Goal: Task Accomplishment & Management: Use online tool/utility

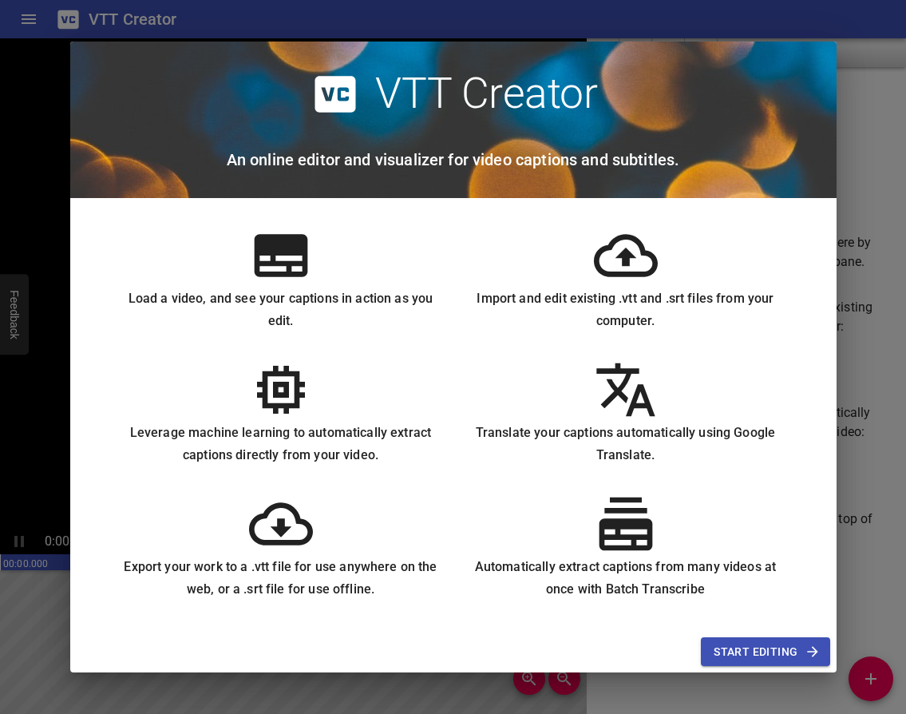
click at [774, 658] on span "Start Editing" at bounding box center [765, 652] width 103 height 20
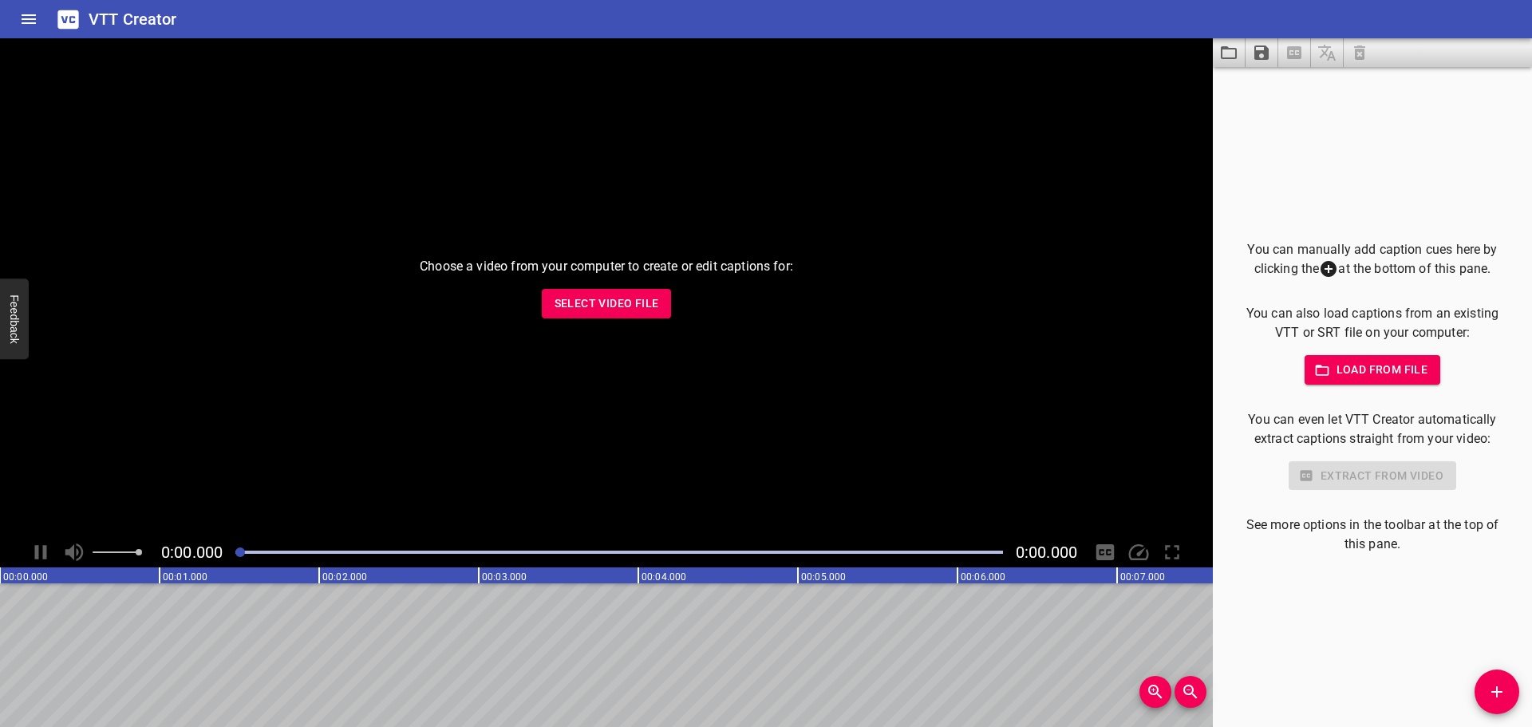
click at [591, 307] on span "Select Video File" at bounding box center [607, 304] width 105 height 20
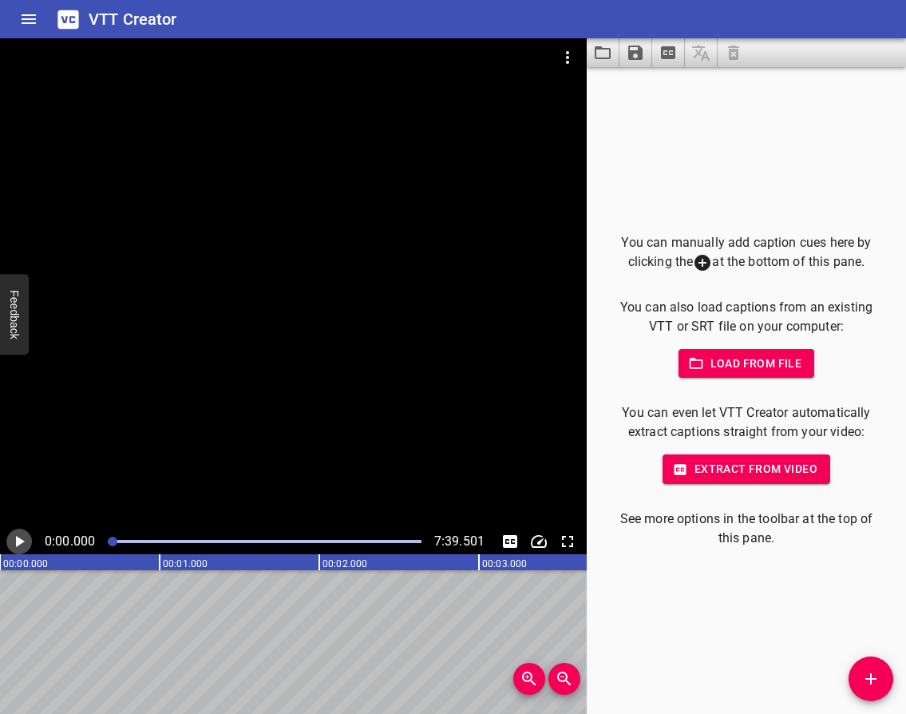
click at [18, 541] on icon "Play/Pause" at bounding box center [20, 541] width 9 height 11
click at [16, 538] on icon "Play/Pause" at bounding box center [19, 541] width 10 height 11
drag, startPoint x: 45, startPoint y: 614, endPoint x: 277, endPoint y: 635, distance: 232.5
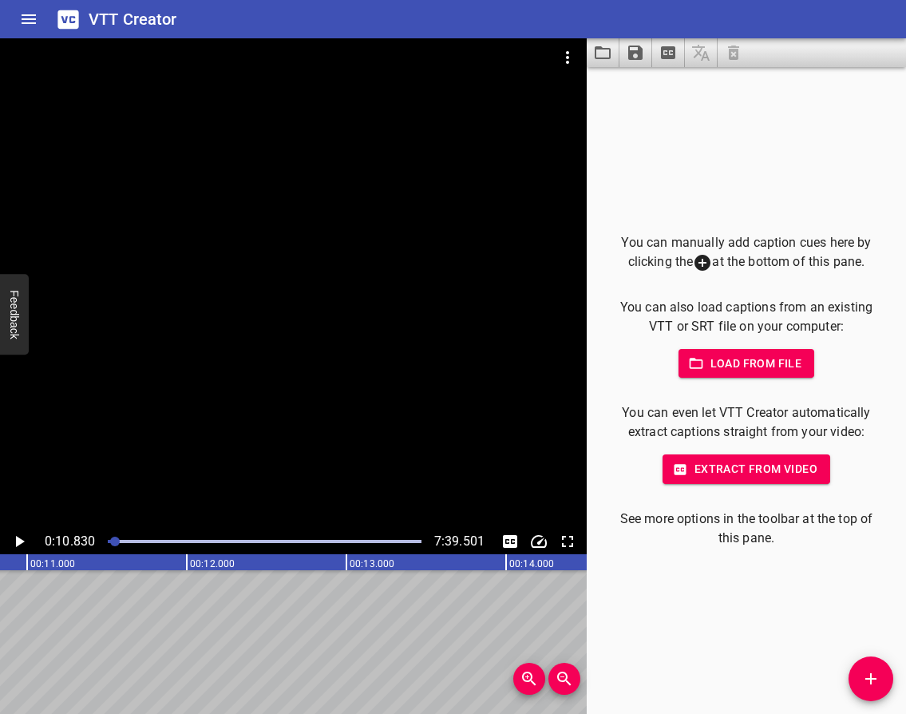
drag, startPoint x: 61, startPoint y: 637, endPoint x: -116, endPoint y: 619, distance: 178.1
click at [0, 619] on html "VTT Creator Caption Editor Batch Transcribe Login Sign Up Privacy Contact 0:11.…" at bounding box center [453, 357] width 906 height 714
click at [21, 540] on icon "Play/Pause" at bounding box center [20, 541] width 9 height 11
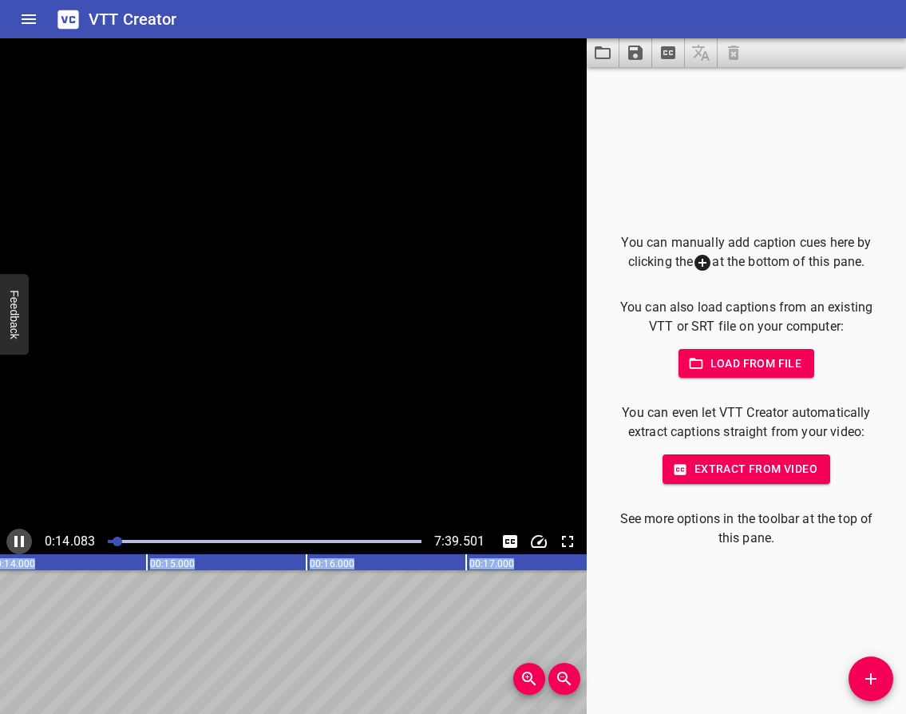
click at [21, 540] on icon "Play/Pause" at bounding box center [19, 541] width 10 height 11
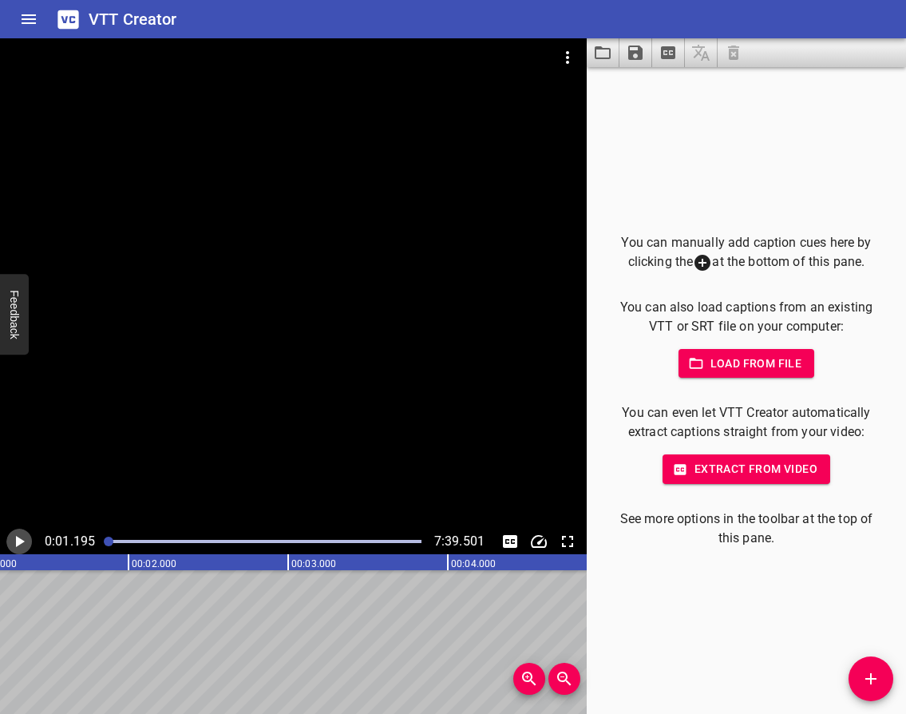
click at [19, 543] on icon "Play/Pause" at bounding box center [20, 541] width 9 height 11
click at [19, 543] on icon "Play/Pause" at bounding box center [19, 541] width 19 height 19
drag, startPoint x: 60, startPoint y: 657, endPoint x: 263, endPoint y: 657, distance: 202.7
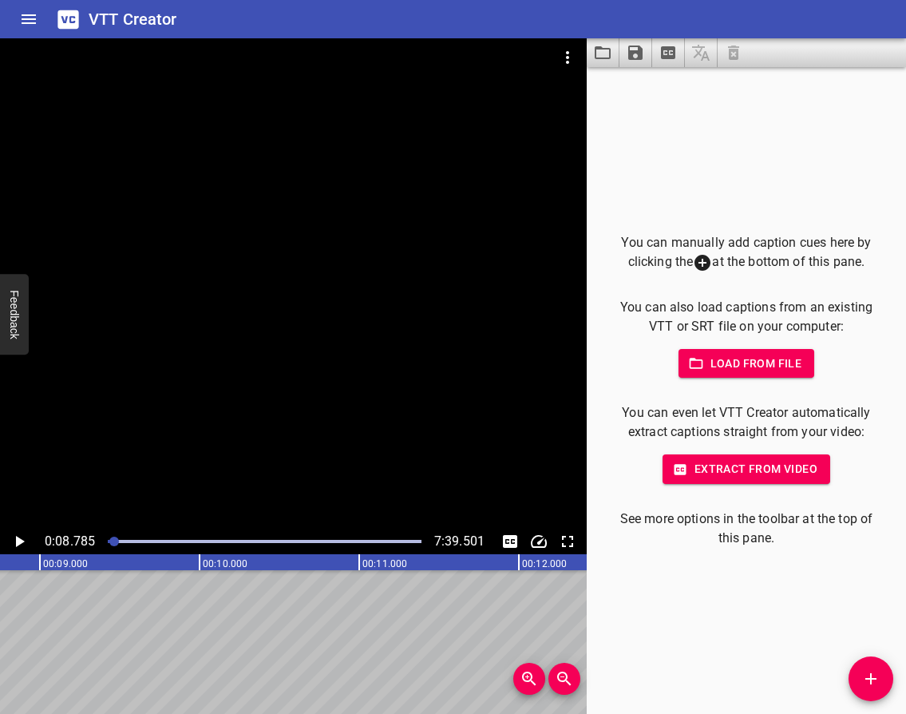
scroll to position [0, 1402]
drag, startPoint x: 114, startPoint y: 634, endPoint x: -73, endPoint y: 631, distance: 186.8
click at [0, 631] on html "VTT Creator Caption Editor Batch Transcribe Login Sign Up Privacy Contact 0:08.…" at bounding box center [453, 357] width 906 height 714
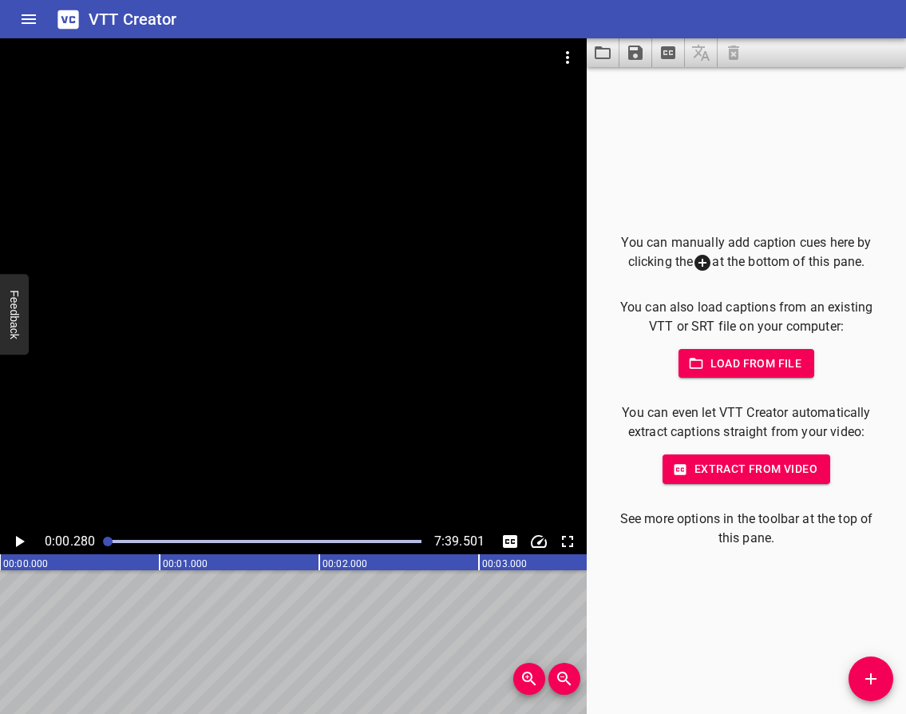
scroll to position [0, 45]
click at [17, 547] on icon "Play/Pause" at bounding box center [19, 541] width 19 height 19
click at [16, 540] on icon "Play/Pause" at bounding box center [19, 541] width 10 height 11
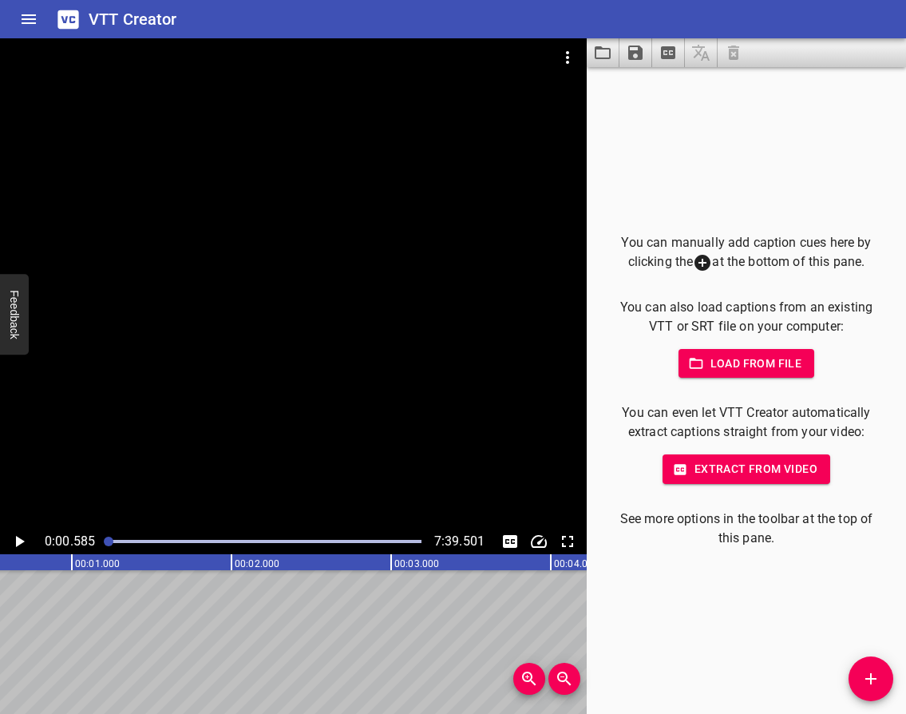
scroll to position [0, 93]
click at [22, 538] on icon "Play/Pause" at bounding box center [19, 541] width 19 height 19
click at [21, 538] on icon "Play/Pause" at bounding box center [19, 541] width 10 height 11
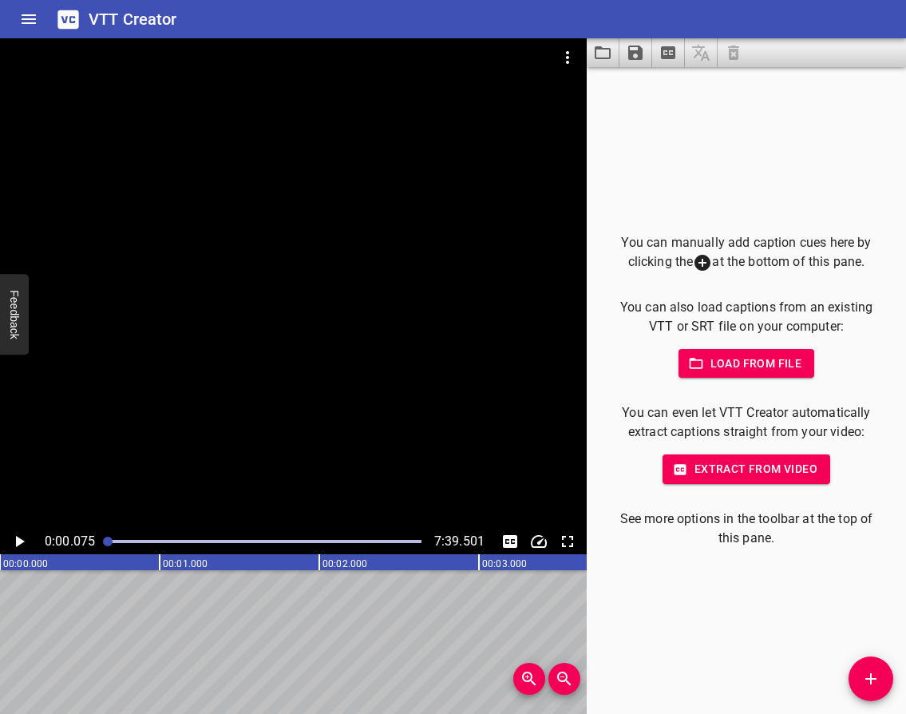
click at [19, 542] on icon "Play/Pause" at bounding box center [20, 541] width 9 height 11
click at [19, 542] on icon "Play/Pause" at bounding box center [19, 541] width 19 height 19
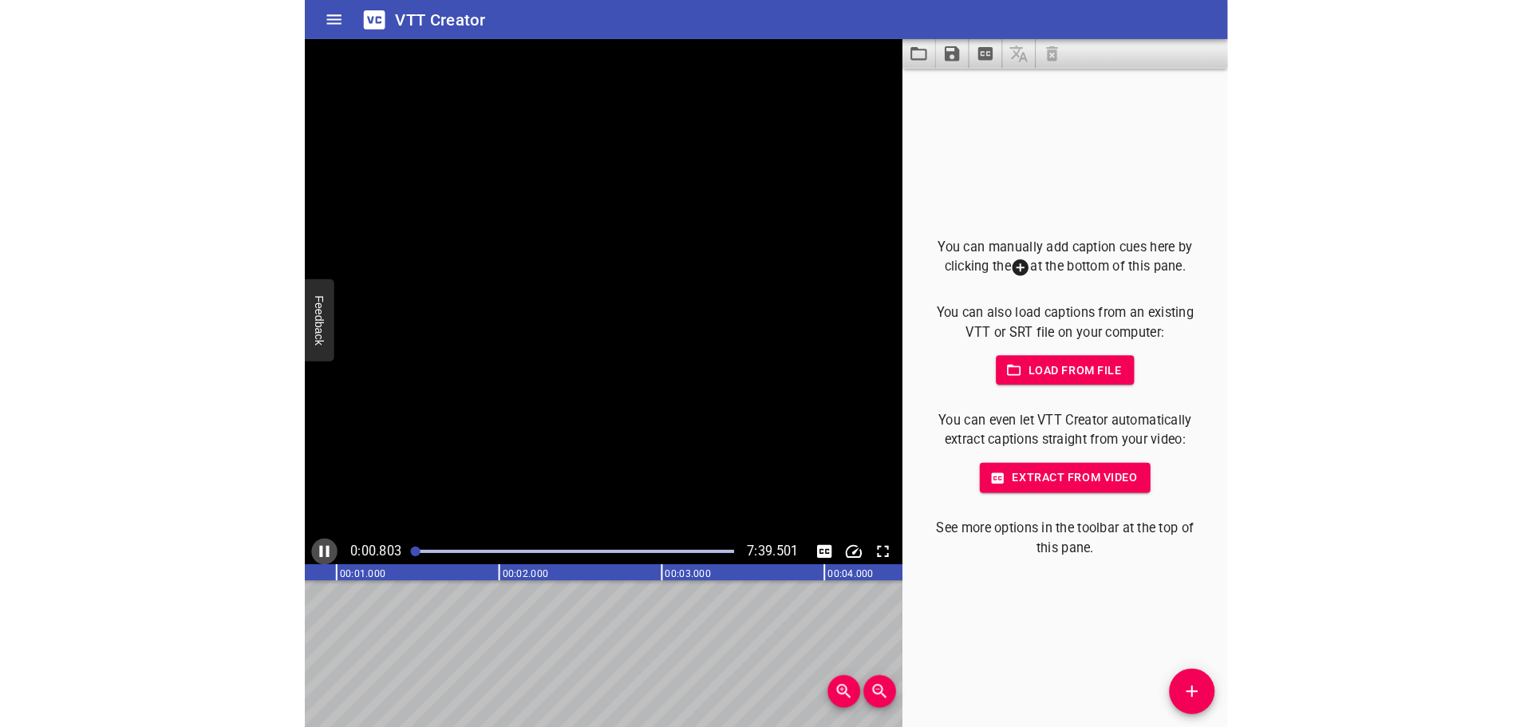
scroll to position [0, 181]
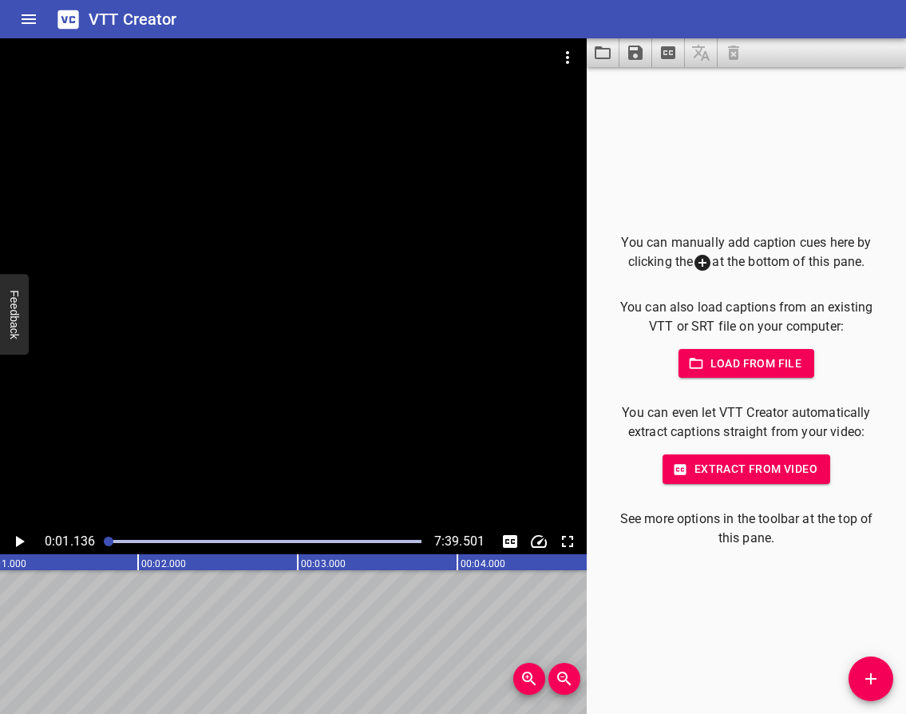
click at [874, 670] on icon "Add Cue" at bounding box center [870, 678] width 19 height 19
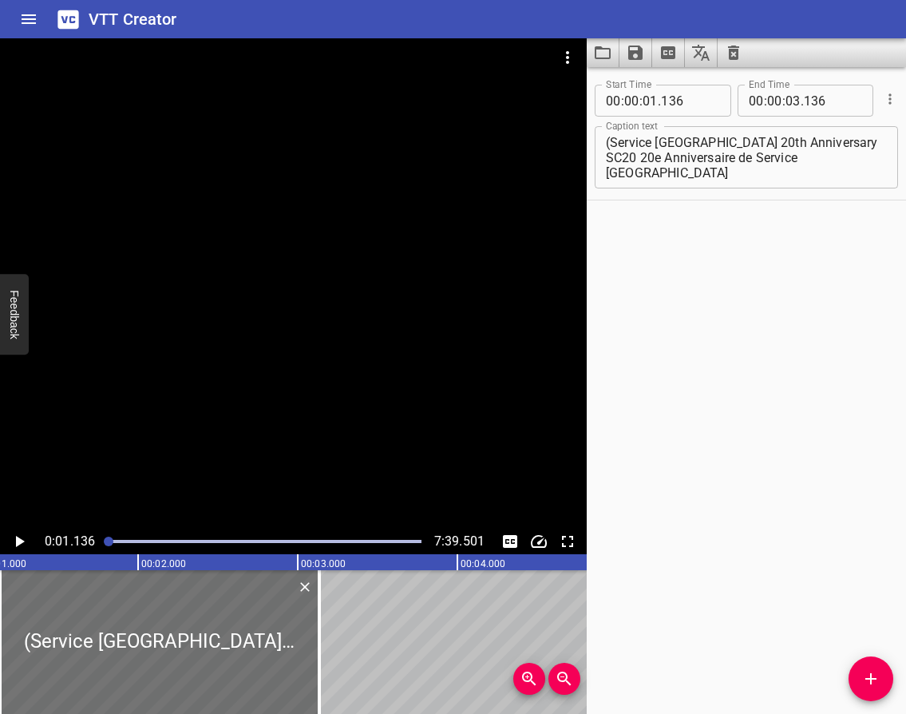
click at [800, 160] on textarea "(Service [GEOGRAPHIC_DATA] 20th Anniversary SC20 20e Anniversaire de Service [G…" at bounding box center [746, 157] width 281 height 45
click at [615, 156] on textarea "(Service [GEOGRAPHIC_DATA] 20th Anniversary SC20 20e Anniversaire de Service [G…" at bounding box center [746, 157] width 281 height 45
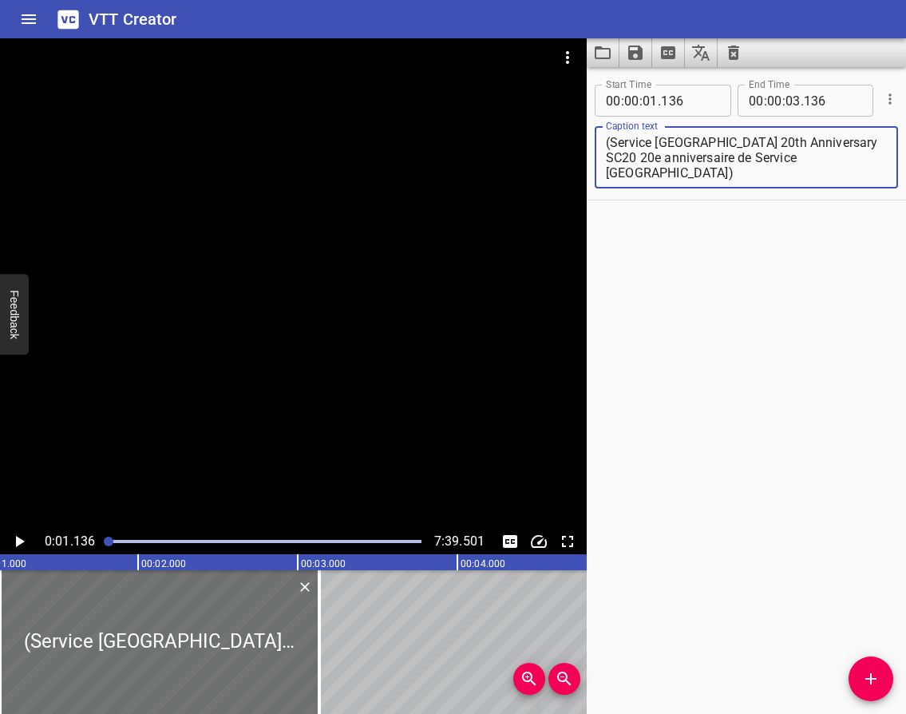
type textarea "(Service [GEOGRAPHIC_DATA] 20th Anniversary SC20 20e anniversaire de Service [G…"
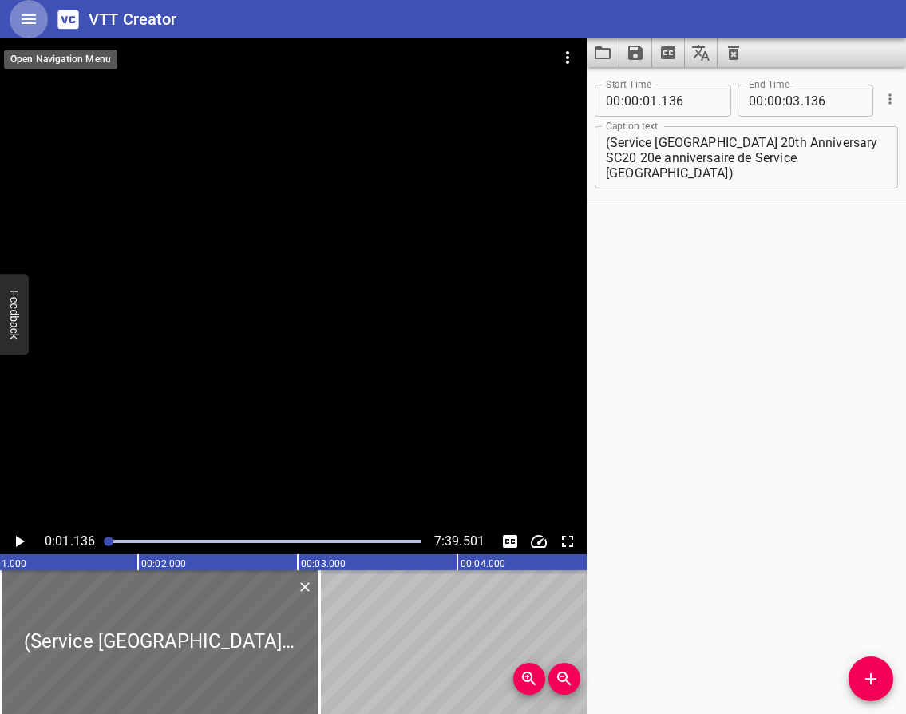
click at [26, 19] on icon "Home" at bounding box center [29, 19] width 14 height 10
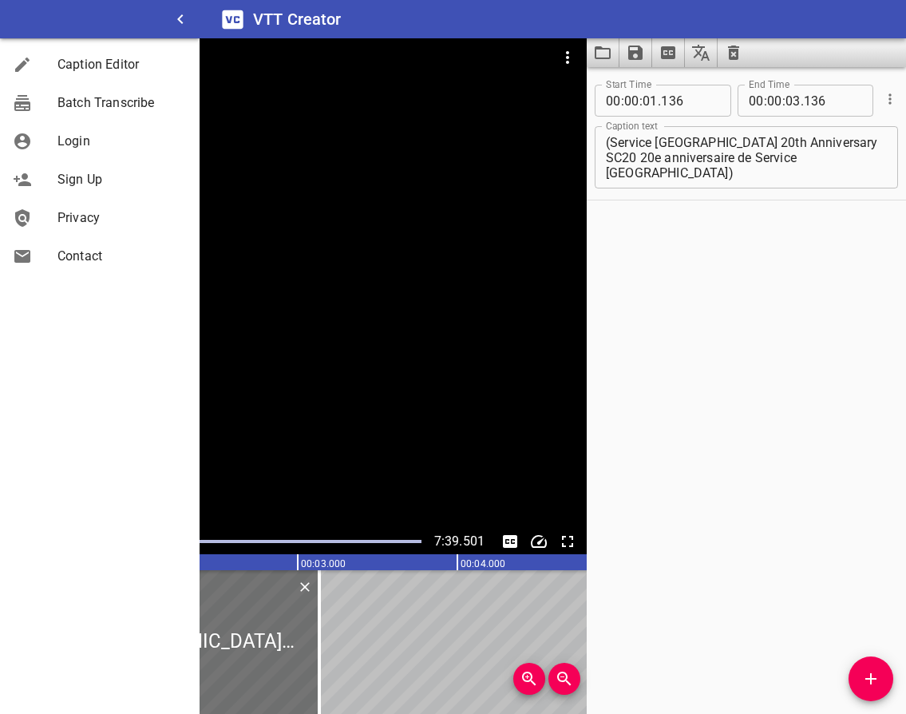
click at [26, 19] on div at bounding box center [100, 19] width 200 height 38
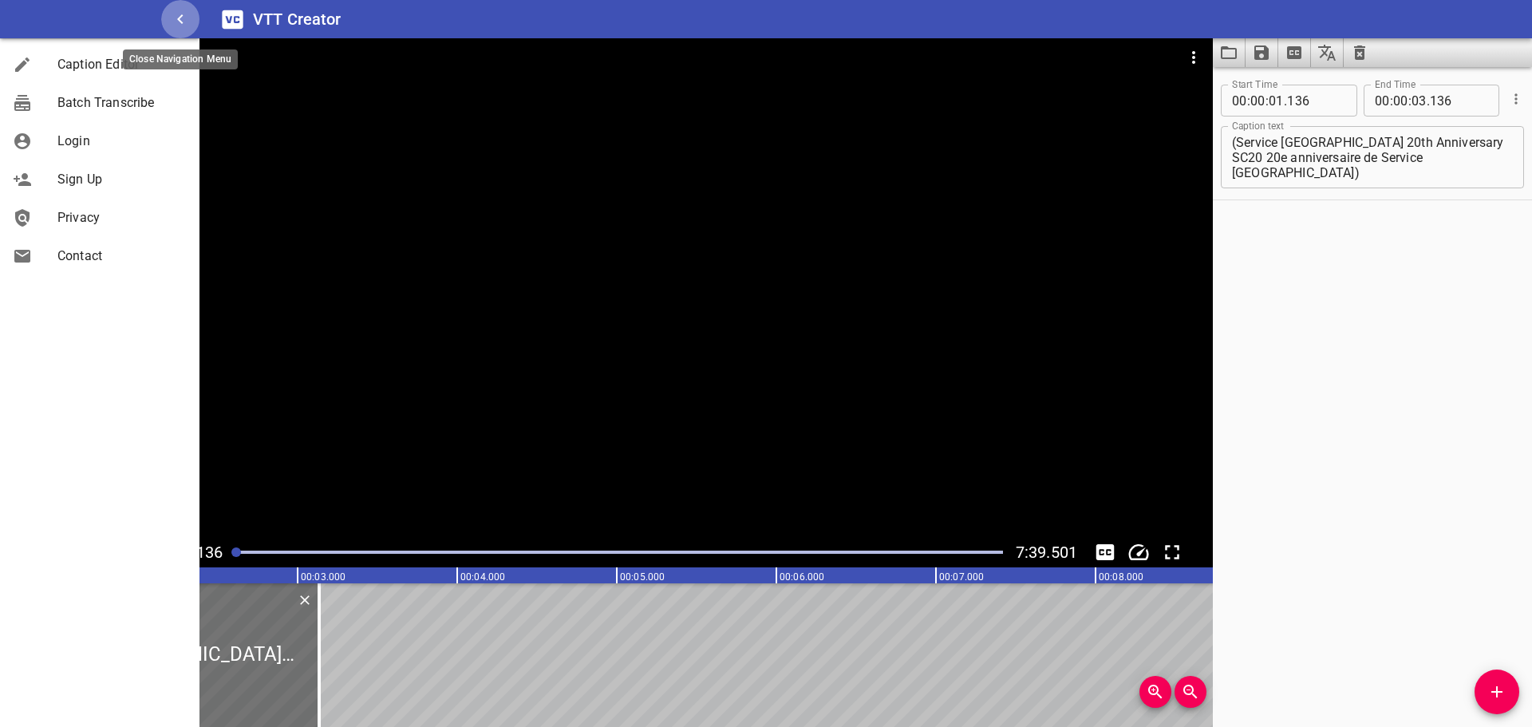
click at [177, 17] on icon "button" at bounding box center [180, 19] width 19 height 19
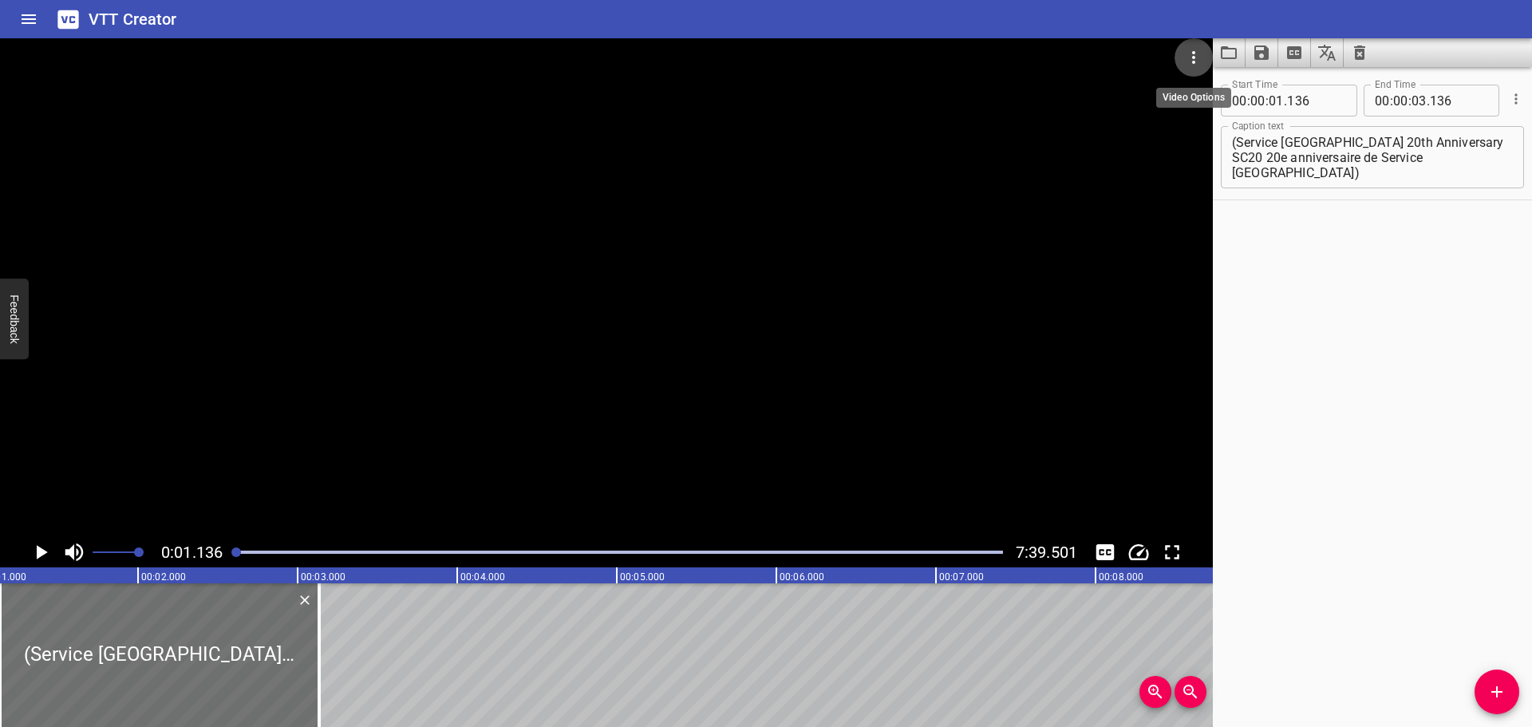
click at [905, 53] on icon "Video Options" at bounding box center [1193, 57] width 19 height 19
click at [905, 49] on li "Select New Video File..." at bounding box center [1254, 59] width 159 height 29
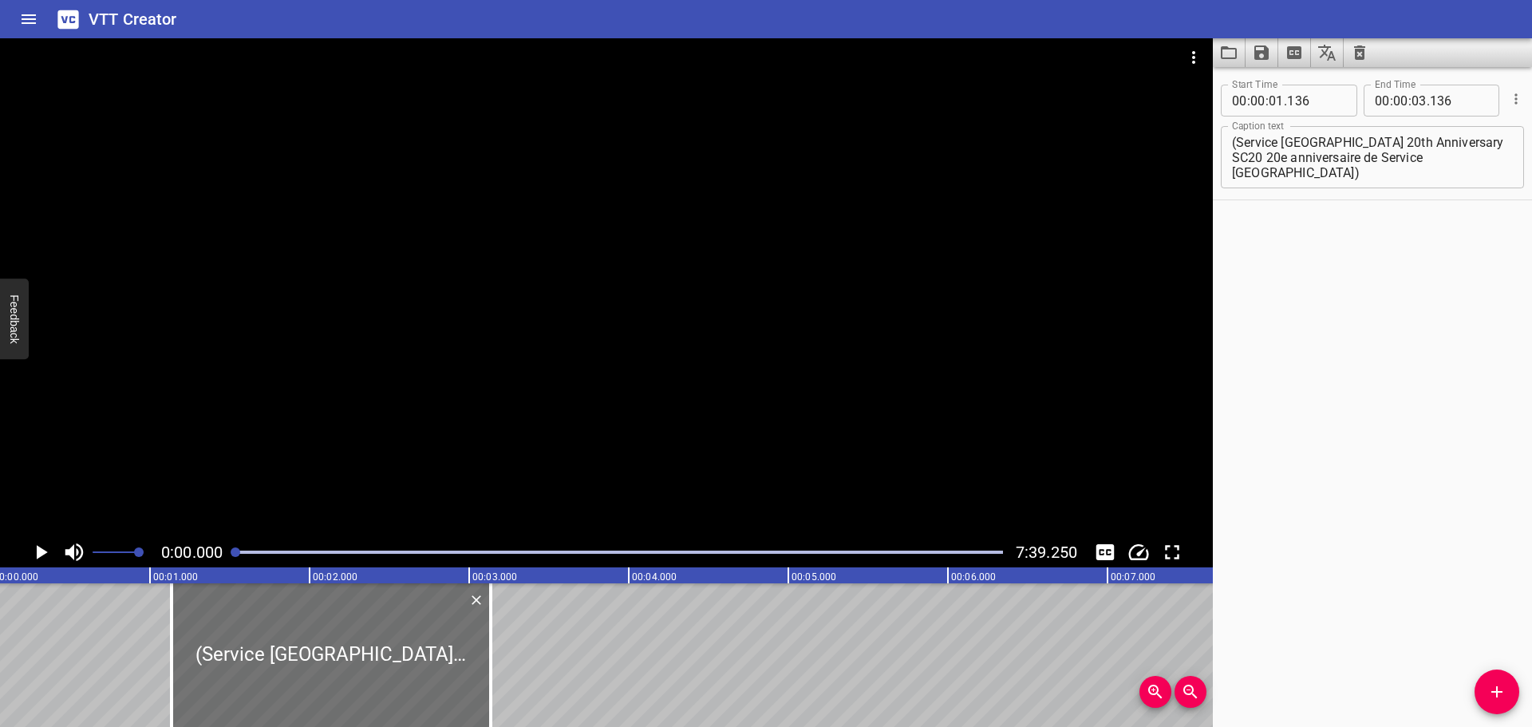
scroll to position [0, 0]
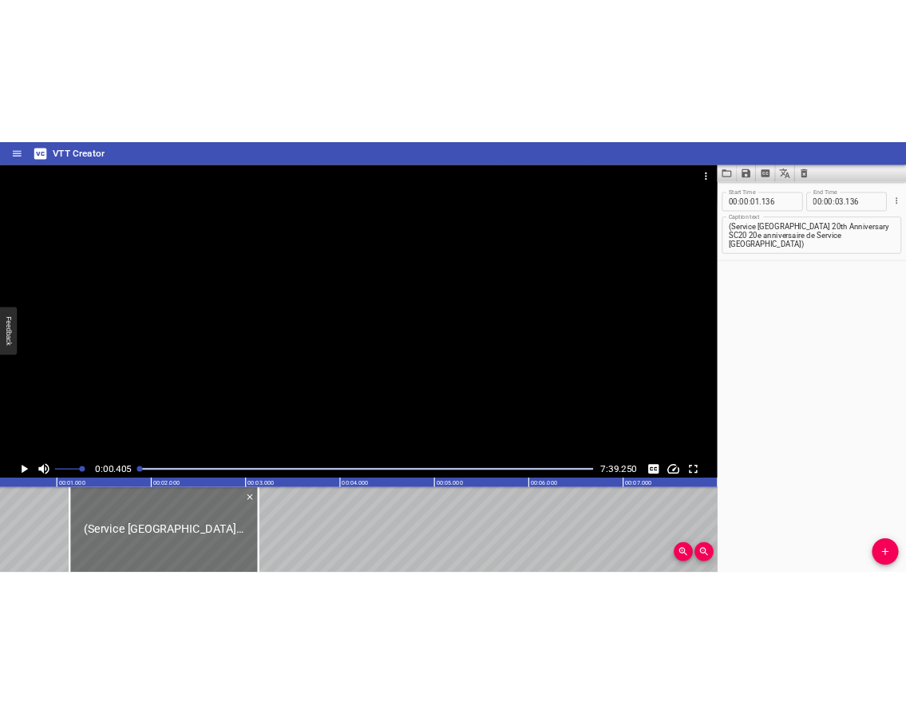
scroll to position [0, 65]
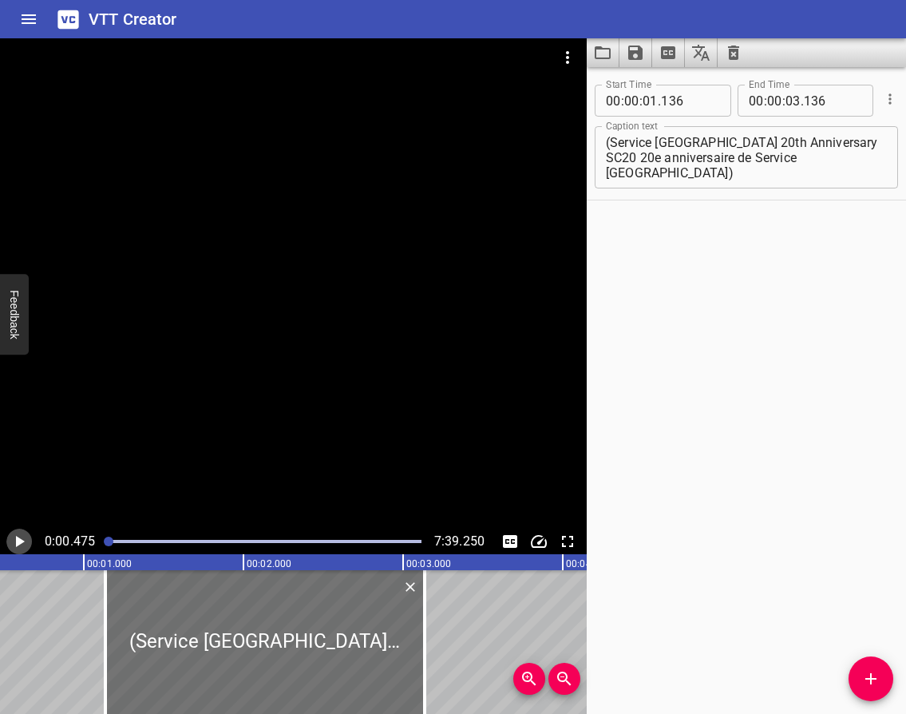
click at [10, 536] on icon "Play/Pause" at bounding box center [19, 541] width 19 height 19
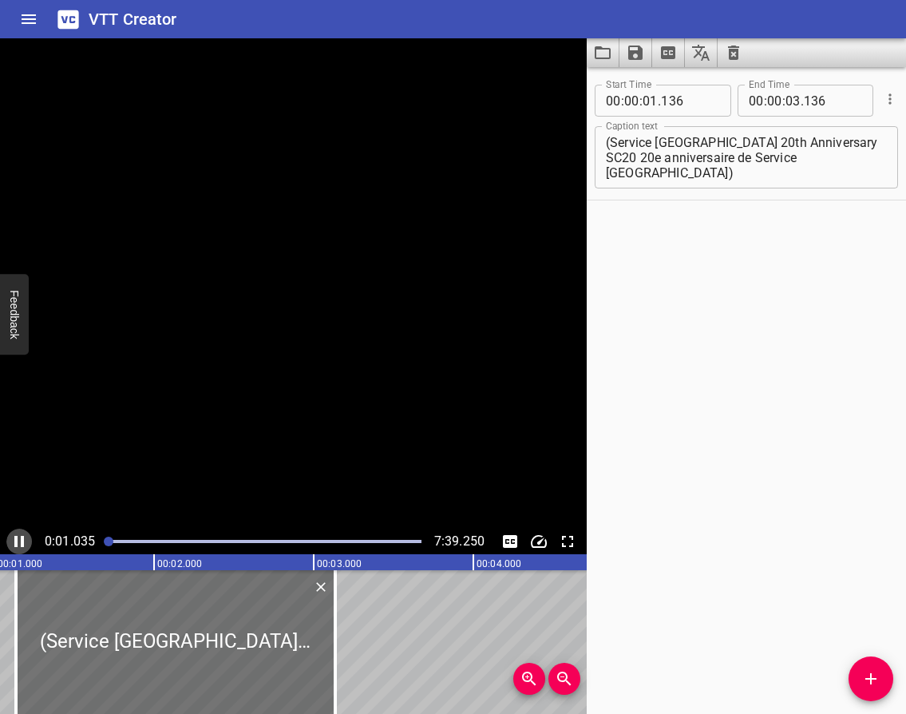
click at [10, 536] on icon "Play/Pause" at bounding box center [19, 541] width 19 height 19
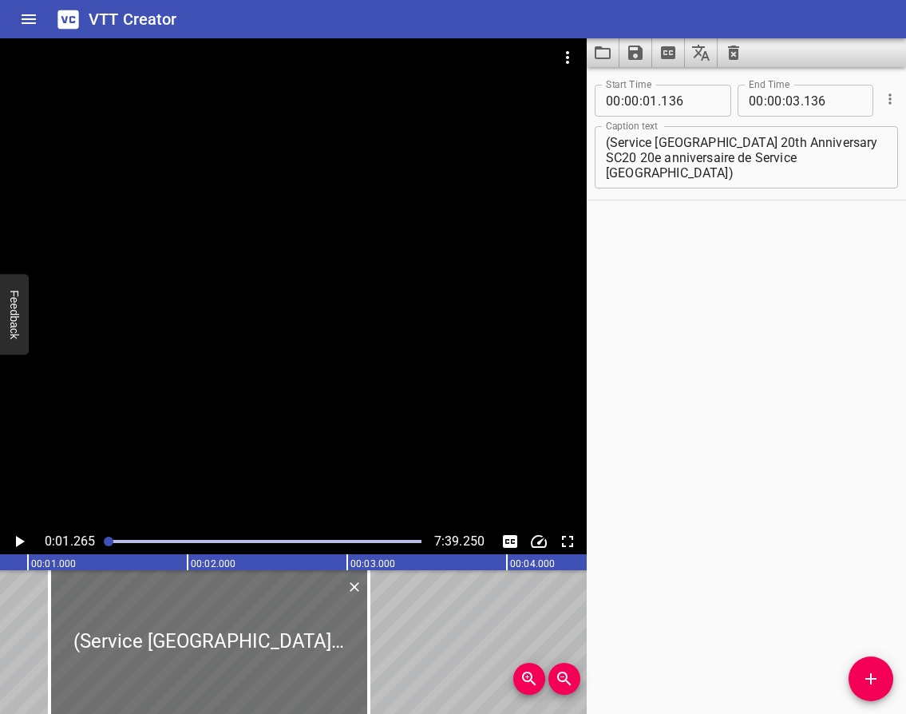
scroll to position [0, 106]
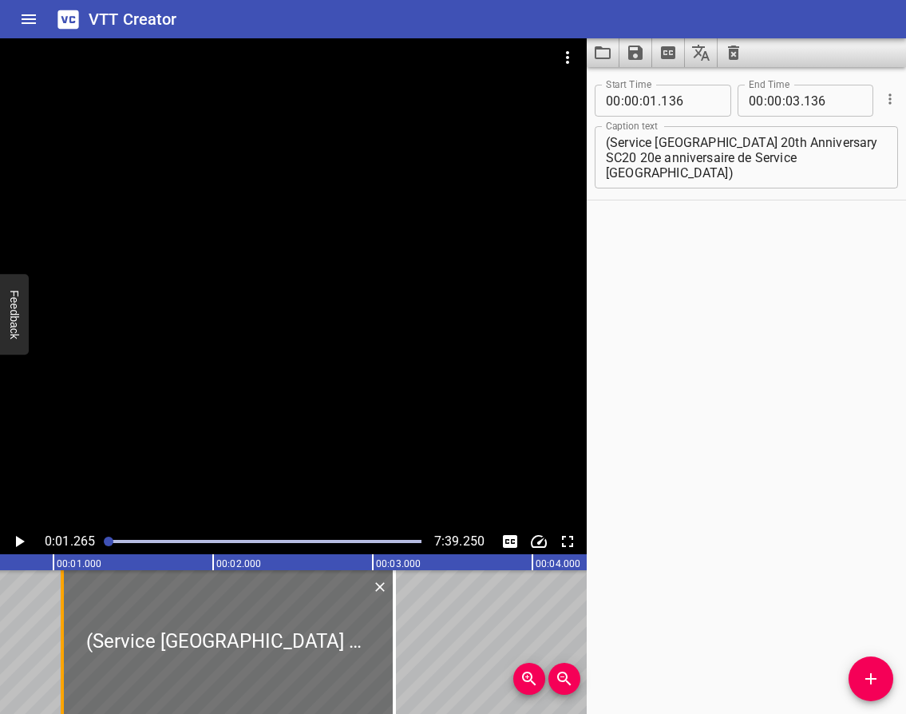
drag, startPoint x: 73, startPoint y: 645, endPoint x: 54, endPoint y: 640, distance: 19.0
click at [59, 645] on div at bounding box center [62, 642] width 16 height 144
type input "051"
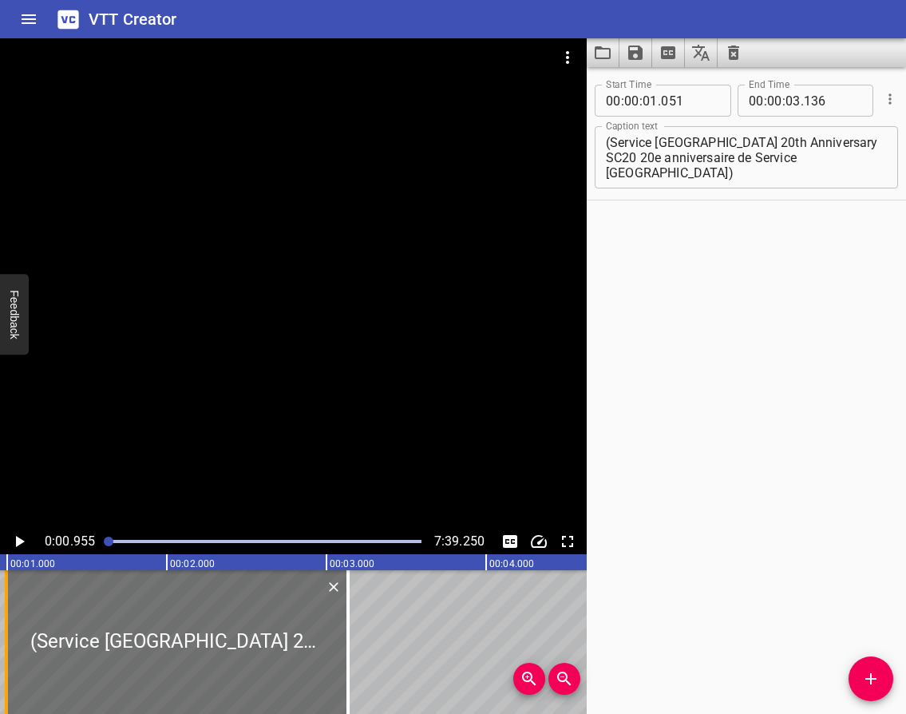
drag, startPoint x: 14, startPoint y: 632, endPoint x: 6, endPoint y: 631, distance: 8.8
click at [6, 631] on div at bounding box center [6, 642] width 3 height 144
type input "00"
type input "996"
click at [11, 539] on icon "Play/Pause" at bounding box center [19, 541] width 19 height 19
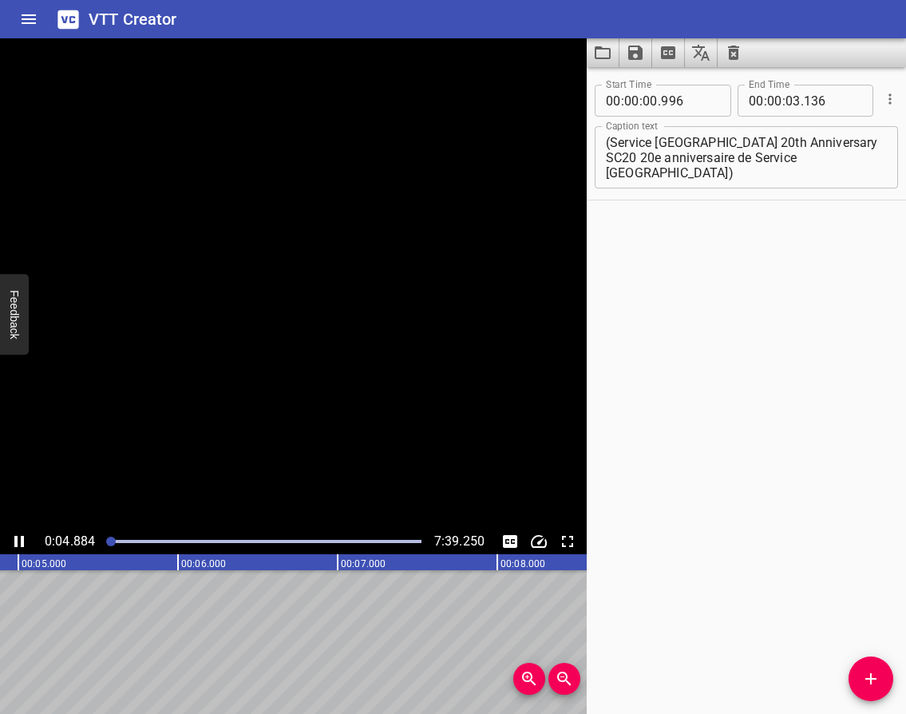
click at [14, 539] on icon "Play/Pause" at bounding box center [19, 541] width 10 height 11
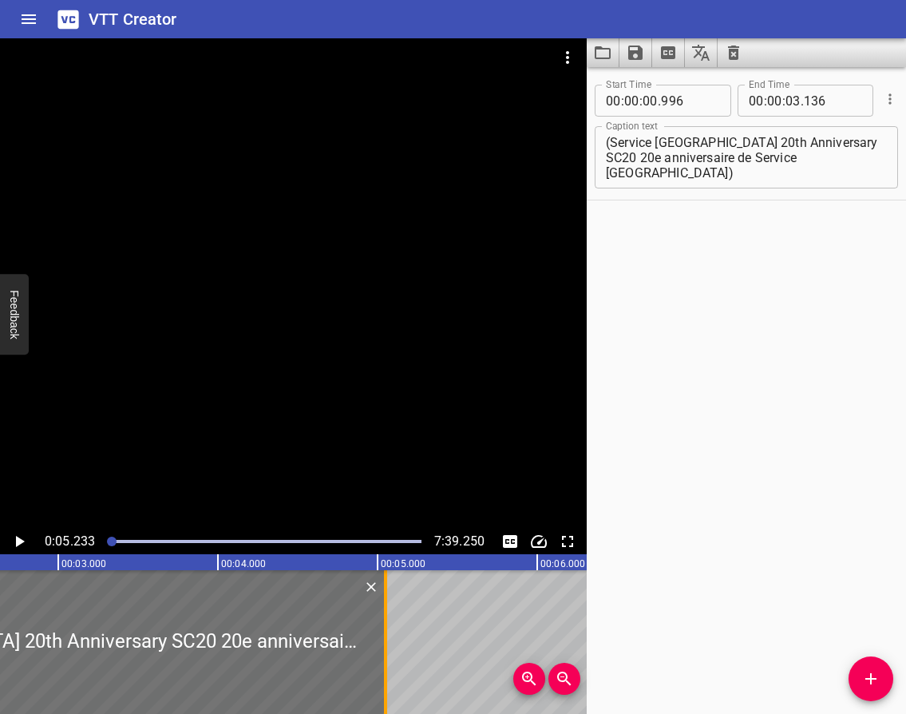
drag, startPoint x: 76, startPoint y: 639, endPoint x: 385, endPoint y: 646, distance: 309.0
click at [385, 646] on div at bounding box center [386, 642] width 16 height 144
type input "05"
type input "071"
click at [22, 581] on div at bounding box center [63, 642] width 650 height 144
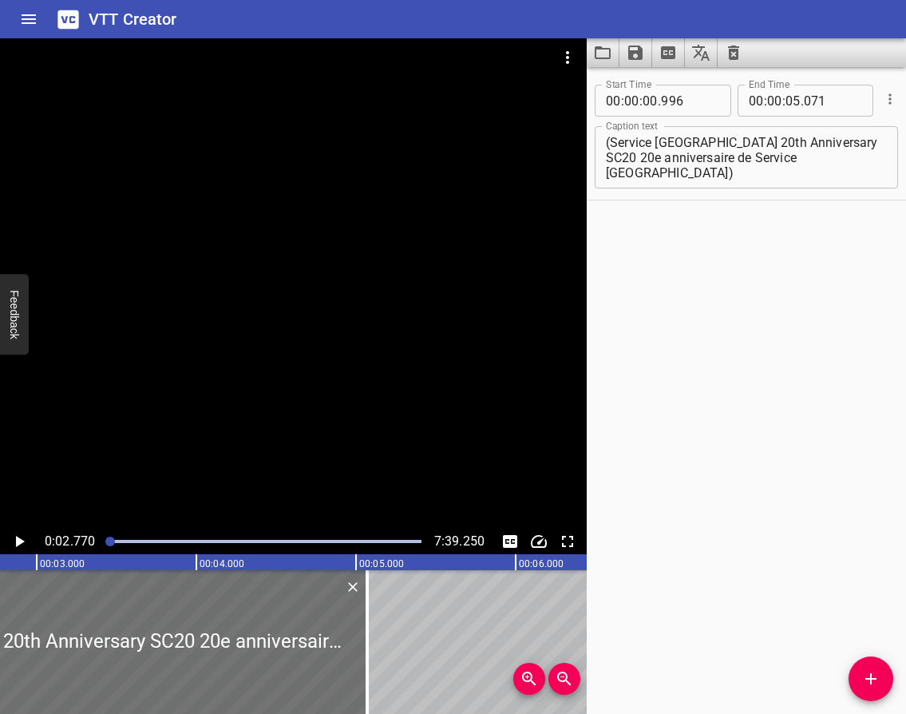
click at [22, 539] on icon "Play/Pause" at bounding box center [19, 541] width 19 height 19
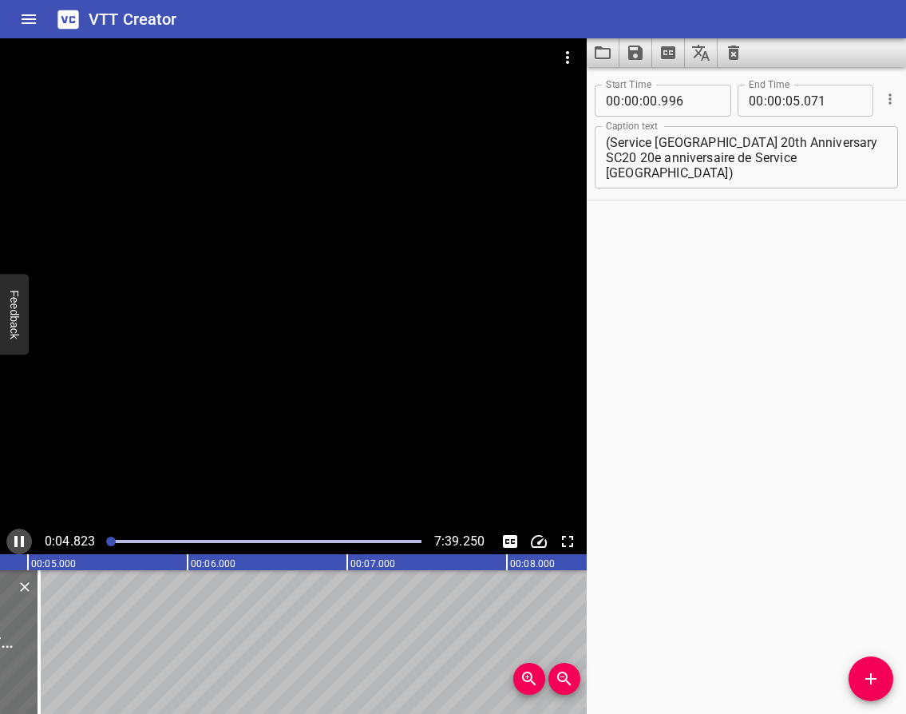
click at [14, 536] on icon "Play/Pause" at bounding box center [19, 541] width 19 height 19
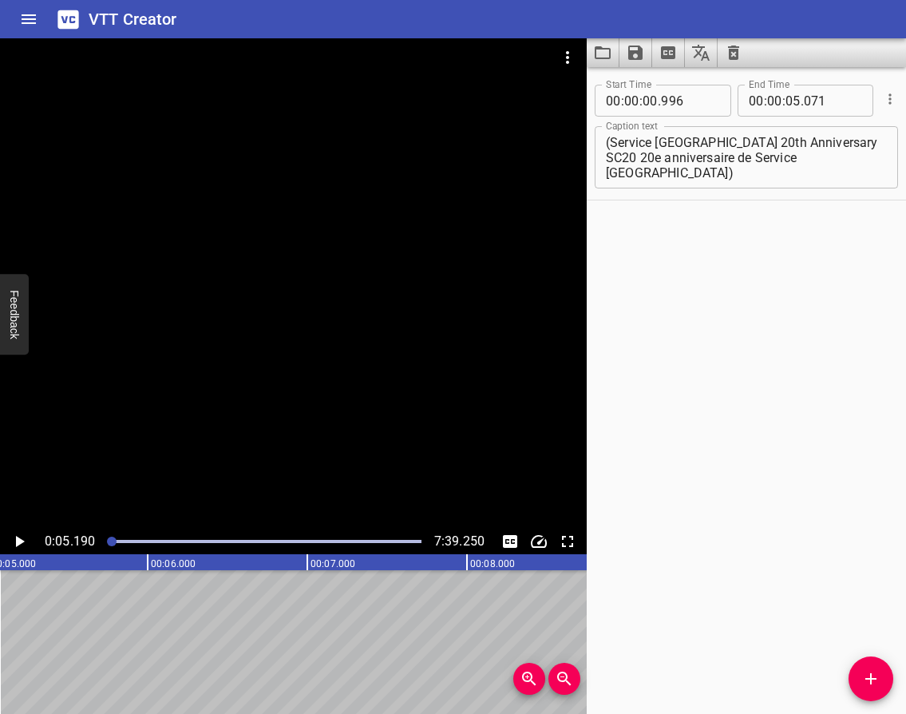
scroll to position [0, 828]
click at [868, 683] on icon "Add Cue" at bounding box center [870, 678] width 19 height 19
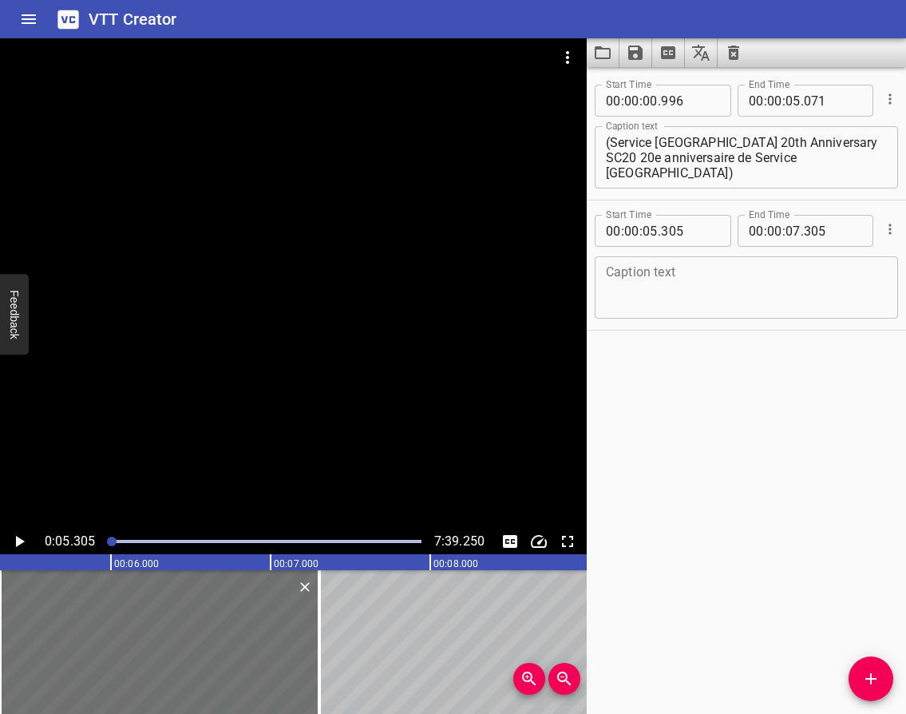
click at [761, 271] on textarea at bounding box center [746, 287] width 281 height 45
paste textarea "Bonjour à tous. Your friendly neighborhood [GEOGRAPHIC_DATA] ADM here. I've jus…"
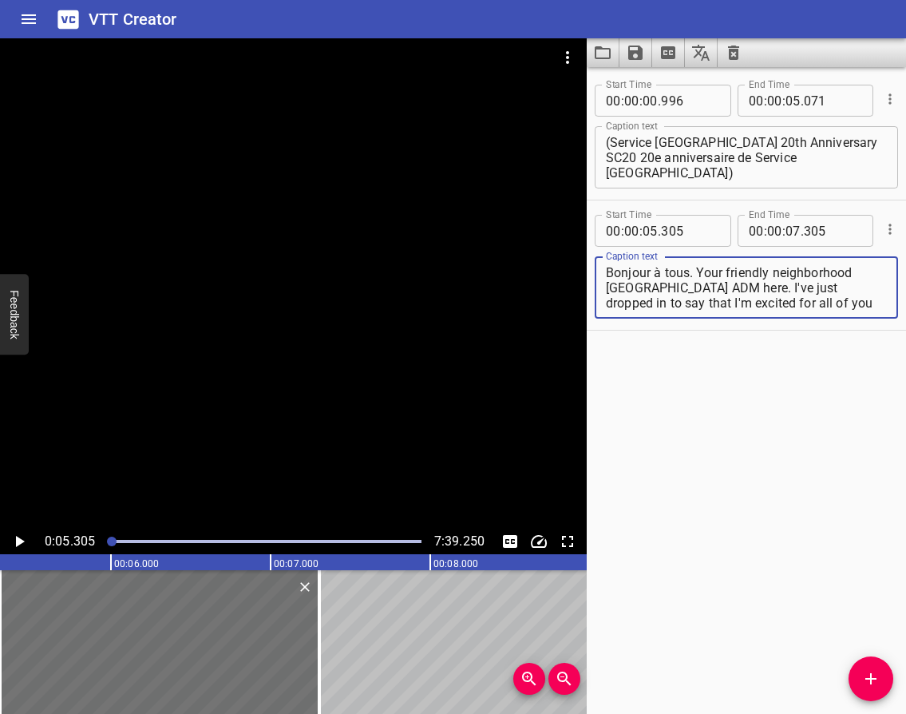
scroll to position [30, 0]
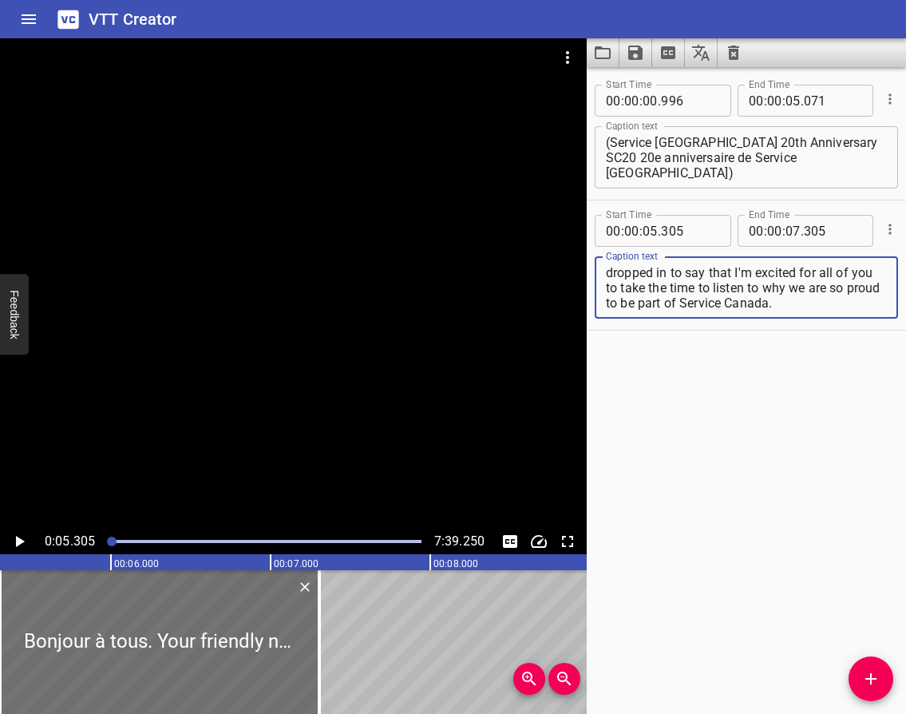
type textarea "Bonjour à tous. Your friendly neighborhood [GEOGRAPHIC_DATA] ADM here. I've jus…"
click at [18, 541] on icon "Play/Pause" at bounding box center [20, 541] width 9 height 11
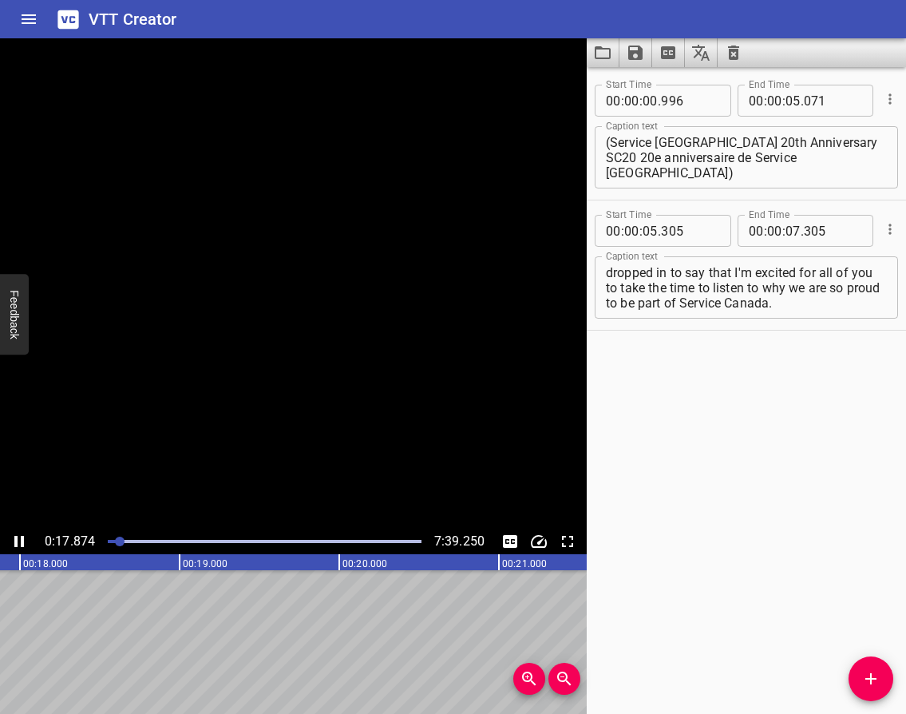
click at [18, 541] on icon "Play/Pause" at bounding box center [19, 541] width 10 height 11
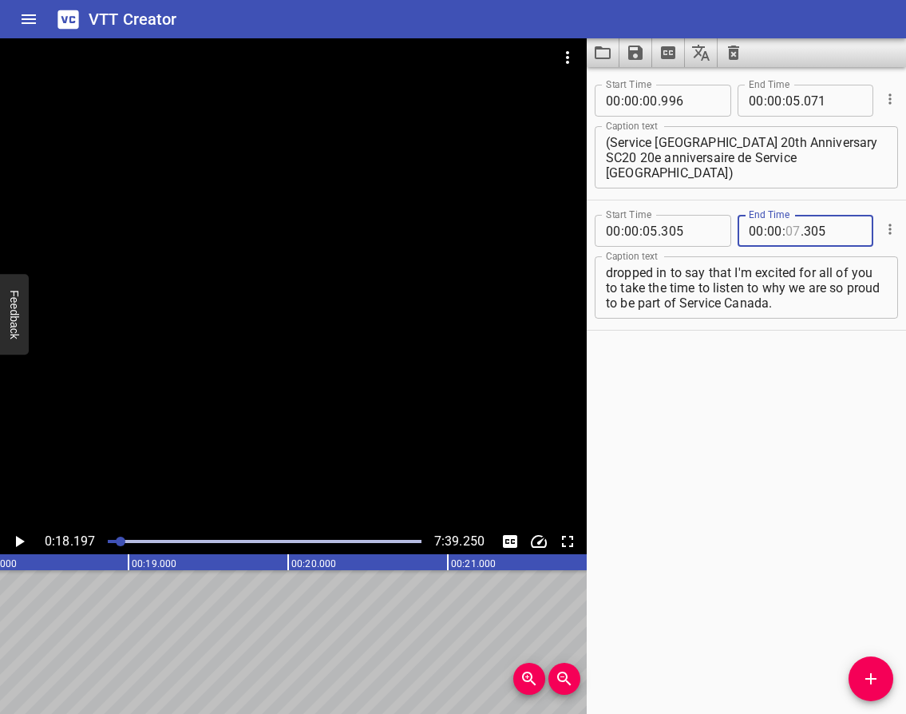
click at [793, 232] on input "number" at bounding box center [792, 231] width 15 height 32
type input "18"
type input "197"
click at [22, 541] on icon "Play/Pause" at bounding box center [20, 541] width 9 height 11
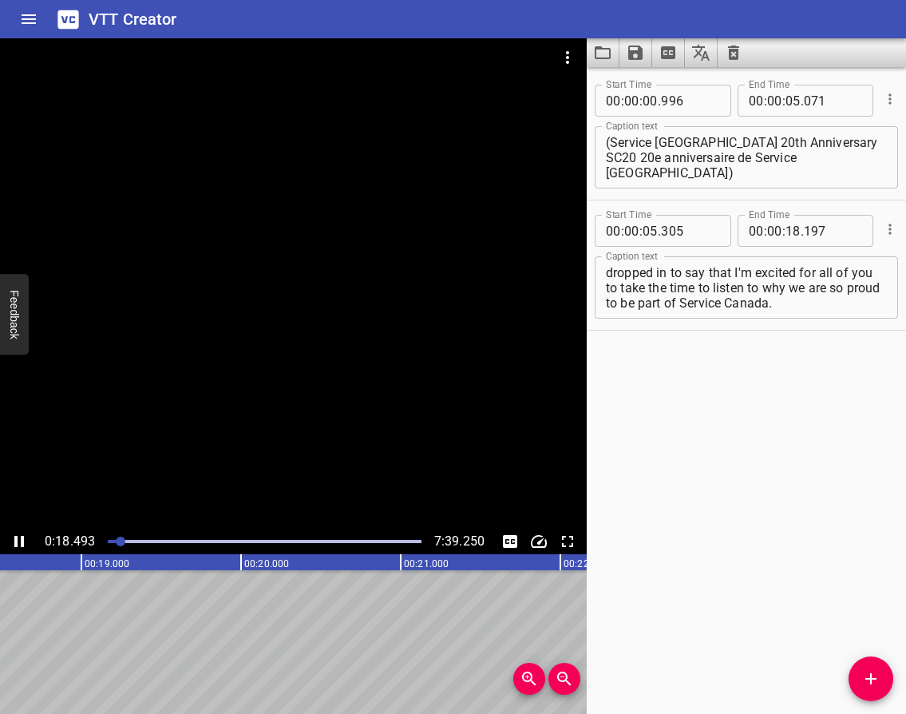
click at [22, 541] on icon "Play/Pause" at bounding box center [19, 541] width 10 height 11
click at [19, 541] on icon "Play/Pause" at bounding box center [20, 541] width 9 height 11
click at [19, 542] on icon "Play/Pause" at bounding box center [19, 541] width 19 height 19
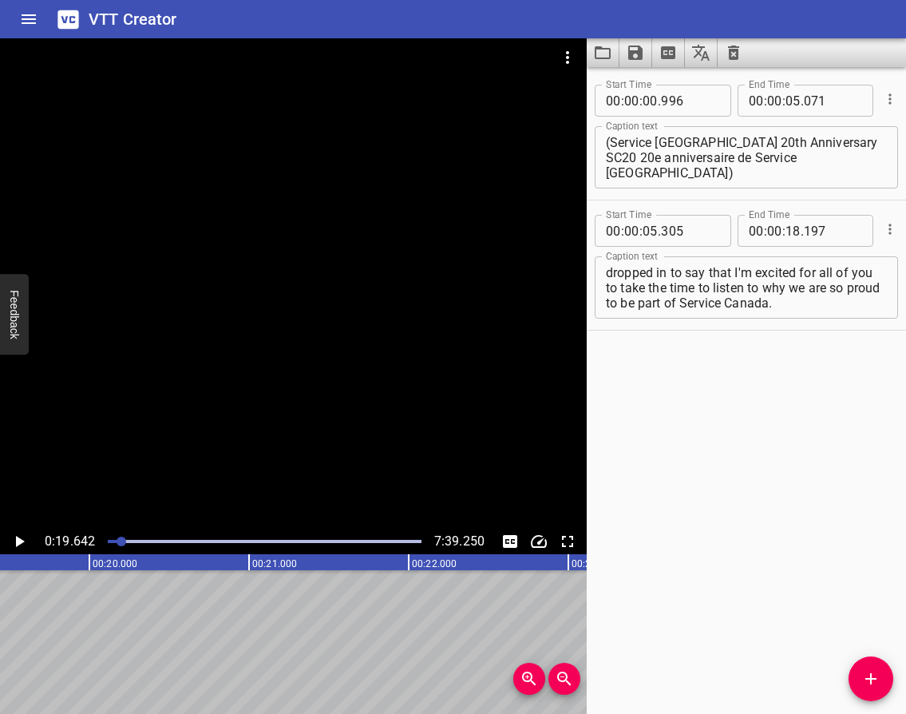
click at [860, 674] on span "Add Cue" at bounding box center [870, 678] width 45 height 19
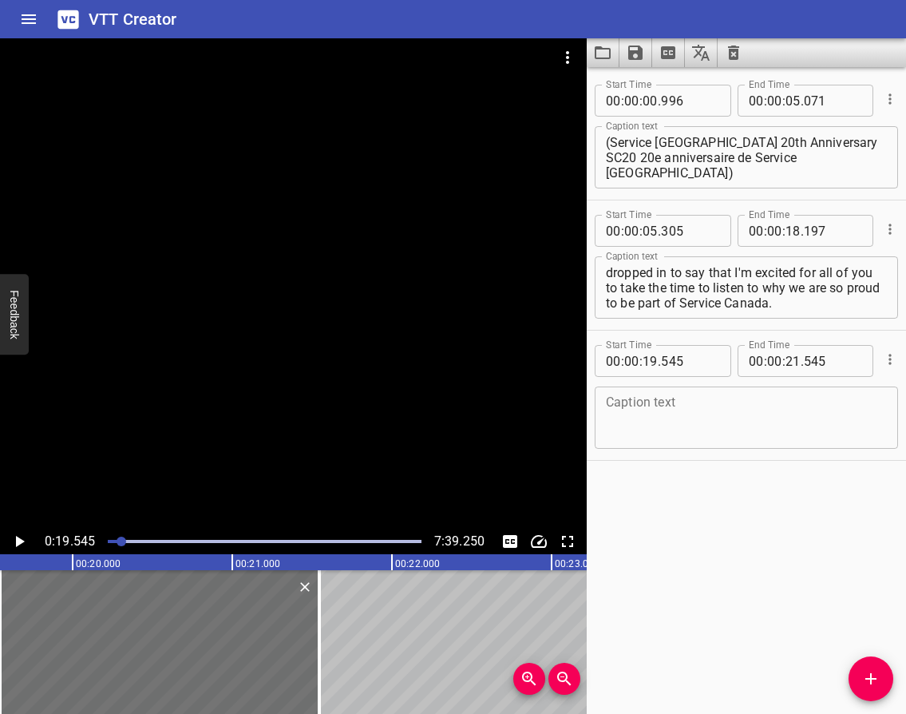
click at [707, 399] on textarea at bounding box center [746, 417] width 281 height 45
paste textarea "I'm proud to be a public servant because I help bring Service [GEOGRAPHIC_DATA]…"
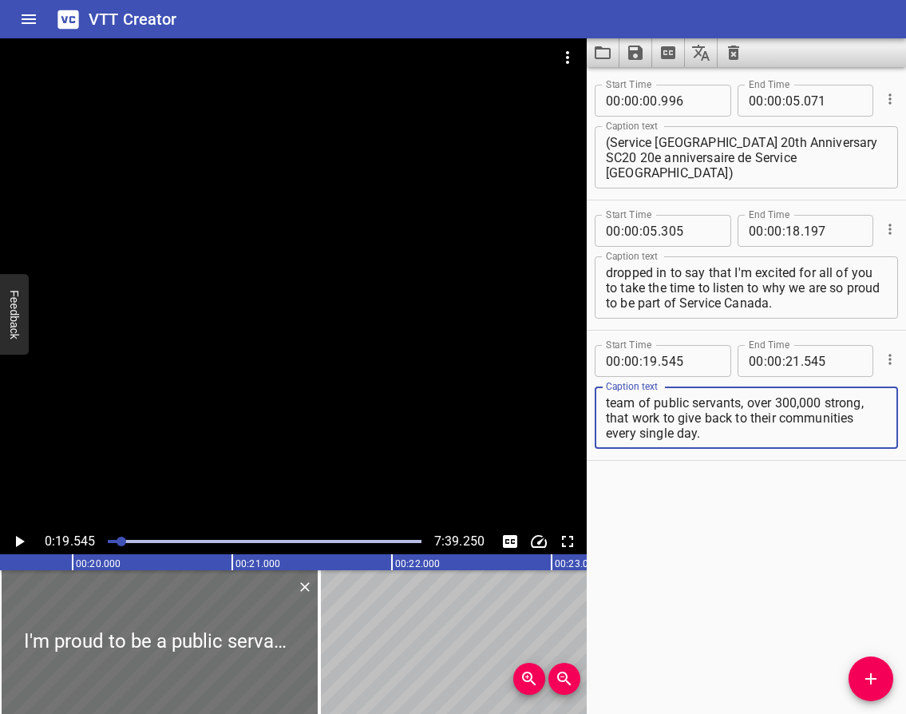
scroll to position [243, 0]
click at [675, 434] on textarea "I'm proud to be a public servant because I help bring Service [GEOGRAPHIC_DATA]…" at bounding box center [746, 417] width 281 height 45
click at [618, 403] on textarea "I'm proud to be a public servant because I help bring Service [GEOGRAPHIC_DATA]…" at bounding box center [746, 417] width 281 height 45
click at [21, 540] on icon "Play/Pause" at bounding box center [20, 541] width 9 height 11
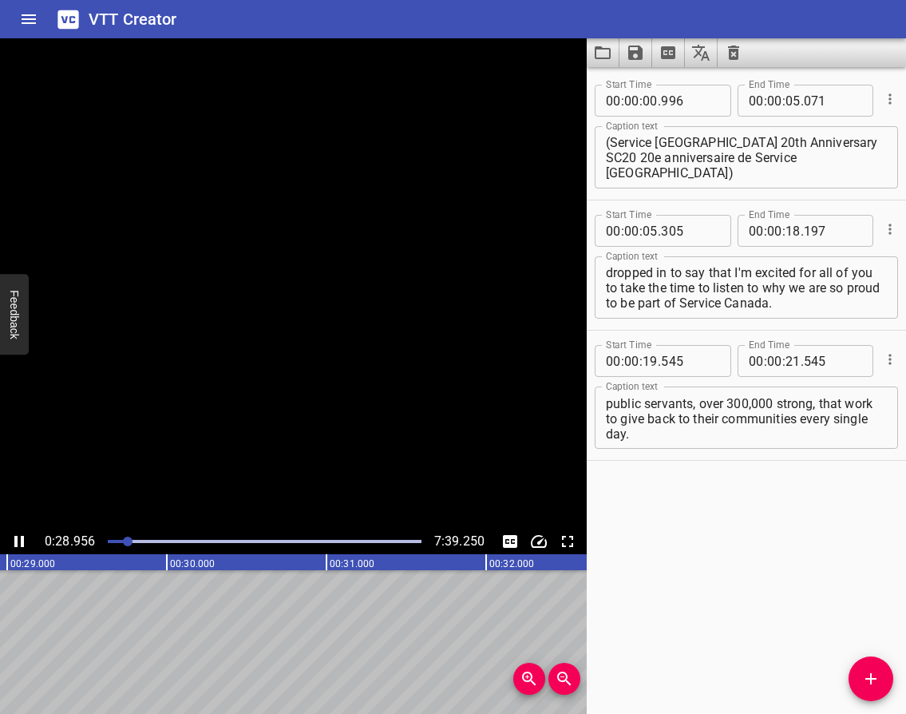
click at [18, 540] on icon "Play/Pause" at bounding box center [19, 541] width 19 height 19
click at [18, 538] on icon "Play/Pause" at bounding box center [20, 541] width 9 height 11
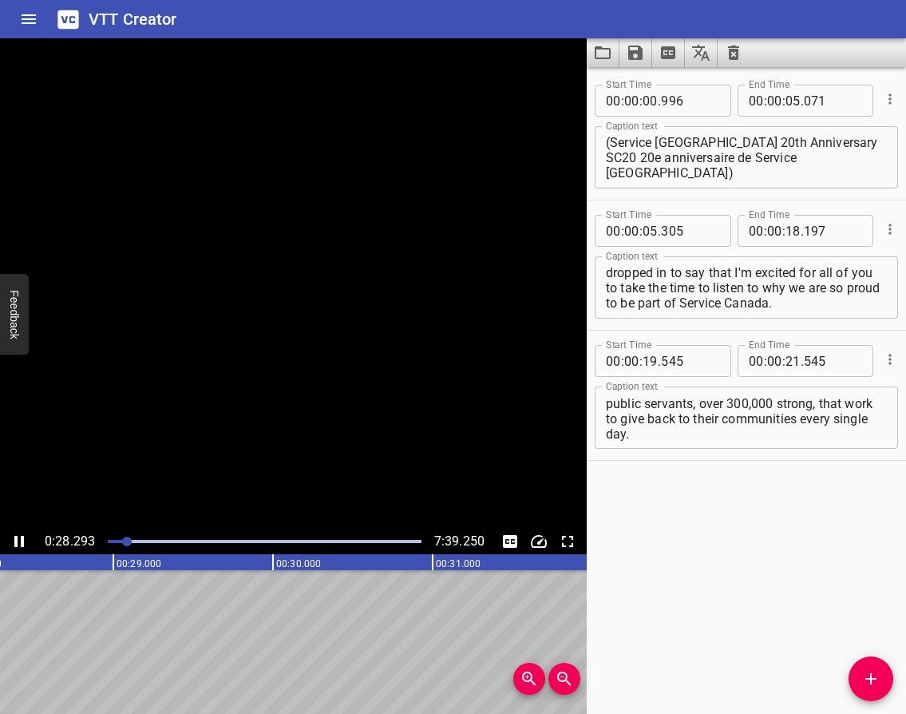
click at [18, 538] on icon "Play/Pause" at bounding box center [19, 541] width 10 height 11
click at [794, 439] on textarea "I'm proud to be a public servant because I help bring Service [GEOGRAPHIC_DATA]…" at bounding box center [746, 417] width 281 height 45
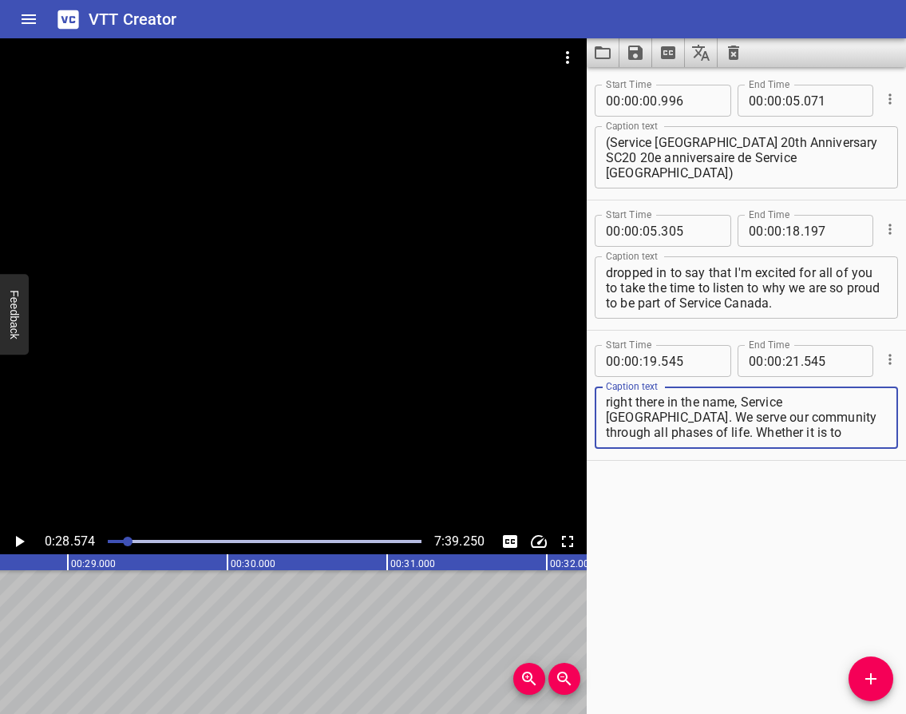
scroll to position [0, 0]
drag, startPoint x: 789, startPoint y: 437, endPoint x: 723, endPoint y: 405, distance: 73.9
click at [723, 405] on textarea "I'm proud to be a public servant because I help bring Service [GEOGRAPHIC_DATA]…" at bounding box center [746, 417] width 281 height 45
type textarea "I'm proud to be a public servant because I help bring Service [GEOGRAPHIC_DATA]…"
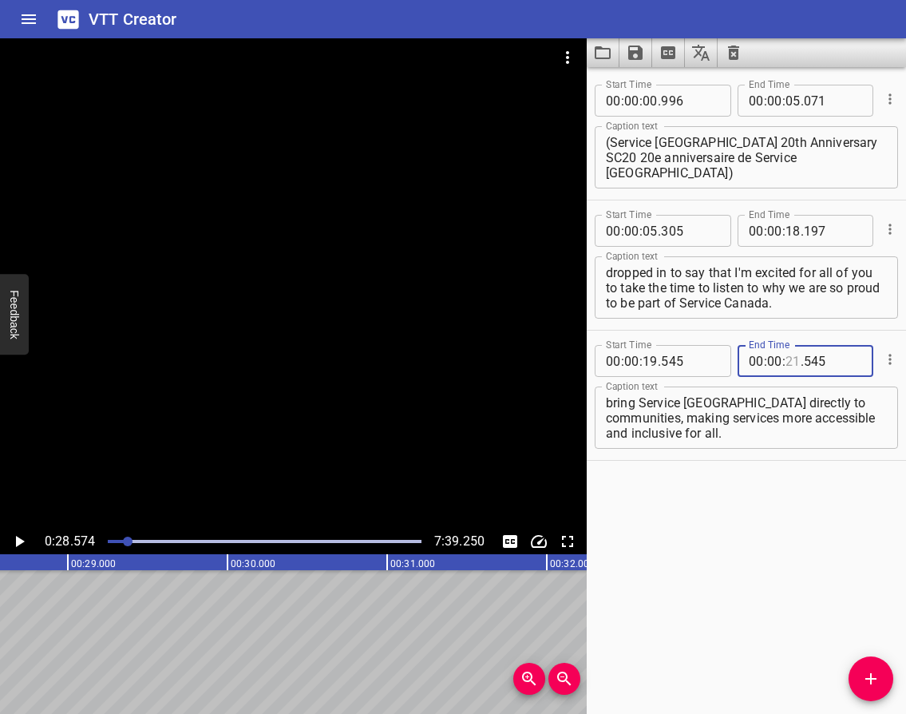
click at [785, 363] on input "number" at bounding box center [792, 361] width 15 height 32
type input "28"
type input "574"
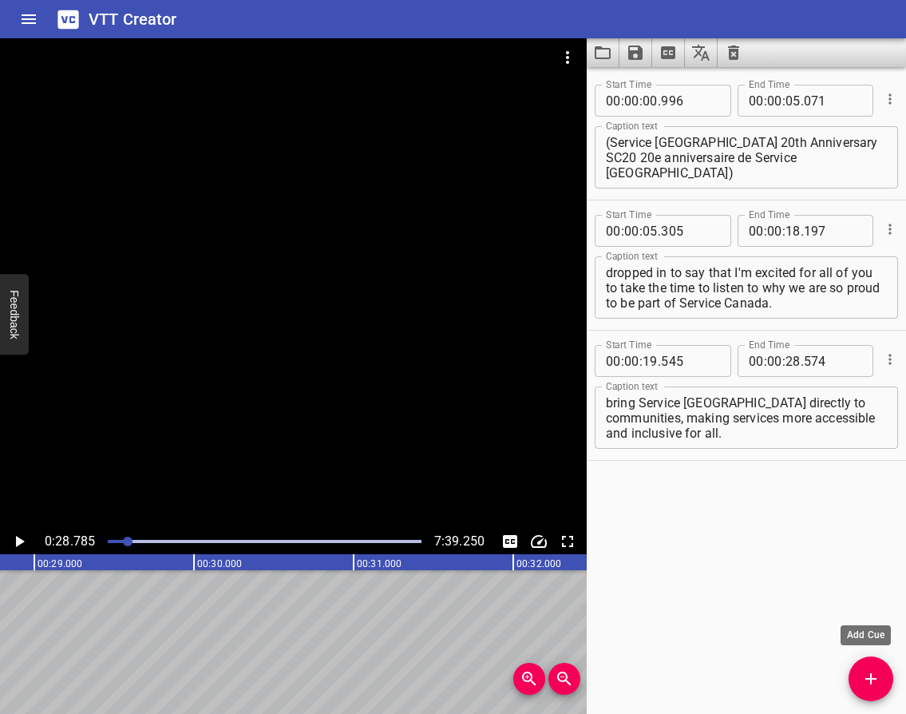
click at [879, 669] on icon "Add Cue" at bounding box center [870, 678] width 19 height 19
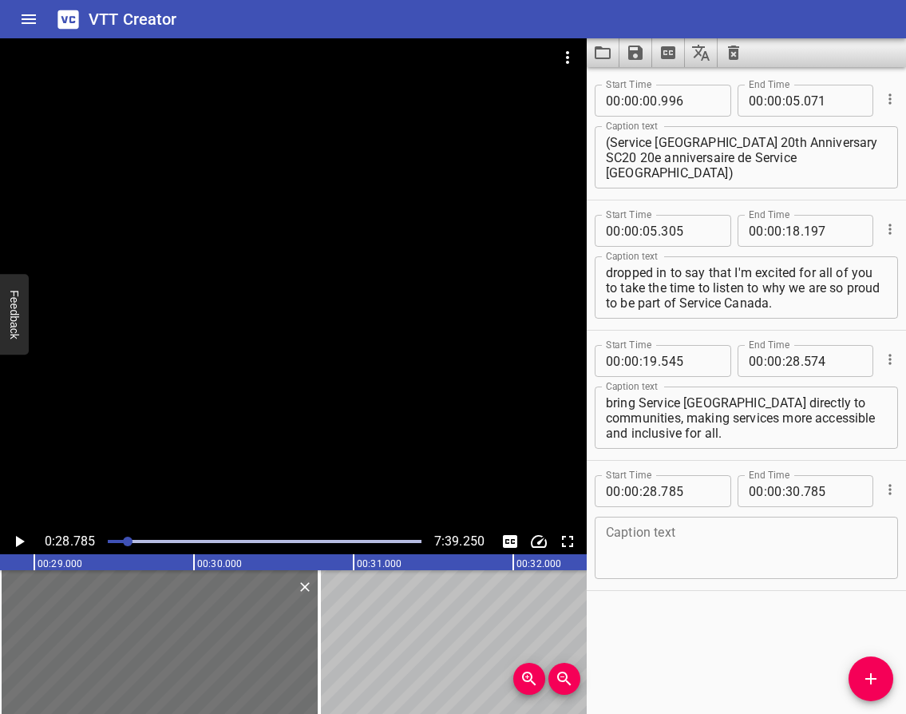
click at [640, 538] on textarea at bounding box center [746, 547] width 281 height 45
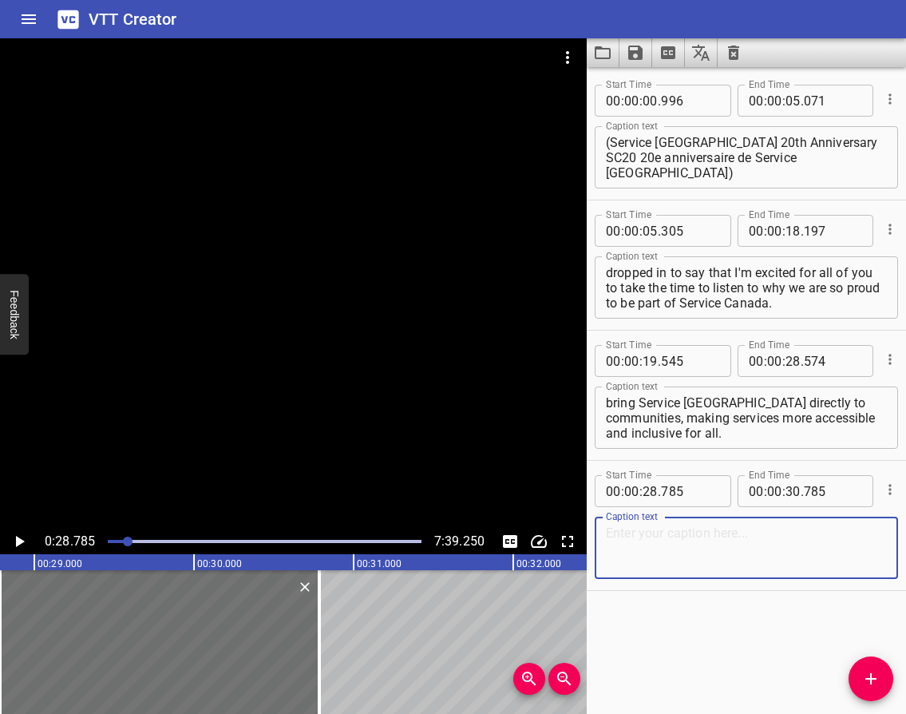
paste textarea "The reason I'm proud is right there in the name, Service [GEOGRAPHIC_DATA]. We …"
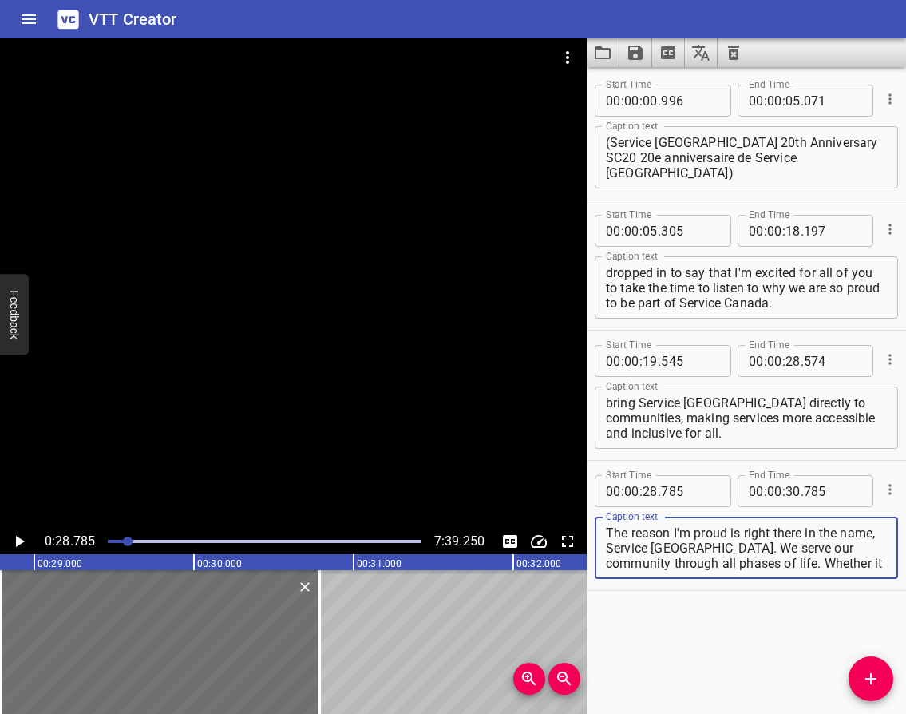
scroll to position [91, 0]
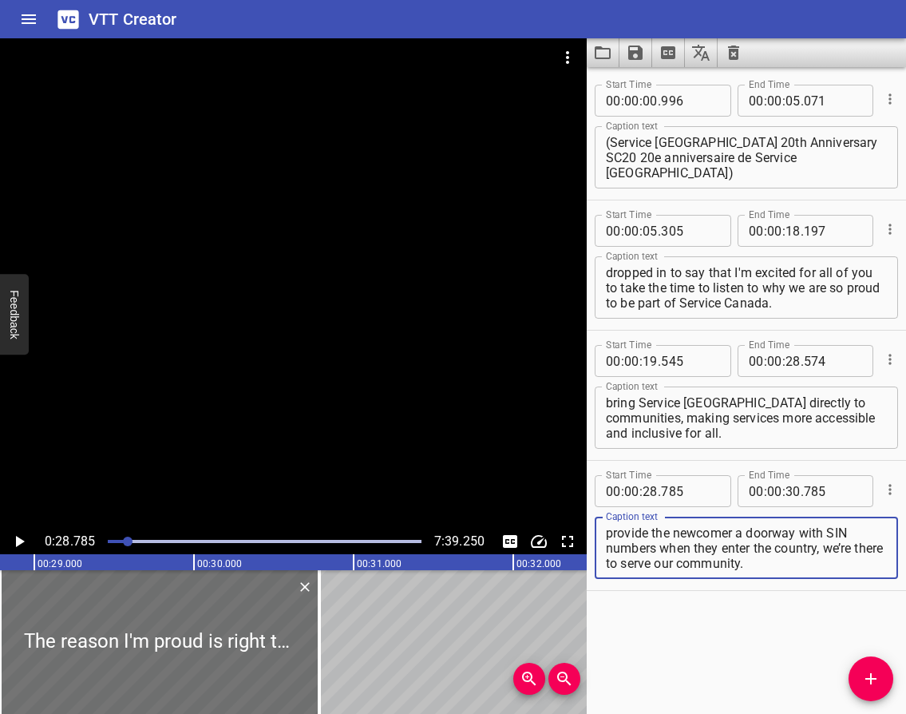
type textarea "The reason I'm proud is right there in the name, Service [GEOGRAPHIC_DATA]. We …"
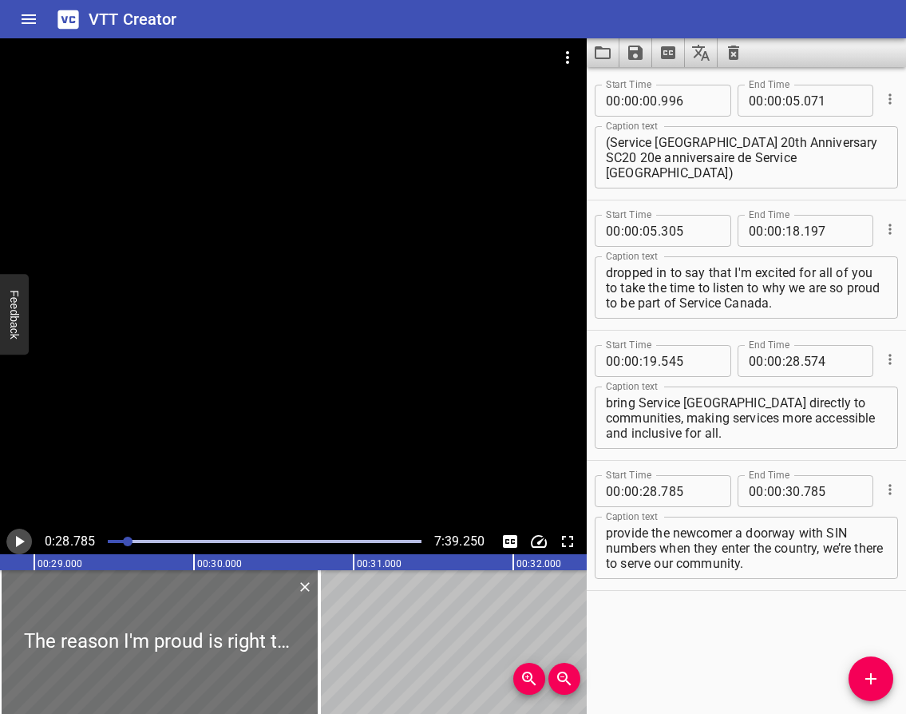
click at [17, 540] on icon "Play/Pause" at bounding box center [20, 541] width 9 height 11
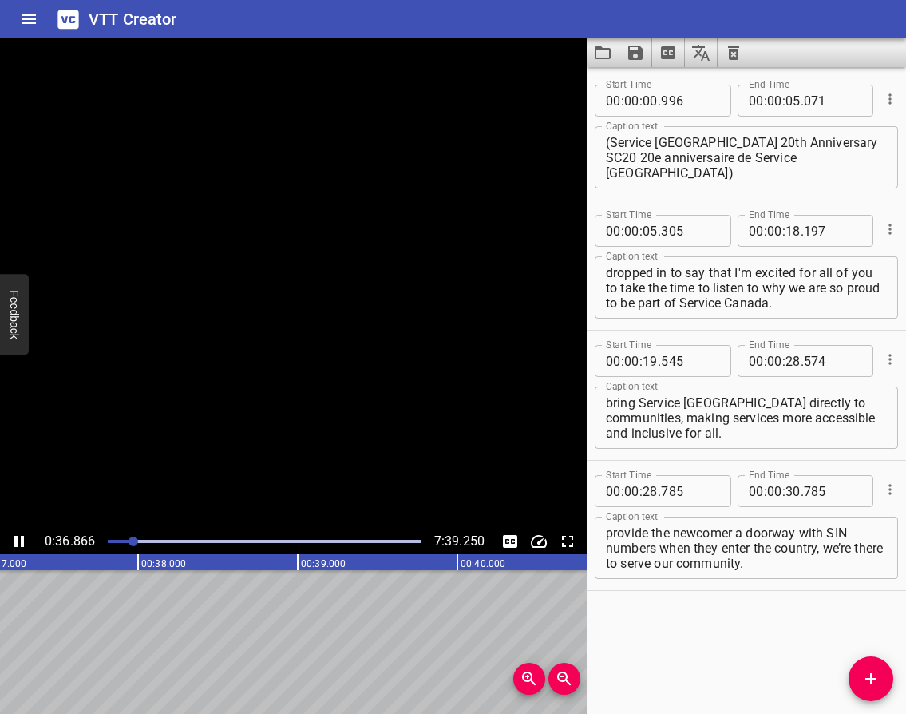
click at [17, 540] on icon "Play/Pause" at bounding box center [19, 541] width 10 height 11
click at [17, 540] on icon "Play/Pause" at bounding box center [20, 541] width 9 height 11
click at [17, 540] on icon "Play/Pause" at bounding box center [19, 541] width 10 height 11
click at [17, 540] on icon "Play/Pause" at bounding box center [20, 541] width 9 height 11
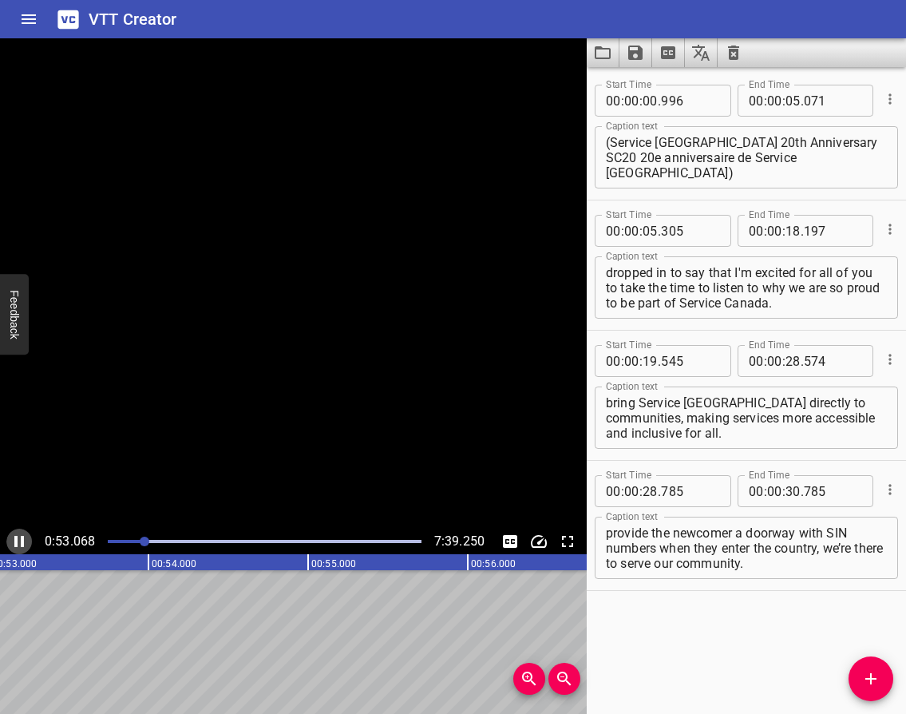
click at [17, 540] on icon "Play/Pause" at bounding box center [19, 541] width 10 height 11
drag, startPoint x: 64, startPoint y: 560, endPoint x: 49, endPoint y: 601, distance: 43.4
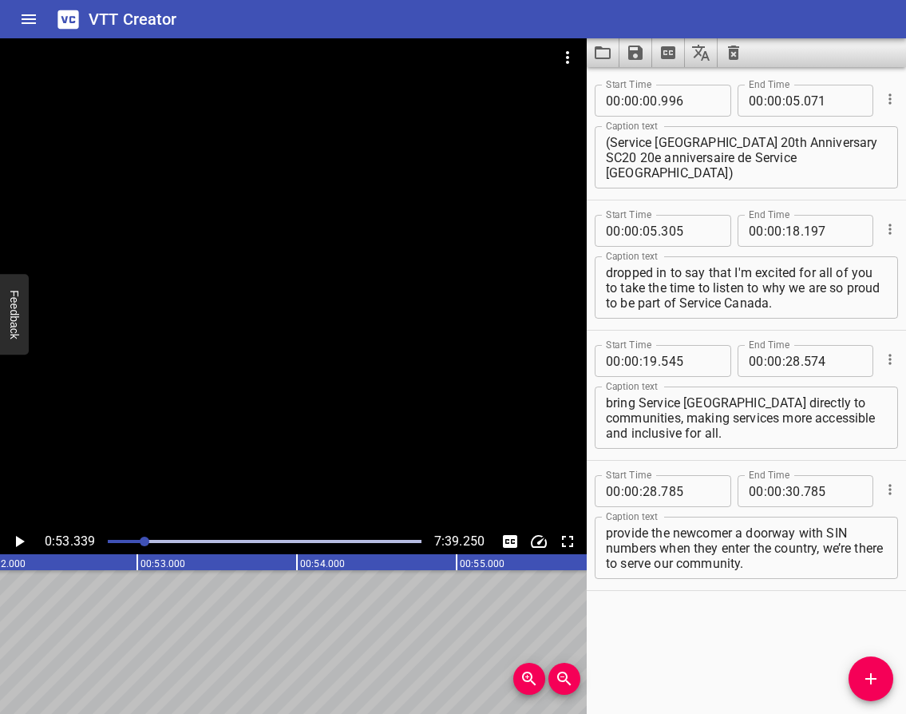
scroll to position [0, 8372]
click at [14, 537] on icon "Play/Pause" at bounding box center [19, 541] width 19 height 19
click at [18, 539] on icon "Play/Pause" at bounding box center [19, 541] width 10 height 11
click at [825, 562] on textarea "The reason I'm proud is right there in the name, Service [GEOGRAPHIC_DATA]. We …" at bounding box center [746, 547] width 281 height 45
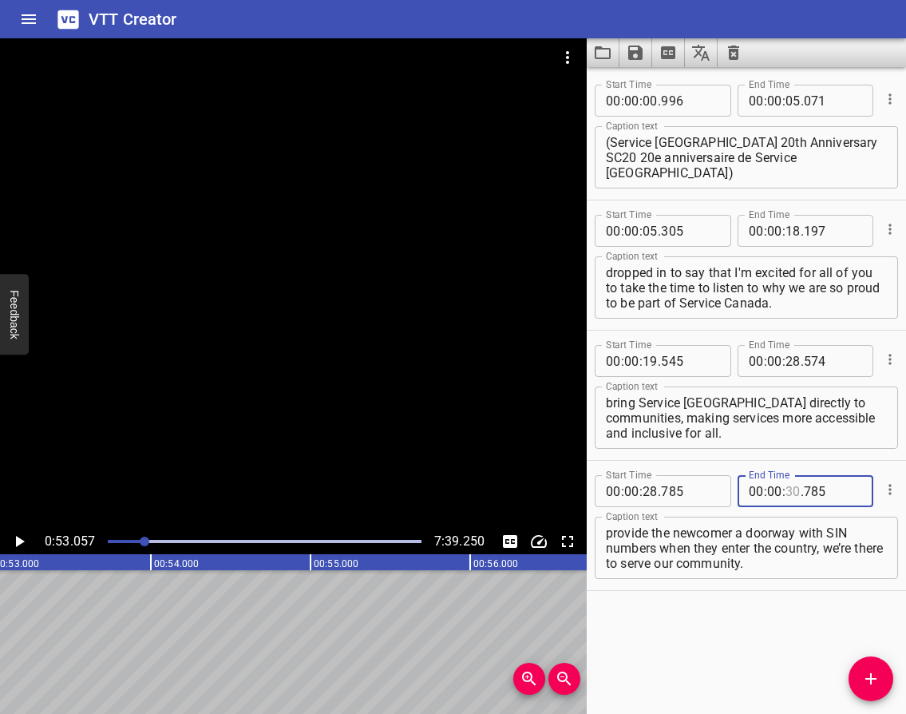
click at [785, 491] on input "number" at bounding box center [792, 491] width 15 height 32
type input "53"
type input "057"
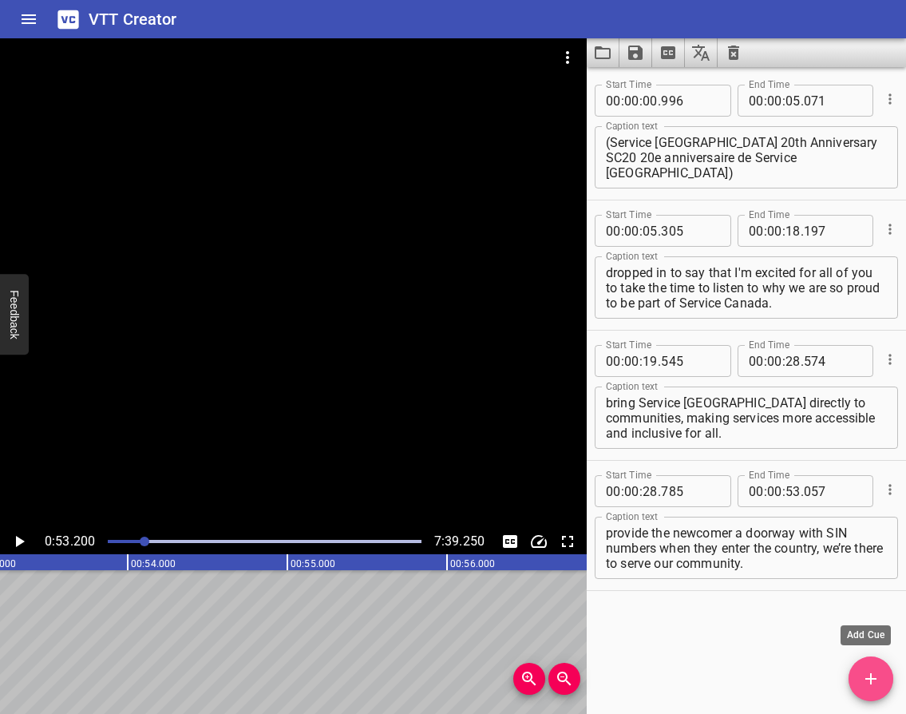
click at [872, 682] on icon "Add Cue" at bounding box center [870, 678] width 19 height 19
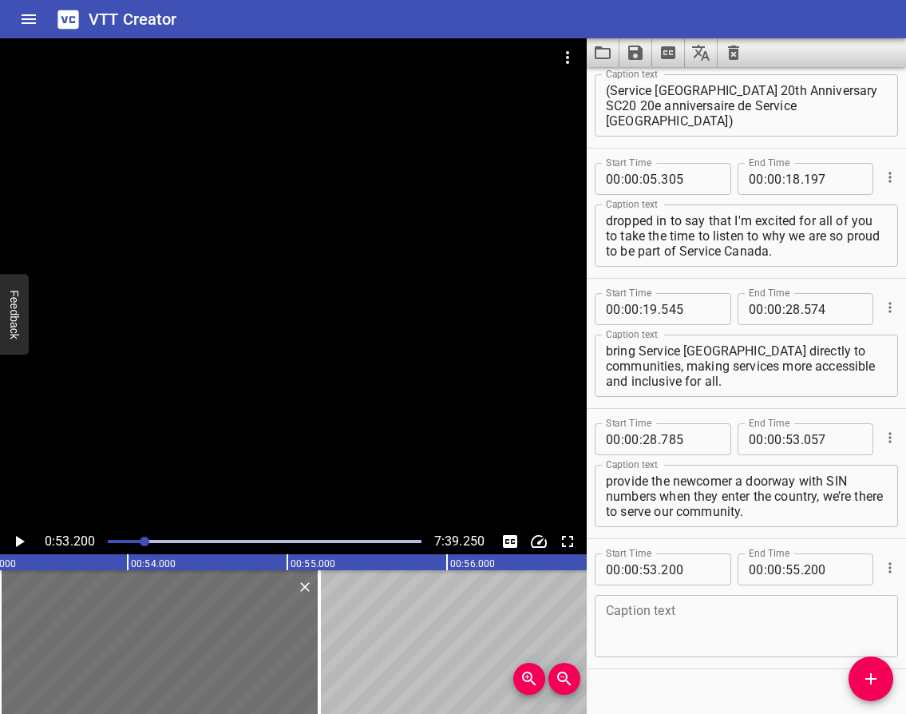
scroll to position [79, 0]
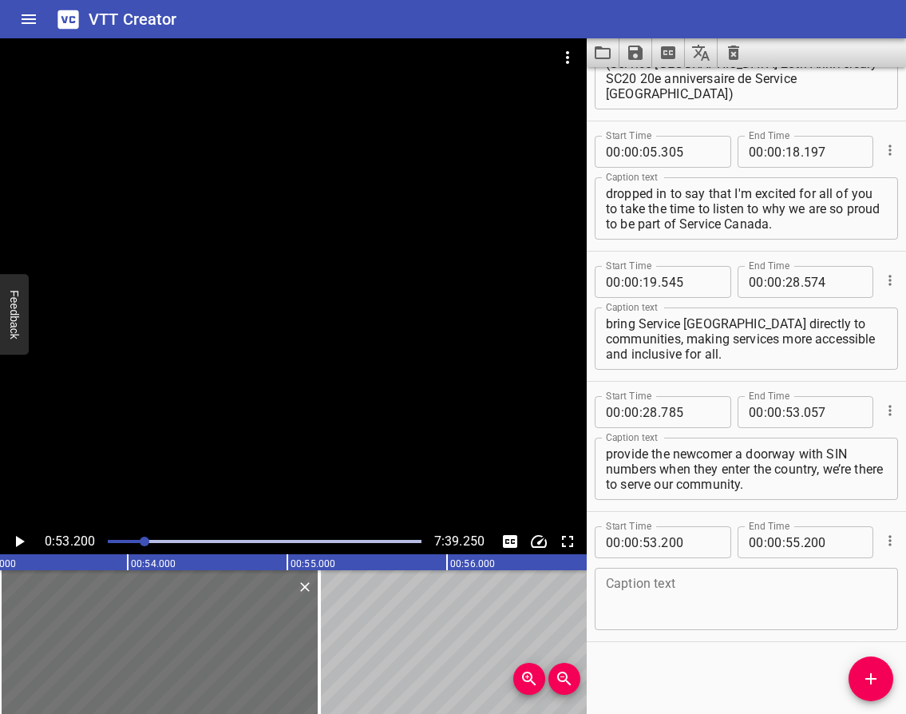
click at [20, 534] on icon "Play/Pause" at bounding box center [19, 541] width 19 height 19
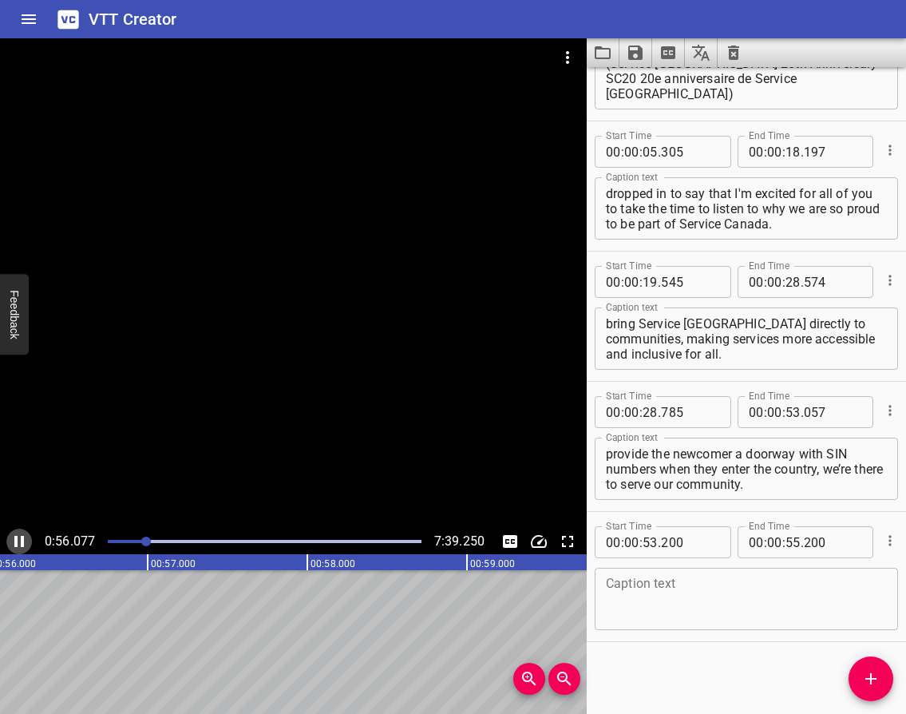
click at [18, 536] on icon "Play/Pause" at bounding box center [19, 541] width 10 height 11
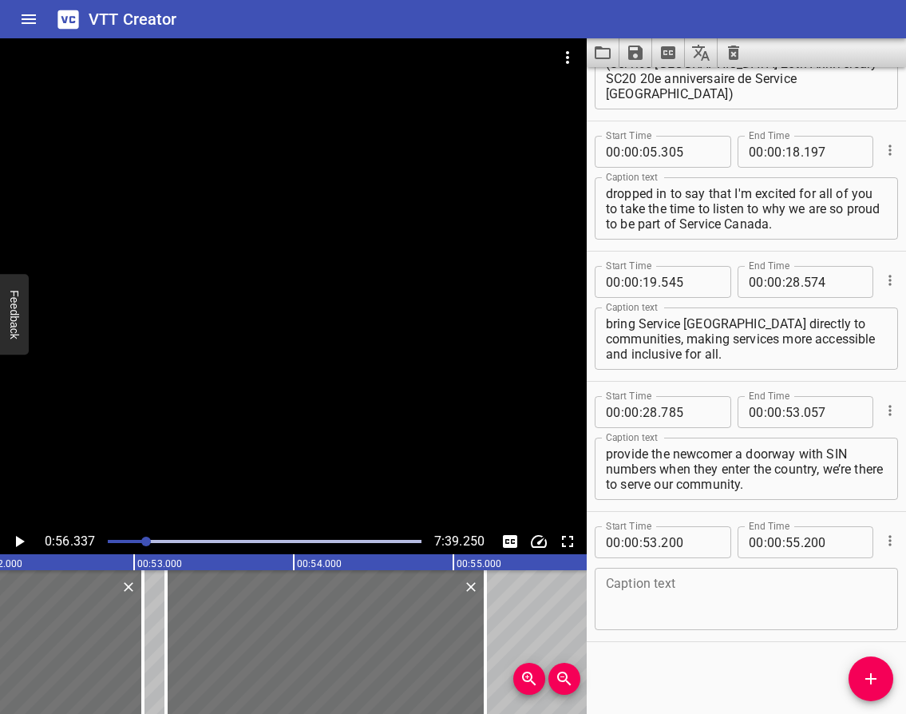
scroll to position [0, 8312]
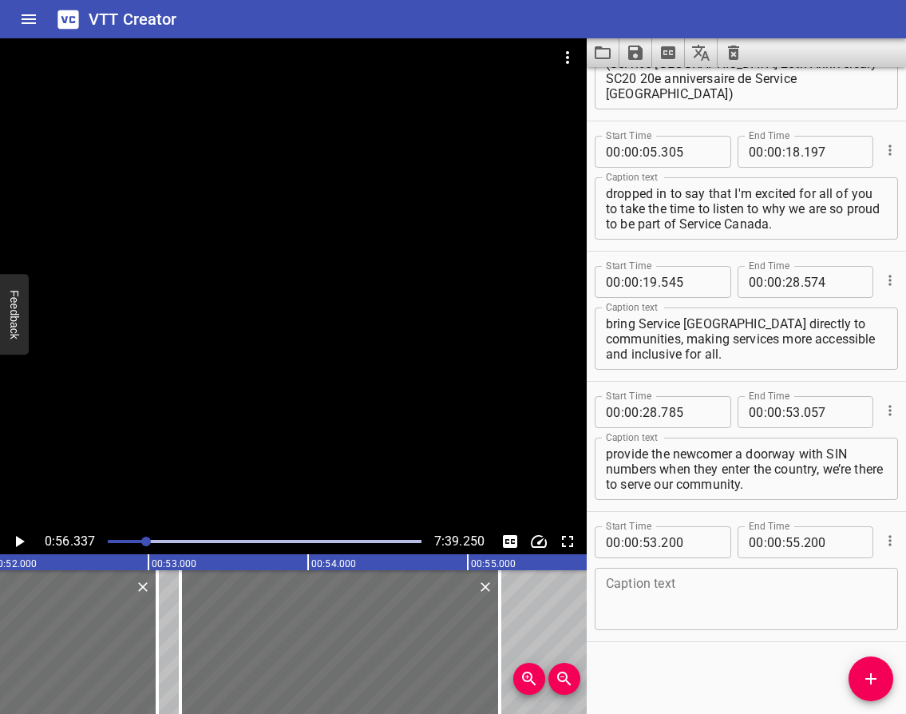
click at [661, 589] on textarea at bounding box center [746, 598] width 281 height 45
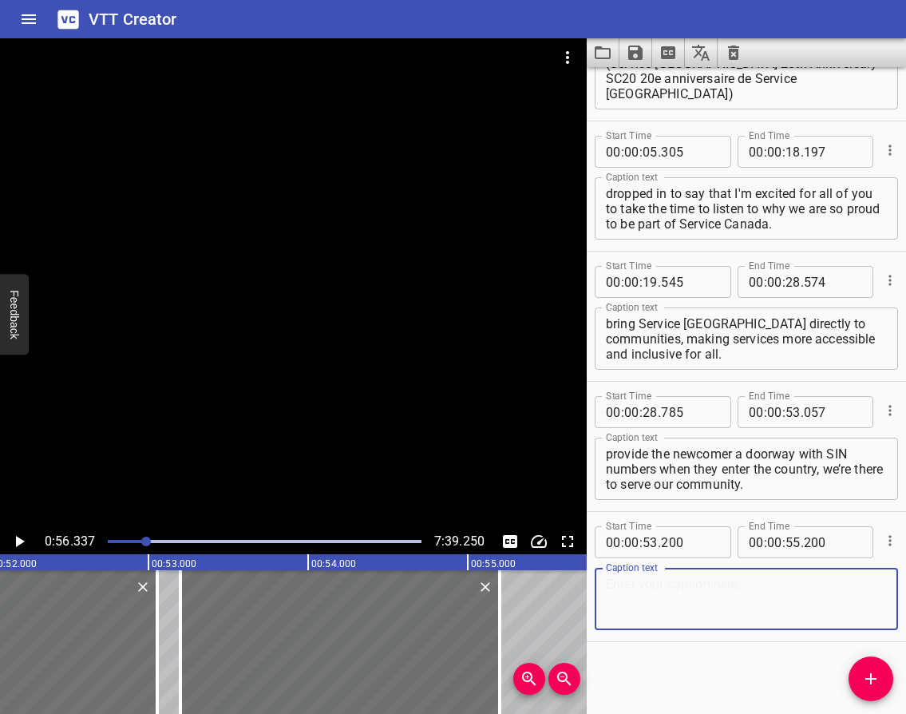
paste textarea ". I am proud to be part of the 0:54 team of public servants, over 300,000 stron…"
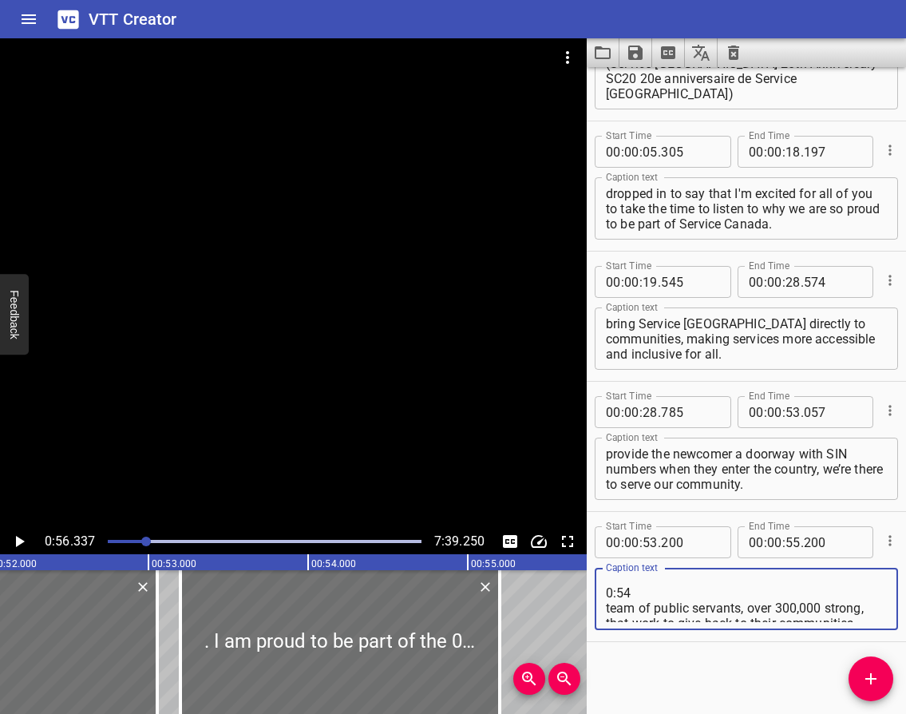
scroll to position [0, 0]
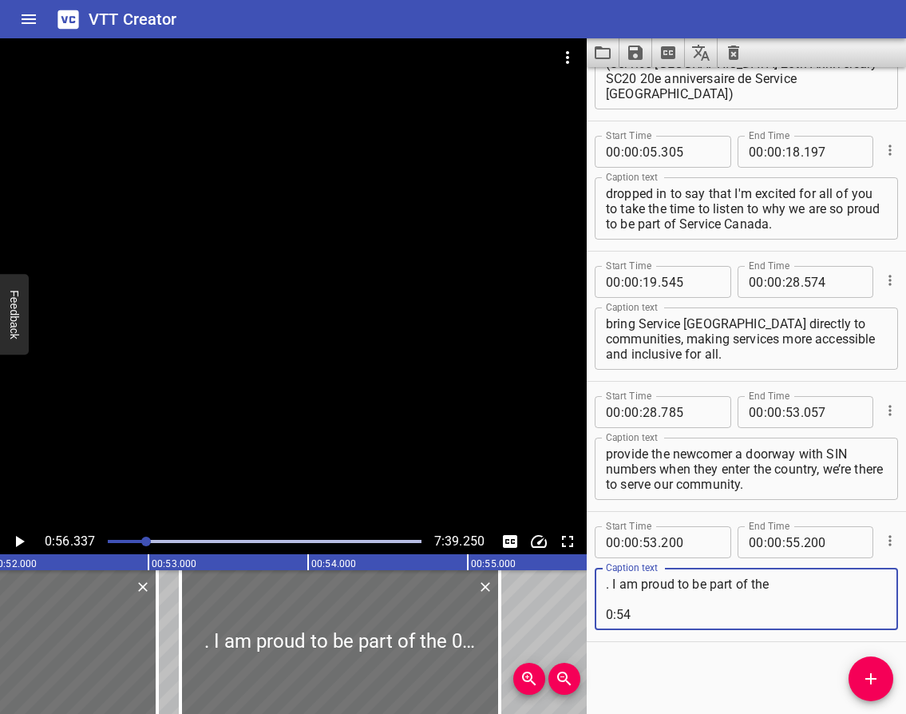
click at [658, 614] on textarea ". I am proud to be part of the 0:54 team of public servants, over 300,000 stron…" at bounding box center [746, 598] width 281 height 45
type textarea ". I am proud to be part of the team of public servants, over 300,000 strong, th…"
click at [18, 539] on icon "Play/Pause" at bounding box center [20, 541] width 9 height 11
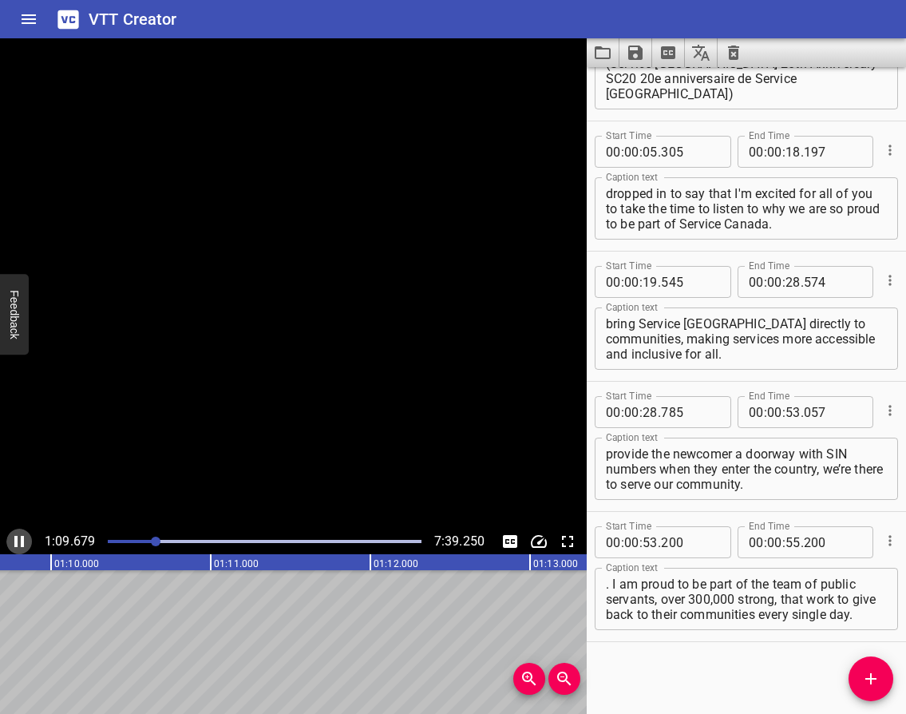
click at [18, 539] on icon "Play/Pause" at bounding box center [19, 541] width 10 height 11
click at [24, 541] on icon "Play/Pause" at bounding box center [20, 541] width 9 height 11
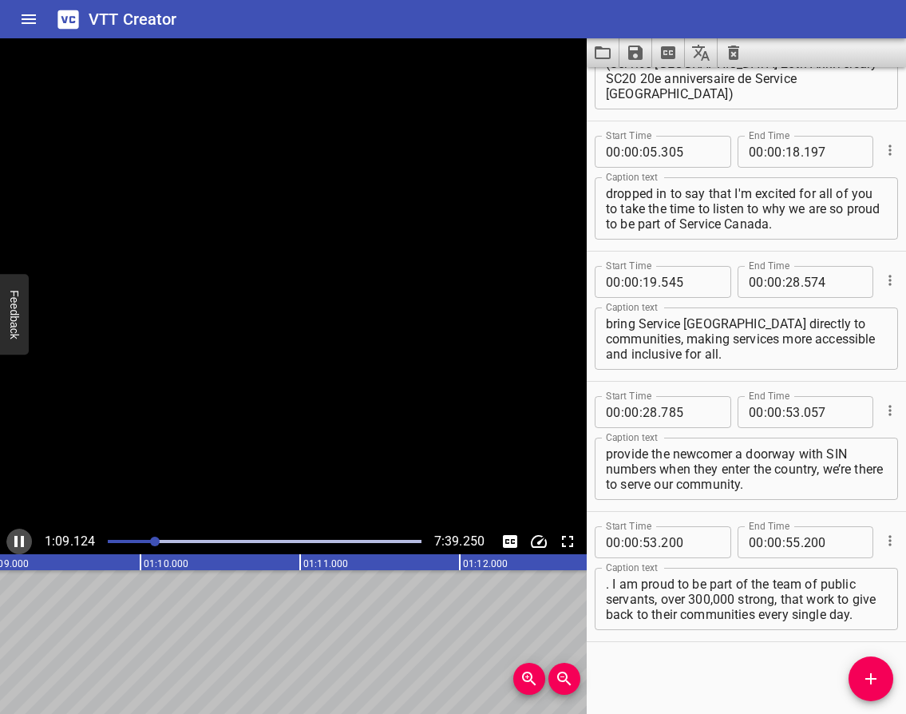
click at [19, 541] on icon "Play/Pause" at bounding box center [19, 541] width 19 height 19
click at [767, 542] on input "number" at bounding box center [774, 542] width 15 height 32
type input "01"
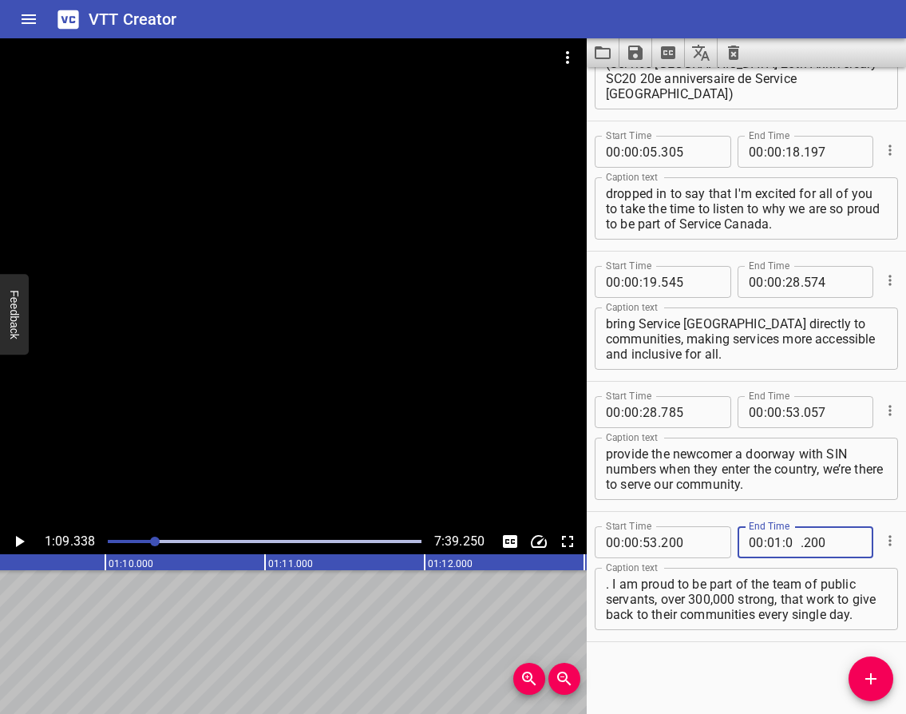
type input "09"
type input "338"
click at [835, 609] on textarea ". I am proud to be part of the team of public servants, over 300,000 strong, th…" at bounding box center [746, 598] width 281 height 45
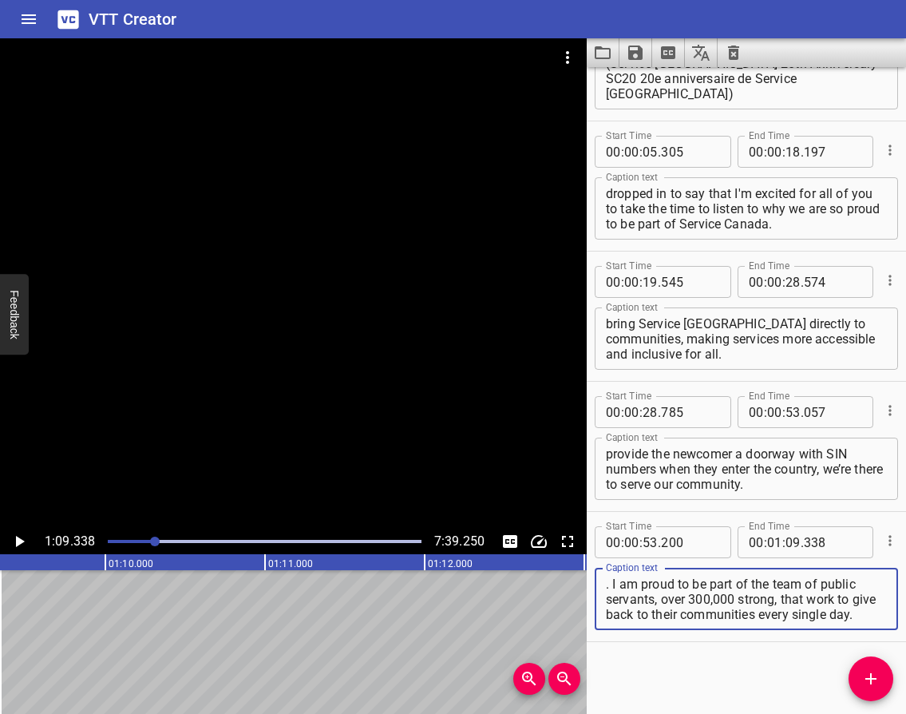
scroll to position [15, 0]
click at [794, 611] on textarea ". I am proud to be part of the team of public servants, over 300,000 strong, th…" at bounding box center [746, 598] width 281 height 45
paste textarea "Interesting work, with great colleagues, for great people, in a great country. …"
type textarea ". I am proud to be part of the team of public servants, over 300,000 strong, th…"
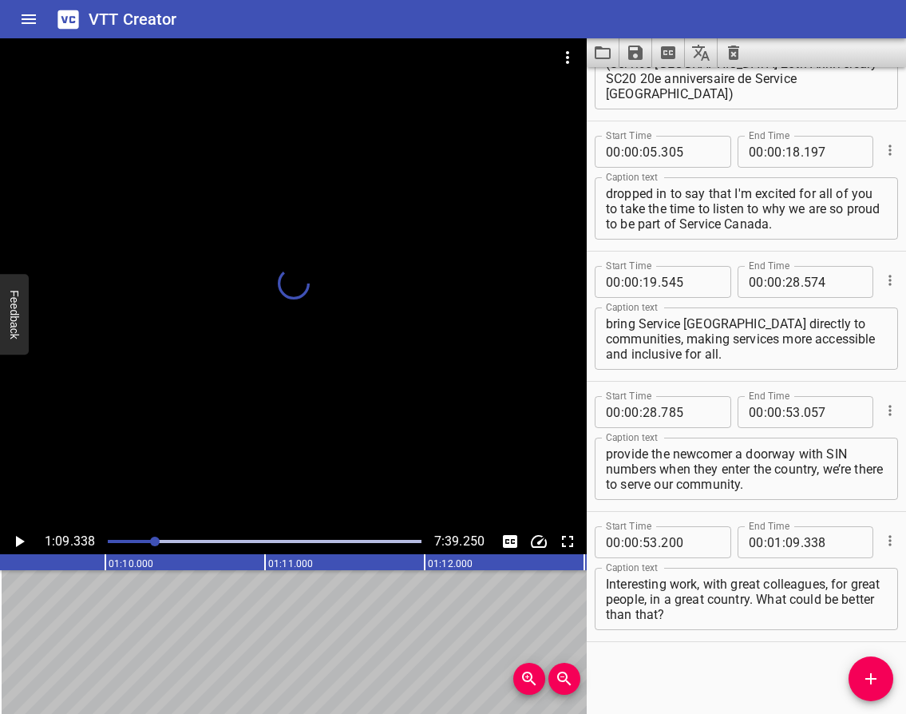
scroll to position [0, 11097]
click at [870, 674] on icon "Add Cue" at bounding box center [870, 678] width 11 height 11
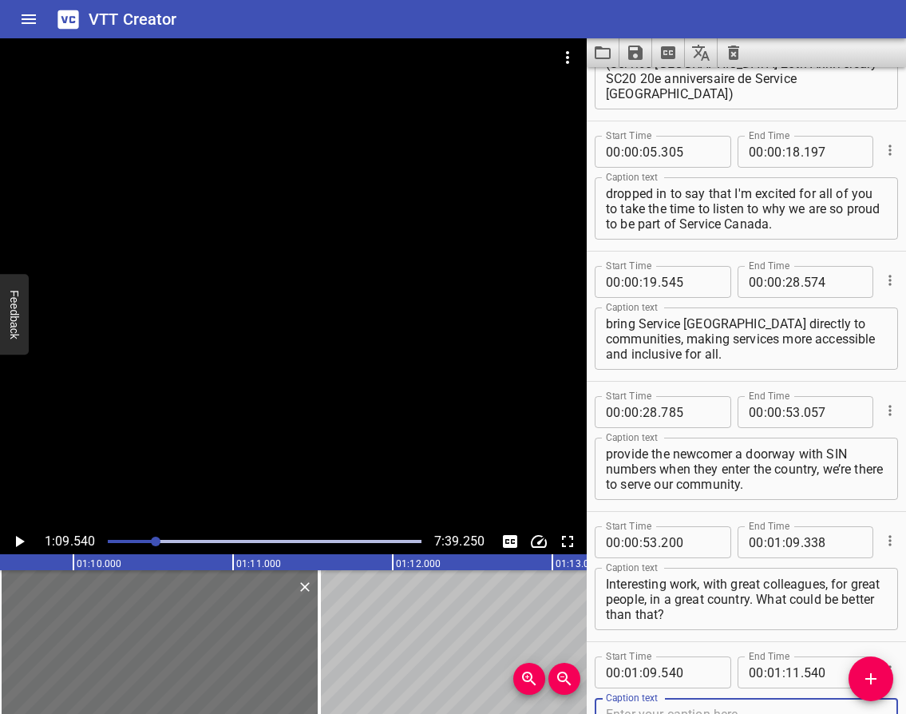
scroll to position [87, 0]
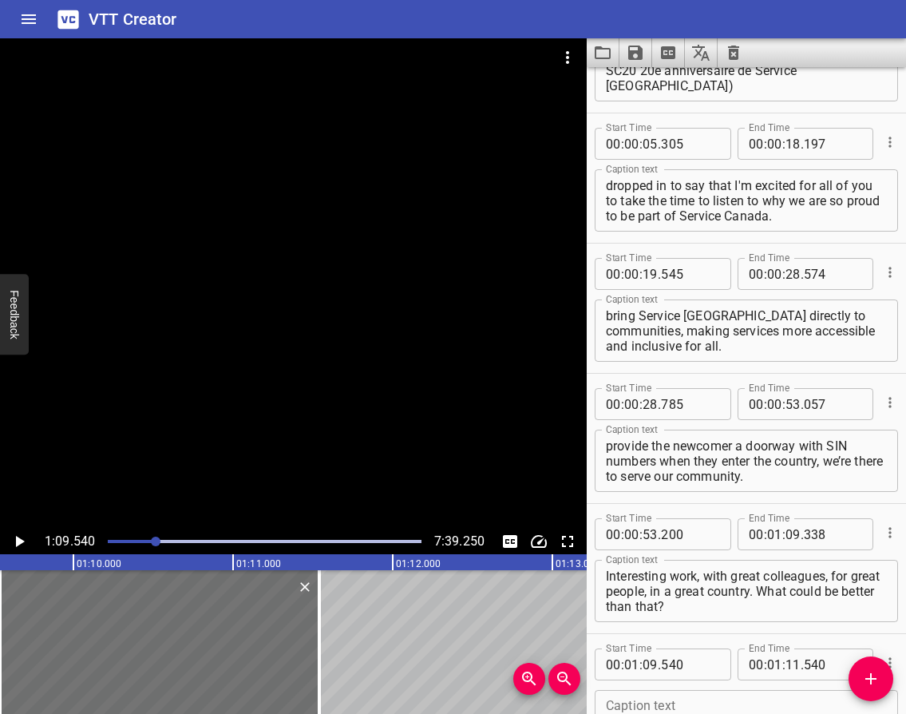
click at [650, 704] on textarea at bounding box center [746, 720] width 281 height 45
paste textarea "? I'm proud to serve [DEMOGRAPHIC_DATA] with empathy, respect and care."
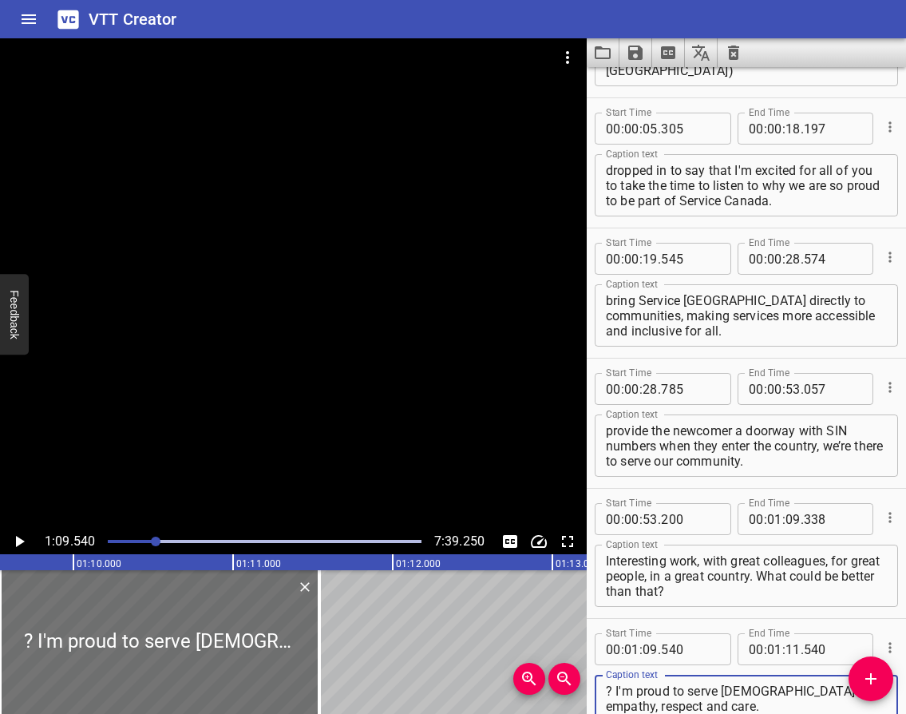
click at [616, 689] on textarea "? I'm proud to serve [DEMOGRAPHIC_DATA] with empathy, respect and care." at bounding box center [746, 705] width 281 height 45
type textarea "I'm proud to serve [DEMOGRAPHIC_DATA] with empathy, respect and care."
click at [23, 540] on icon "Play/Pause" at bounding box center [19, 541] width 19 height 19
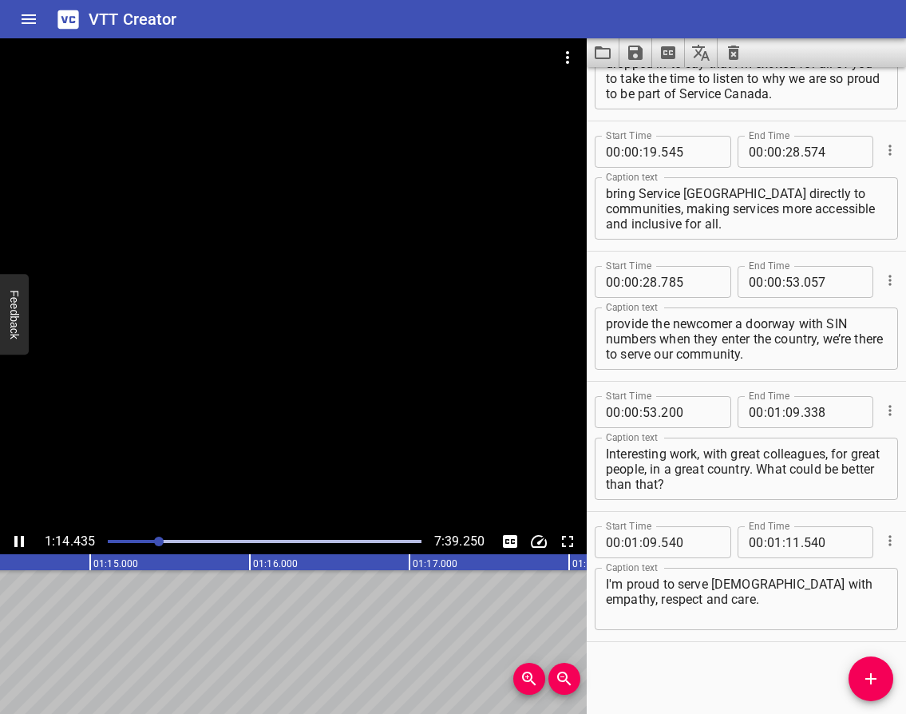
click at [21, 539] on icon "Play/Pause" at bounding box center [19, 541] width 10 height 11
click at [15, 539] on icon "Play/Pause" at bounding box center [19, 541] width 19 height 19
click at [16, 539] on icon "Play/Pause" at bounding box center [19, 541] width 10 height 11
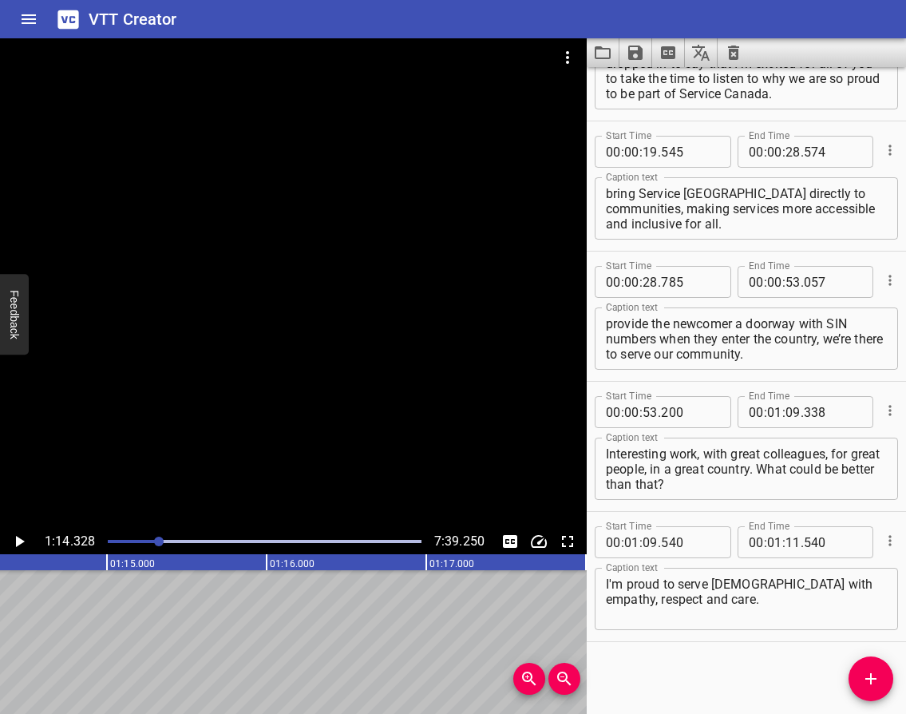
scroll to position [0, 11833]
click at [785, 545] on input "number" at bounding box center [792, 542] width 15 height 32
type input "14"
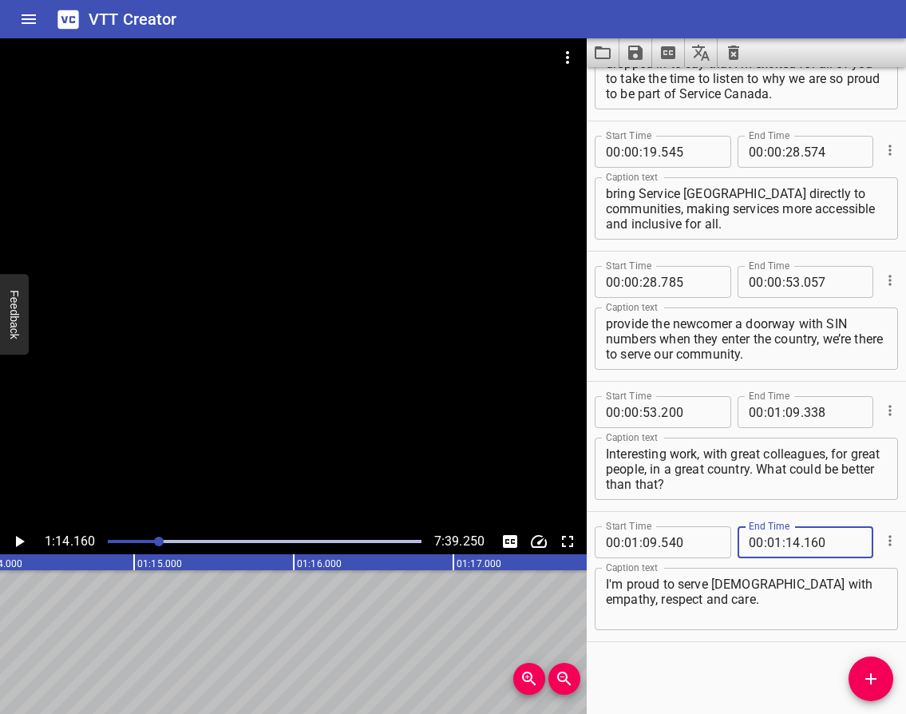
type input "160"
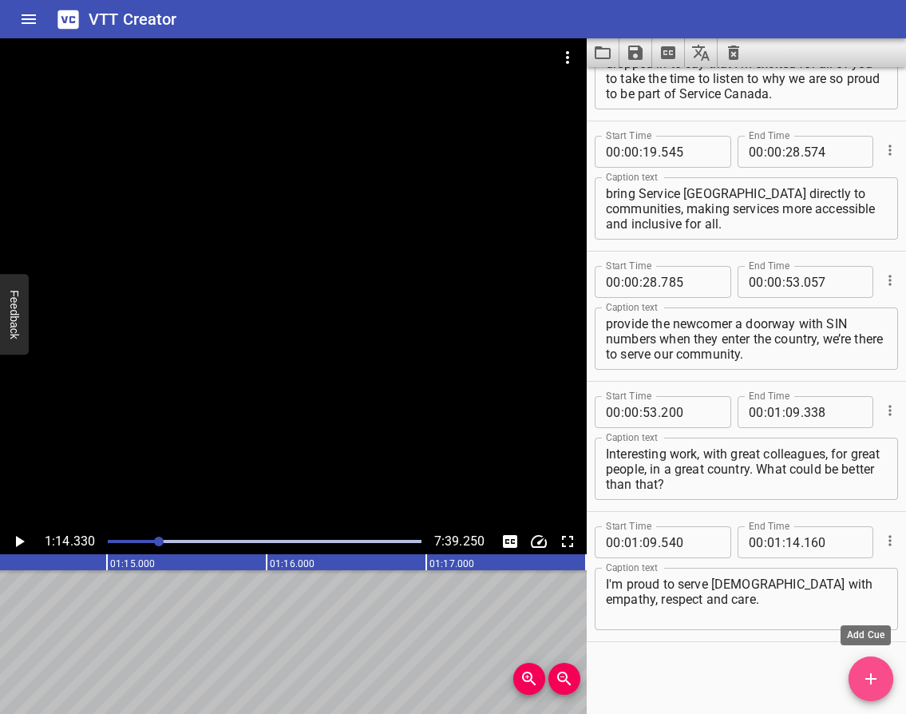
click at [871, 670] on icon "Add Cue" at bounding box center [870, 678] width 19 height 19
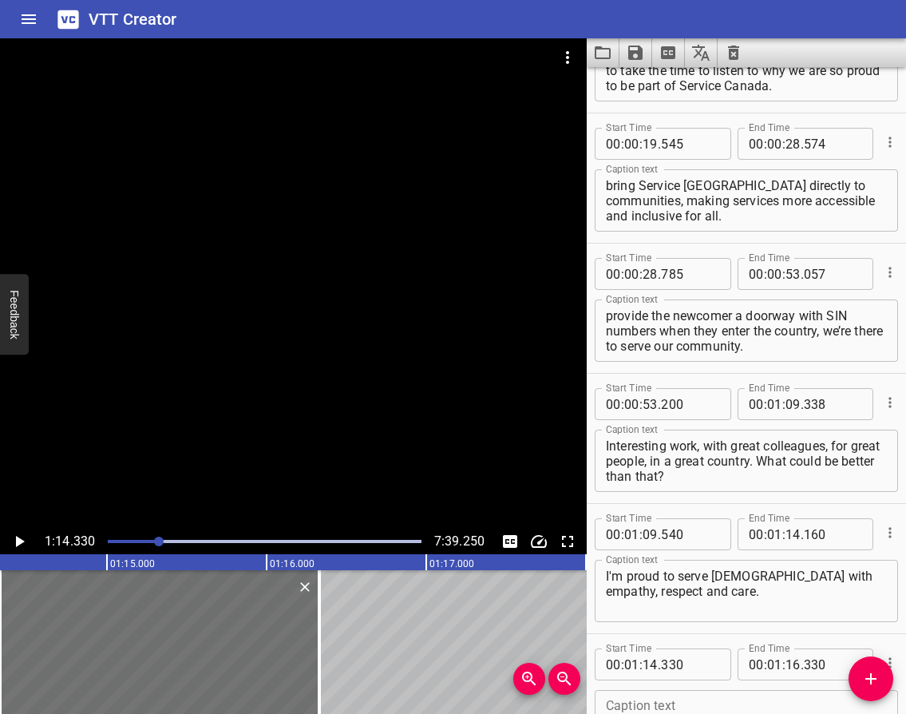
click at [659, 704] on textarea at bounding box center [746, 720] width 281 height 45
paste textarea "I am proud to work at Service [GEOGRAPHIC_DATA], an organization that supports …"
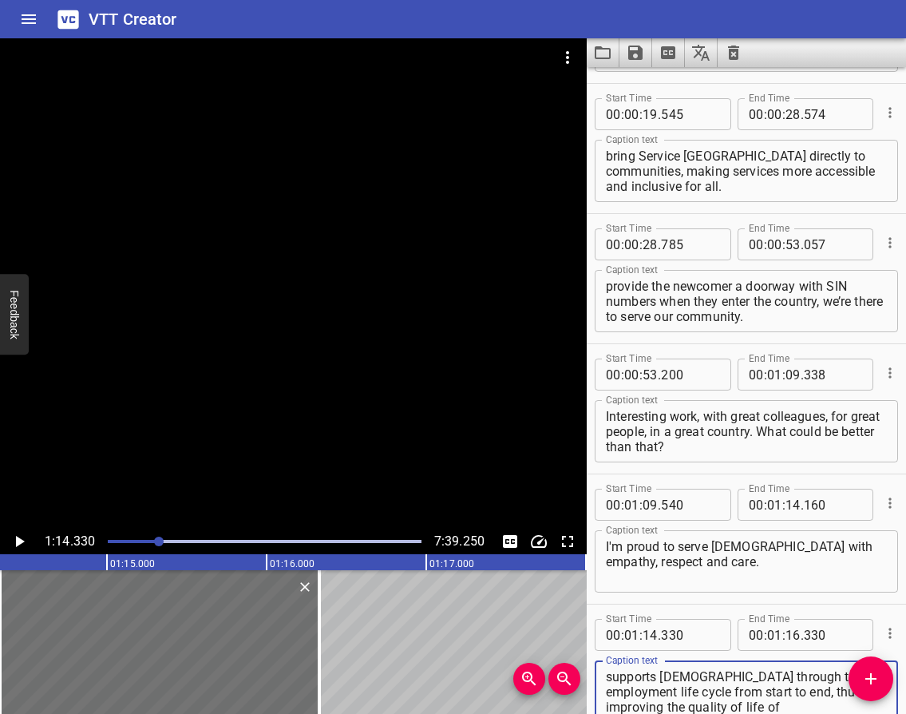
scroll to position [247, 0]
type textarea "I am proud to work at Service [GEOGRAPHIC_DATA], an organization that supports …"
click at [21, 539] on icon "Play/Pause" at bounding box center [20, 541] width 9 height 11
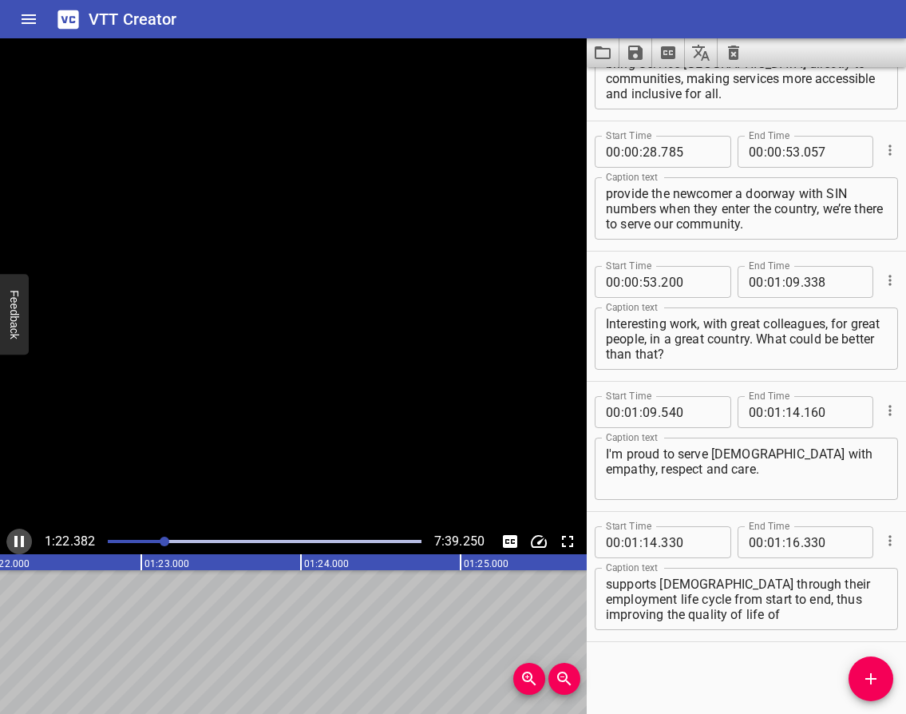
click at [19, 538] on icon "Play/Pause" at bounding box center [19, 541] width 19 height 19
click at [19, 538] on icon "Play/Pause" at bounding box center [20, 541] width 9 height 11
click at [19, 538] on icon "Play/Pause" at bounding box center [19, 541] width 19 height 19
click at [787, 544] on input "number" at bounding box center [792, 542] width 15 height 32
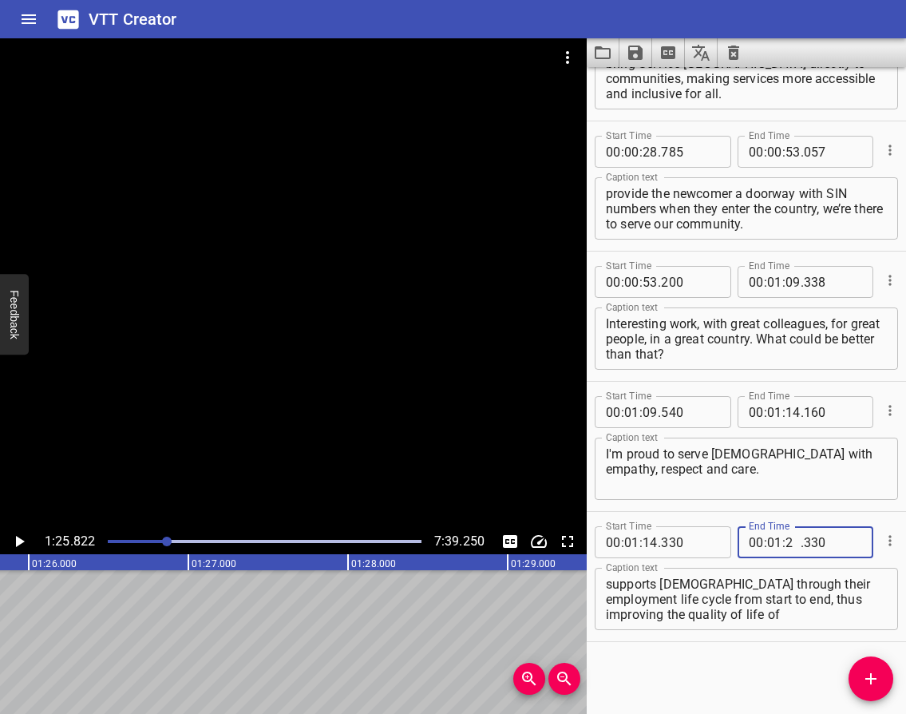
type input "25"
type input "822"
click at [19, 540] on icon "Play/Pause" at bounding box center [20, 541] width 9 height 11
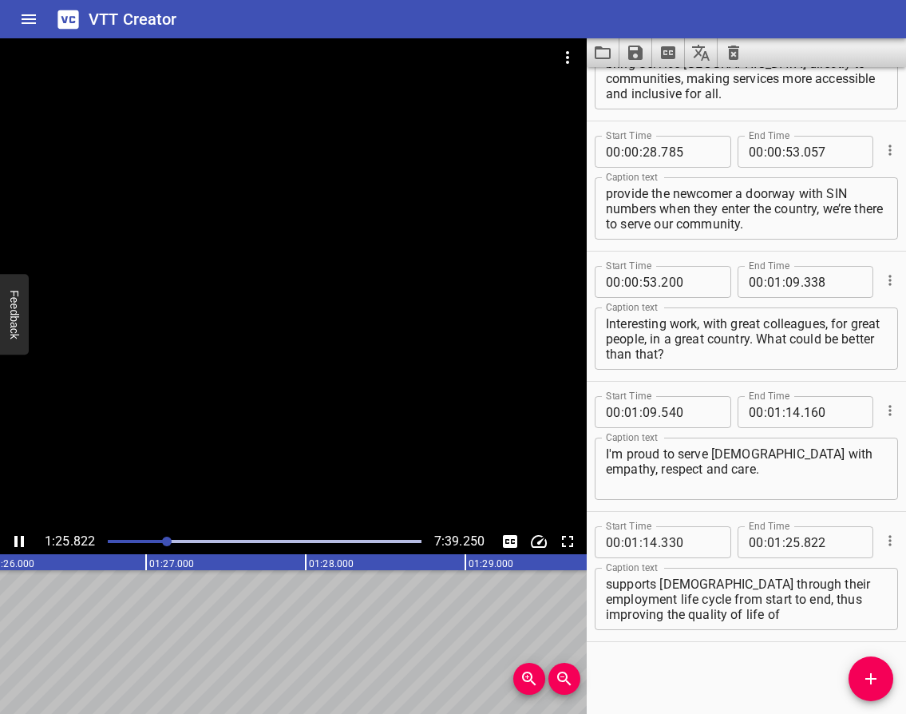
click at [19, 540] on icon "Play/Pause" at bounding box center [19, 541] width 19 height 19
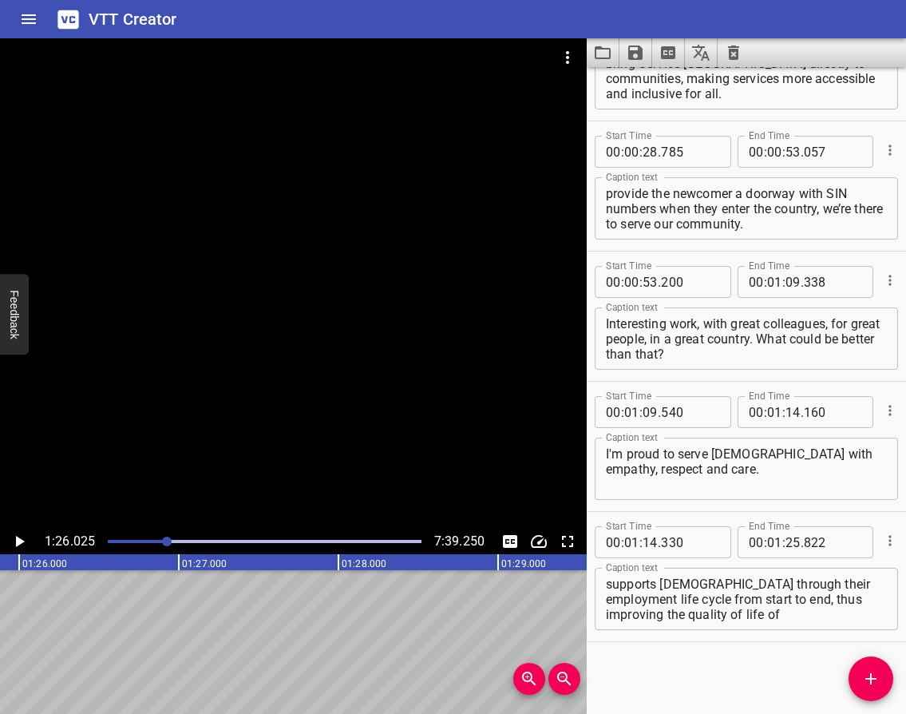
scroll to position [0, 13732]
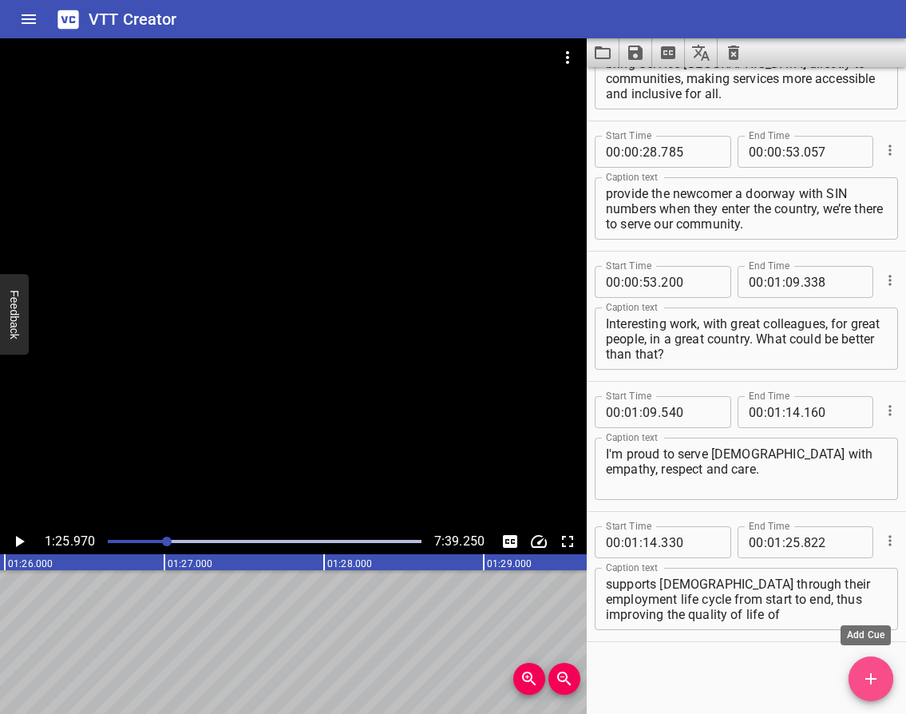
click at [868, 674] on icon "Add Cue" at bounding box center [870, 678] width 19 height 19
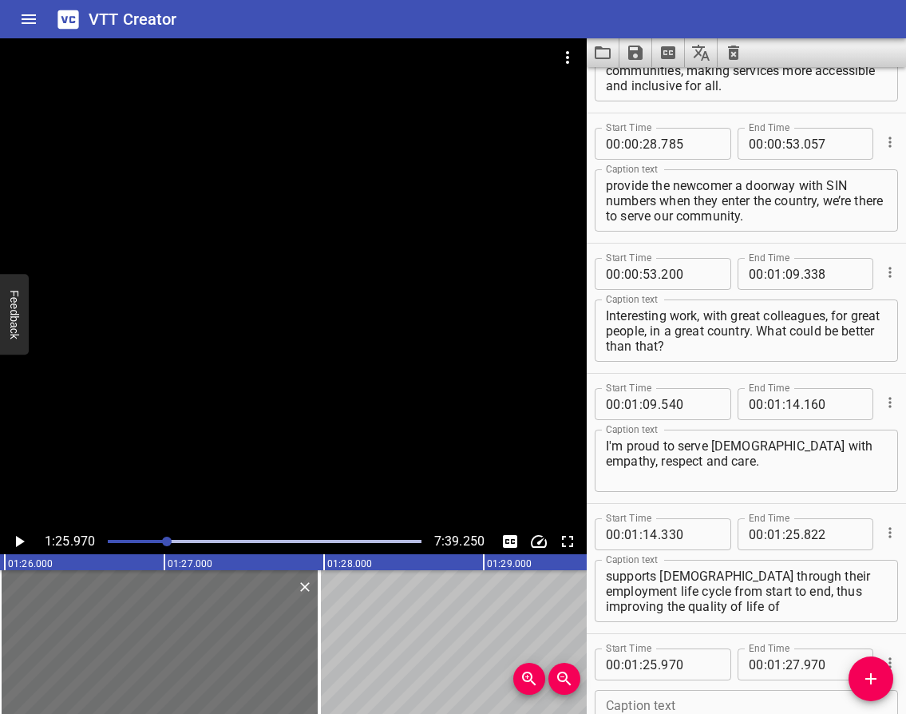
click at [740, 697] on div "Caption text" at bounding box center [746, 721] width 303 height 62
paste textarea "Je suis fière d’être fonctionnaire parce que chaque jour j’ai l’occasion d’aide…"
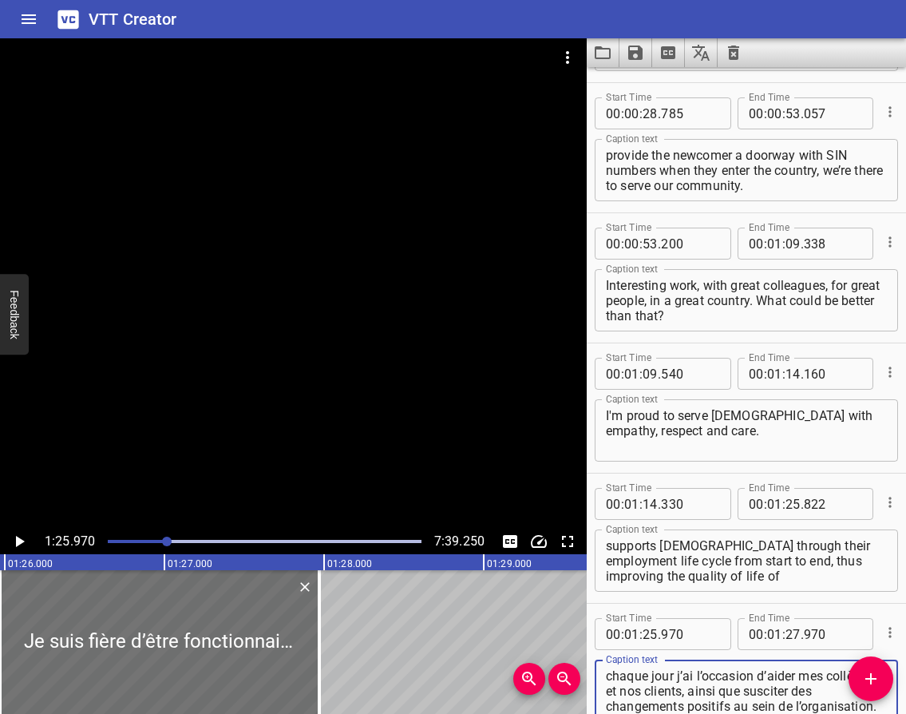
type textarea "Je suis fière d’être fonctionnaire parce que chaque jour j’ai l’occasion d’aide…"
click at [19, 543] on icon "Play/Pause" at bounding box center [20, 541] width 9 height 11
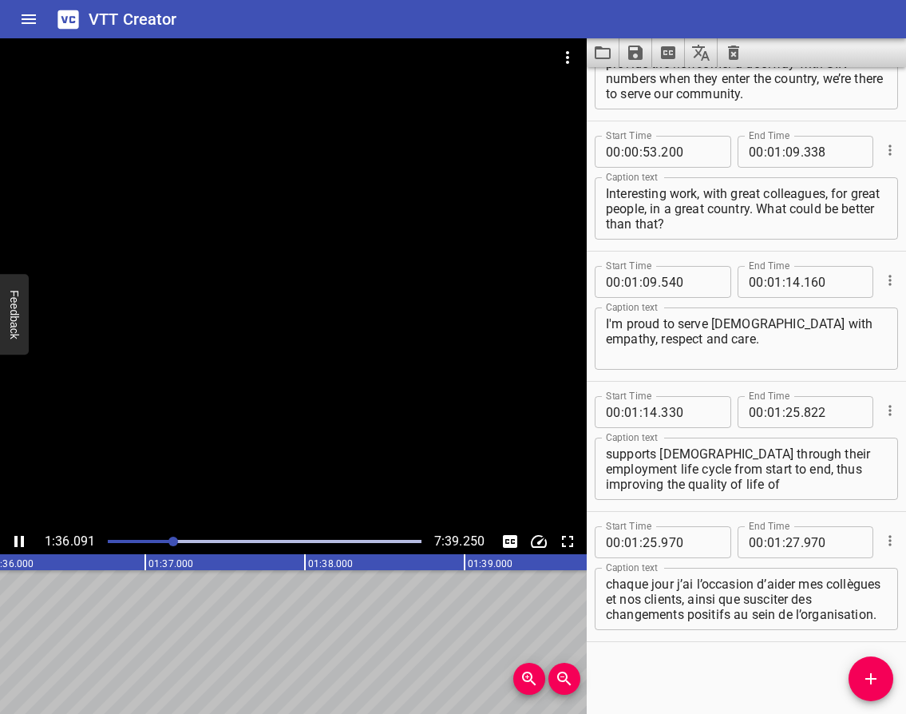
click at [21, 540] on icon "Play/Pause" at bounding box center [19, 541] width 10 height 11
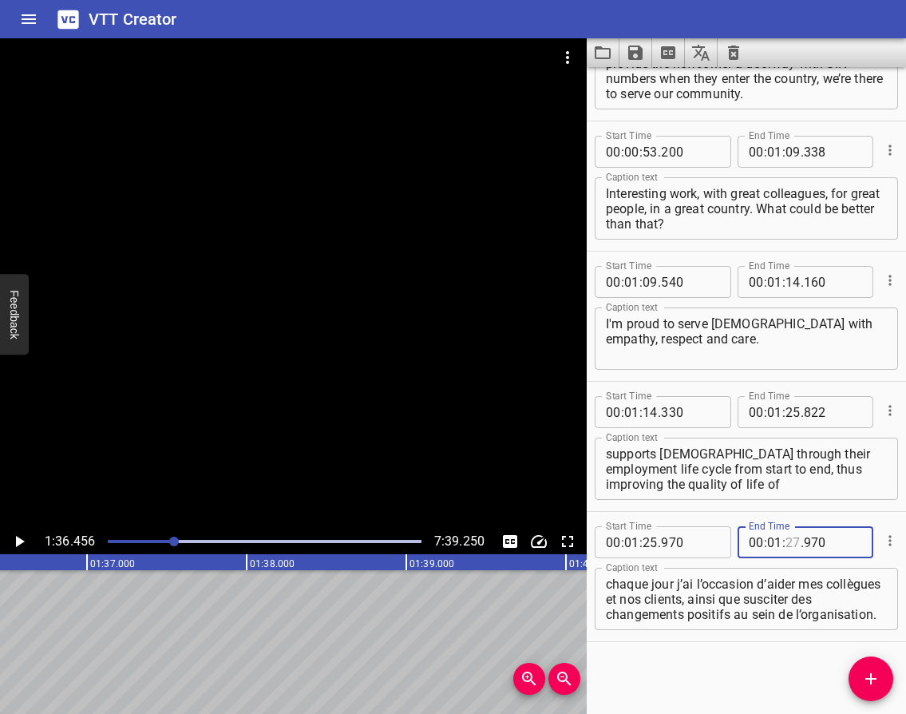
click at [787, 541] on input "number" at bounding box center [792, 542] width 15 height 32
type input "36"
type input "456"
click at [21, 544] on icon "Play/Pause" at bounding box center [19, 541] width 19 height 19
click at [14, 537] on icon "Play/Pause" at bounding box center [19, 541] width 10 height 11
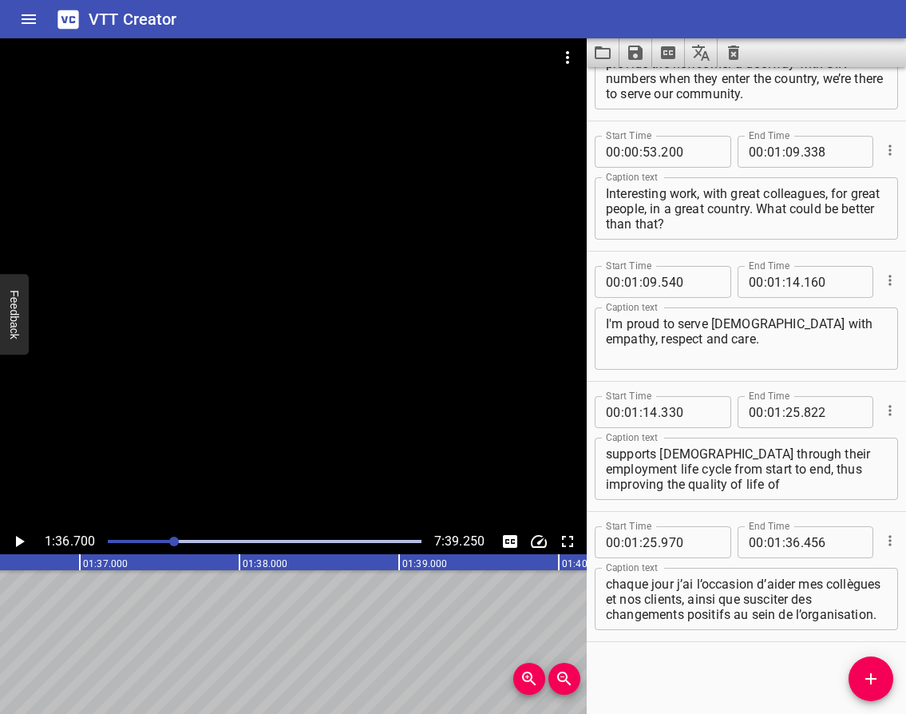
scroll to position [0, 15428]
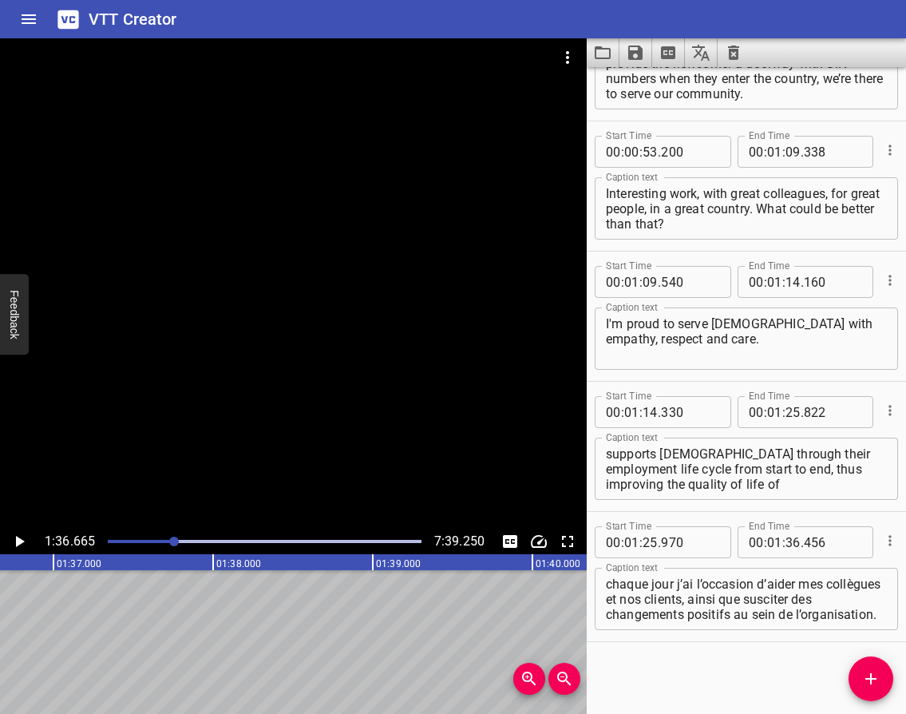
click at [874, 680] on icon "Add Cue" at bounding box center [870, 678] width 19 height 19
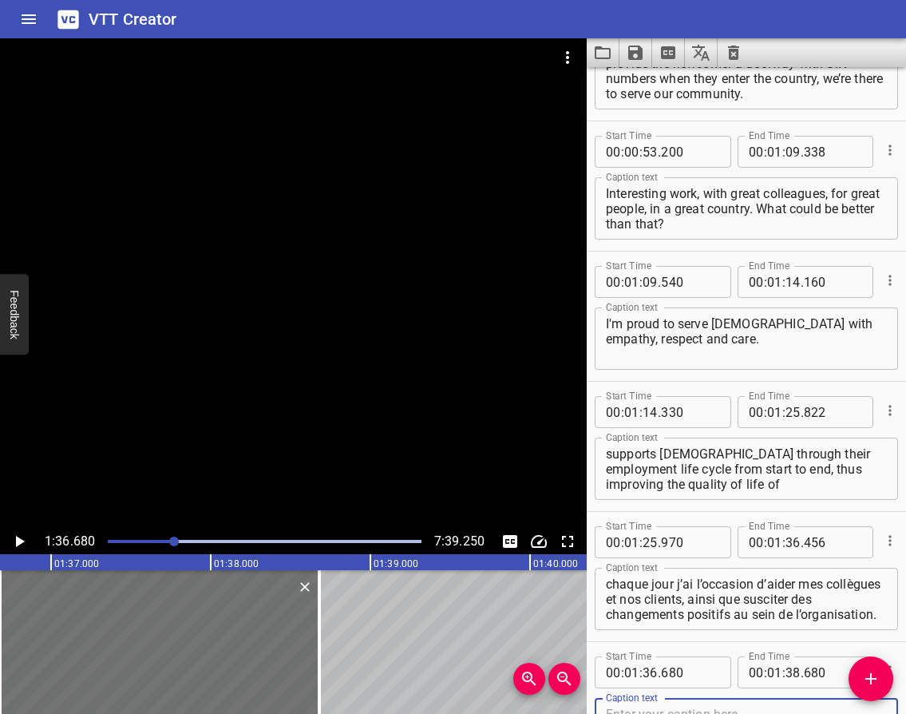
scroll to position [477, 0]
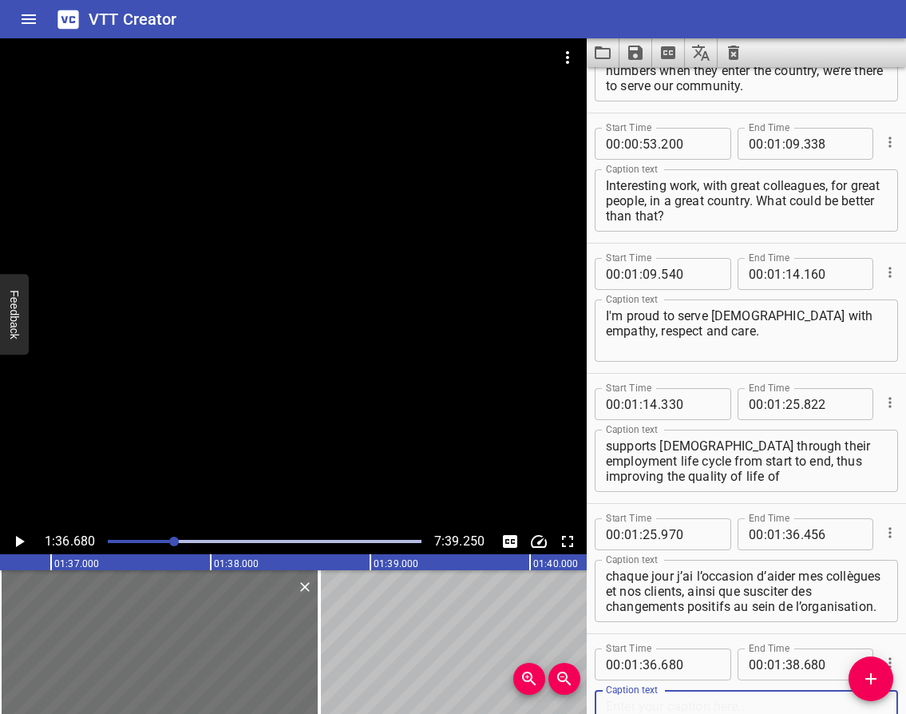
click at [677, 700] on textarea at bounding box center [746, 720] width 281 height 45
paste textarea "I'm proud to be a public servant and I'm proud to support [DEMOGRAPHIC_DATA] to…"
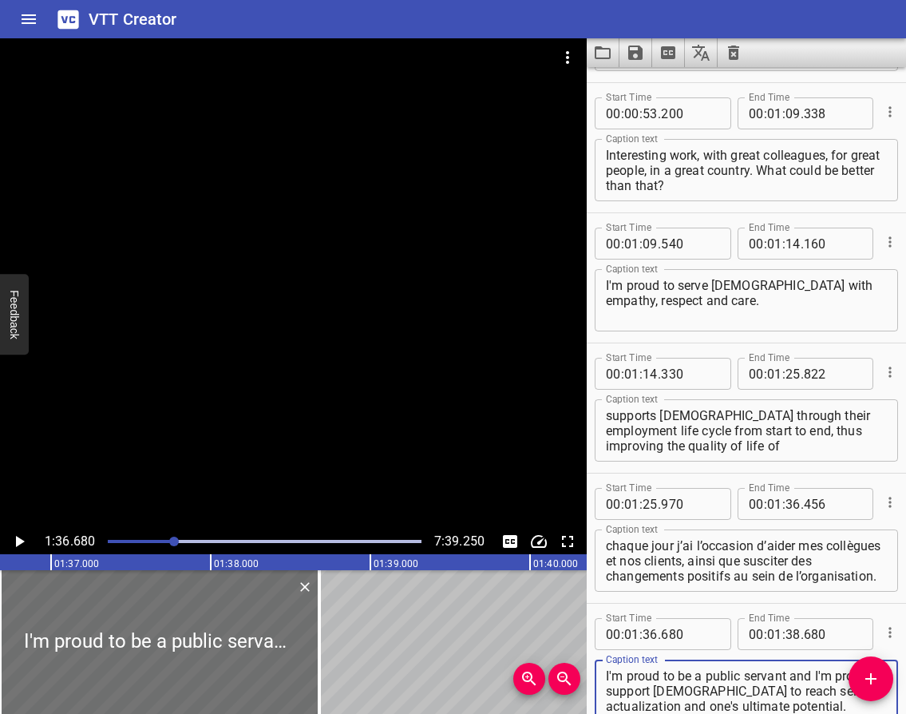
type textarea "I'm proud to be a public servant and I'm proud to support [DEMOGRAPHIC_DATA] to…"
click at [18, 536] on icon "Play/Pause" at bounding box center [19, 541] width 19 height 19
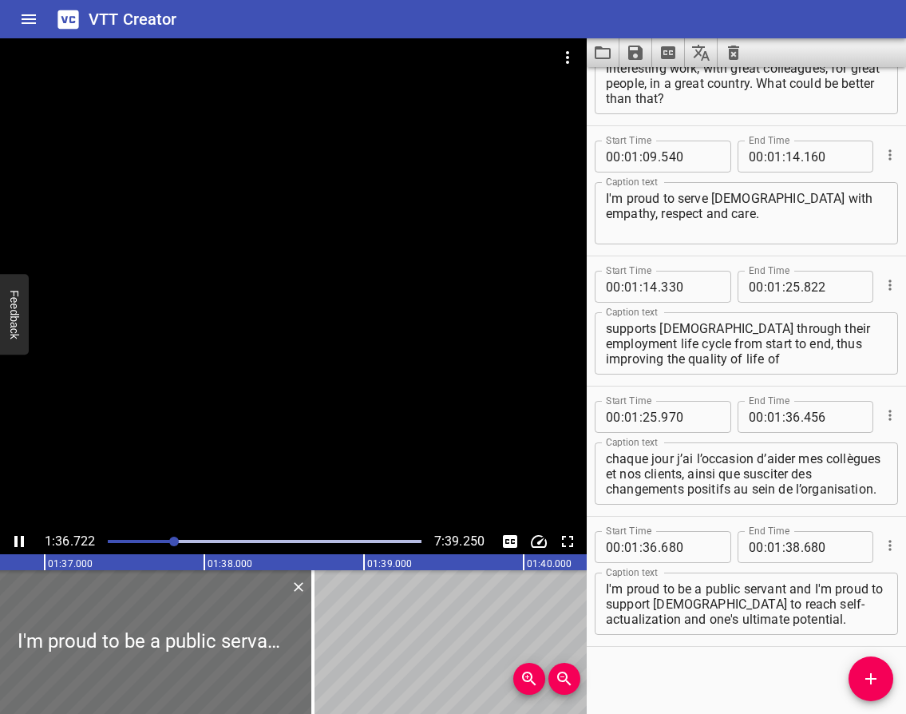
scroll to position [599, 0]
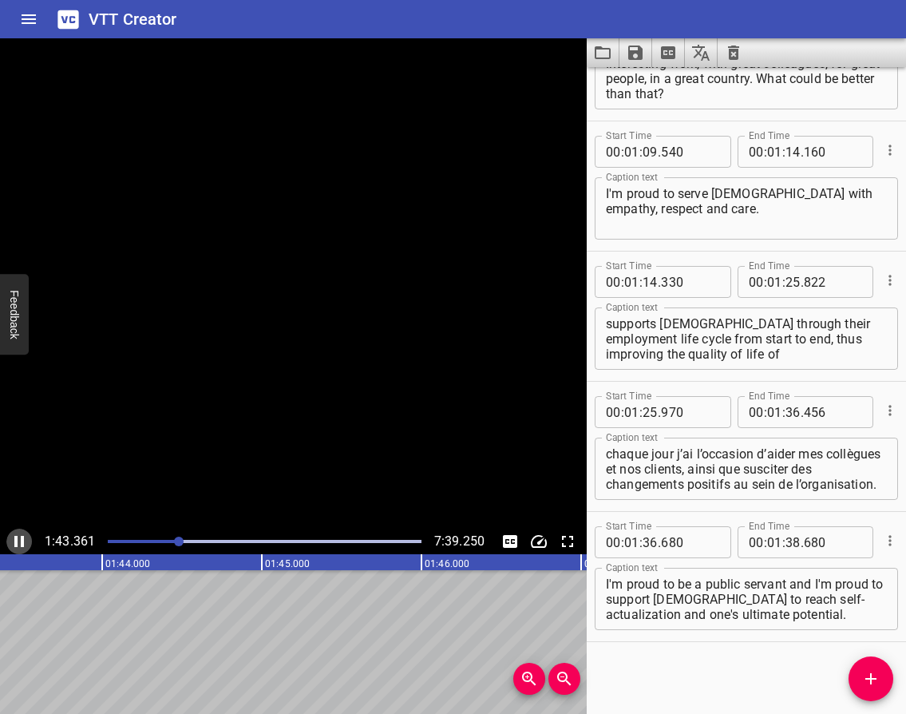
click at [19, 541] on icon "Play/Pause" at bounding box center [19, 541] width 19 height 19
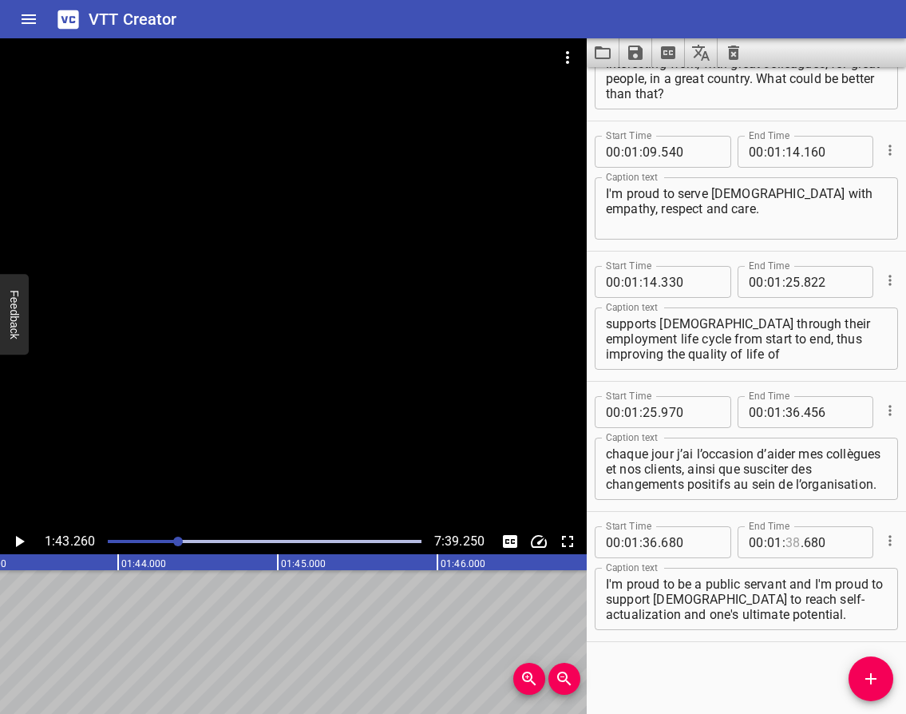
click at [785, 544] on input "number" at bounding box center [792, 542] width 15 height 32
type input "43"
type input "260"
click at [18, 536] on icon "Play/Pause" at bounding box center [19, 541] width 19 height 19
click at [18, 536] on icon "Play/Pause" at bounding box center [19, 541] width 10 height 11
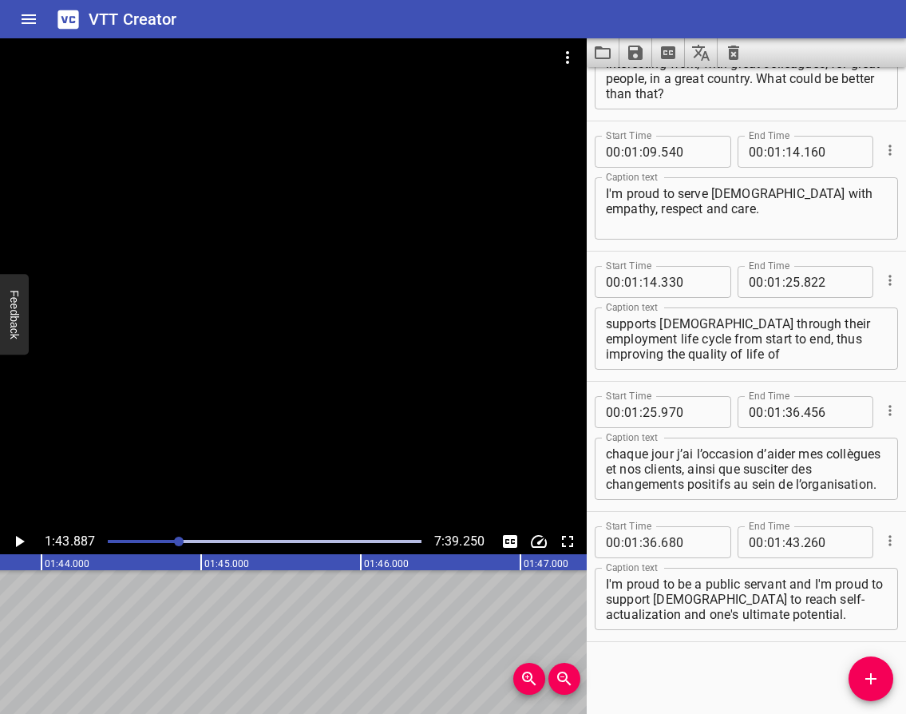
scroll to position [0, 16583]
click at [866, 666] on button "Add Cue" at bounding box center [870, 678] width 45 height 45
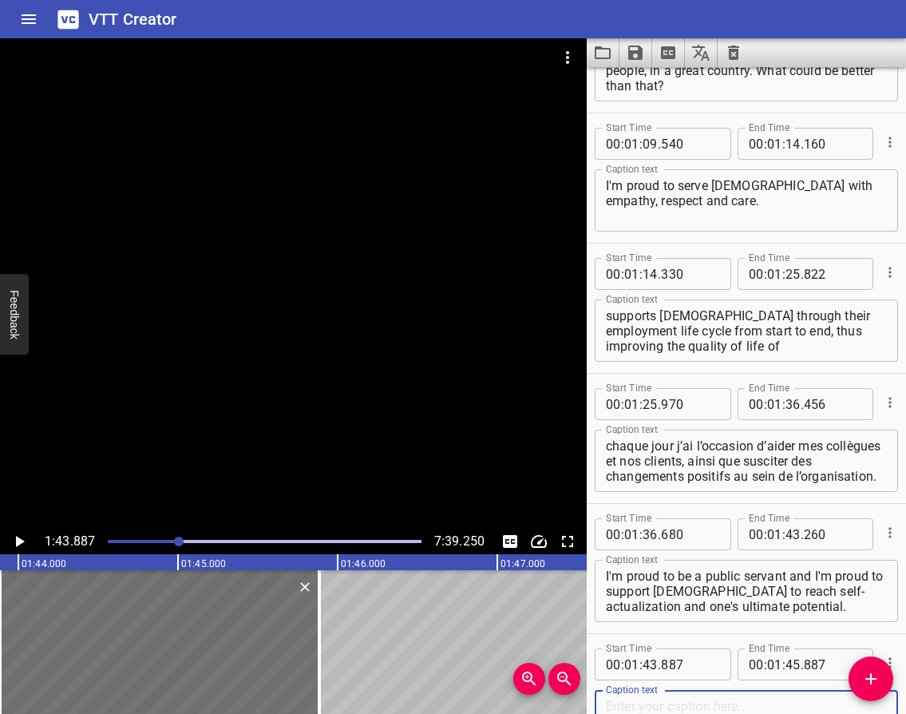
click at [664, 699] on textarea at bounding box center [746, 720] width 281 height 45
paste textarea "I am proud to serve [DEMOGRAPHIC_DATA], building a stronger, more inclusive soc…"
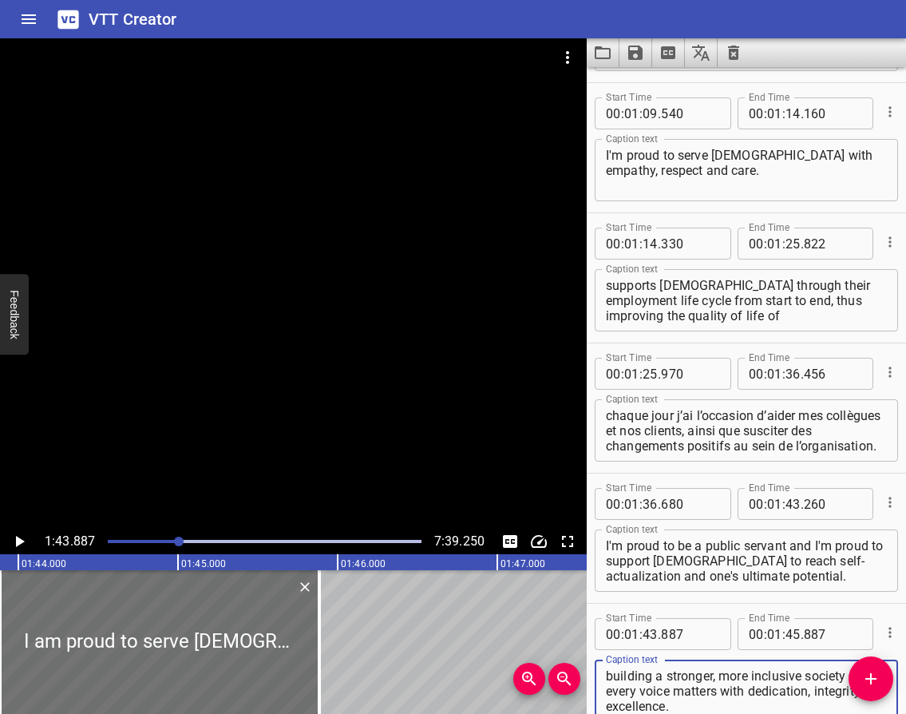
type textarea "I am proud to serve [DEMOGRAPHIC_DATA], building a stronger, more inclusive soc…"
click at [18, 533] on icon "Play/Pause" at bounding box center [19, 541] width 19 height 19
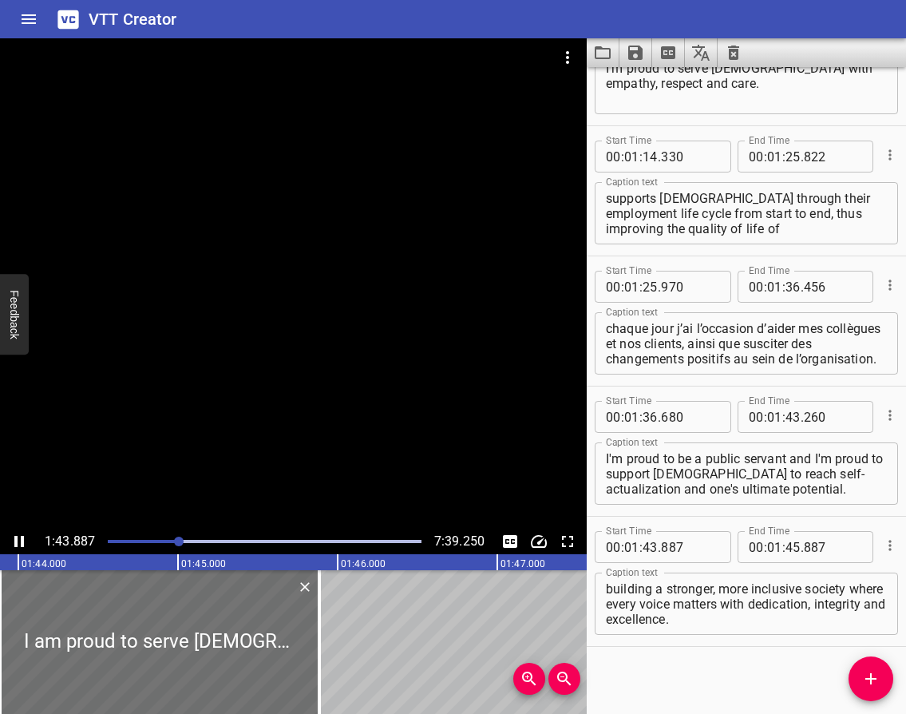
scroll to position [729, 0]
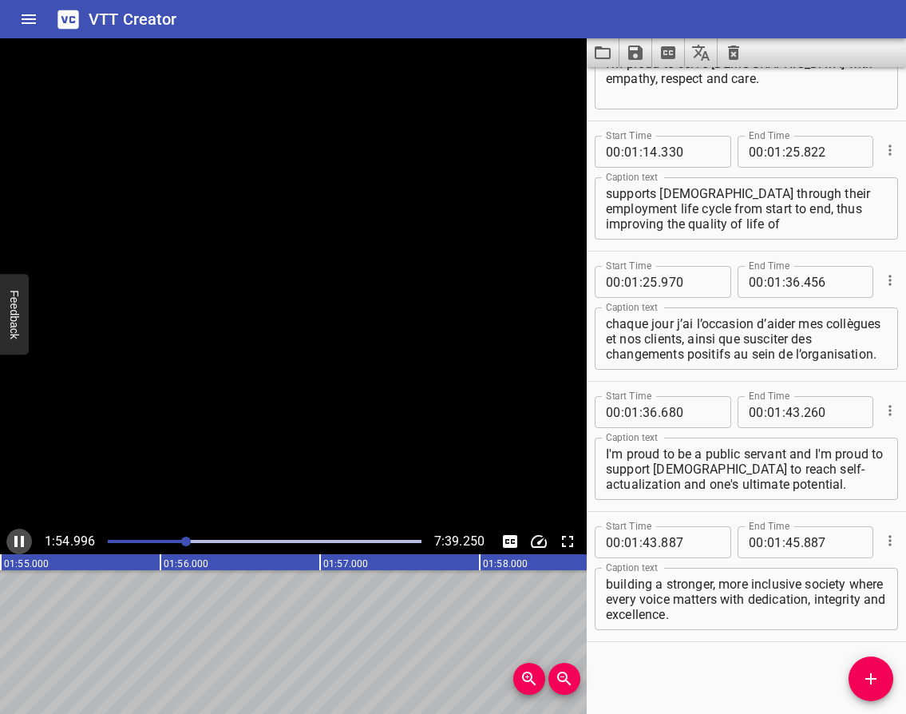
click at [18, 540] on icon "Play/Pause" at bounding box center [19, 541] width 10 height 11
click at [18, 540] on icon "Play/Pause" at bounding box center [20, 541] width 9 height 11
click at [18, 540] on icon "Play/Pause" at bounding box center [19, 541] width 19 height 19
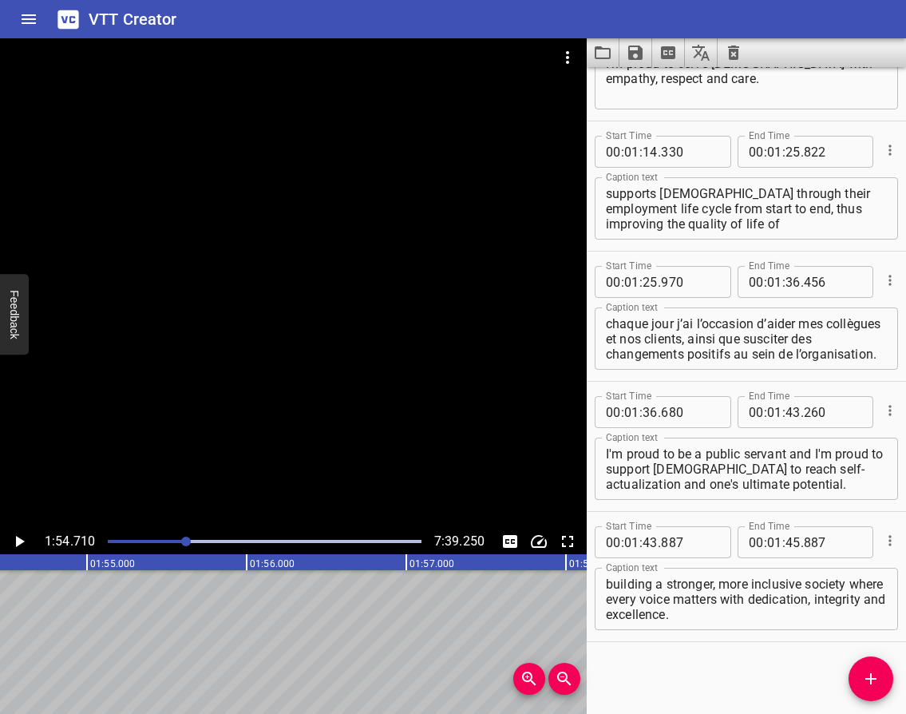
scroll to position [0, 18311]
click at [785, 544] on input "number" at bounding box center [792, 542] width 15 height 32
type input "54"
type input "710"
click at [19, 538] on icon "Play/Pause" at bounding box center [20, 541] width 9 height 11
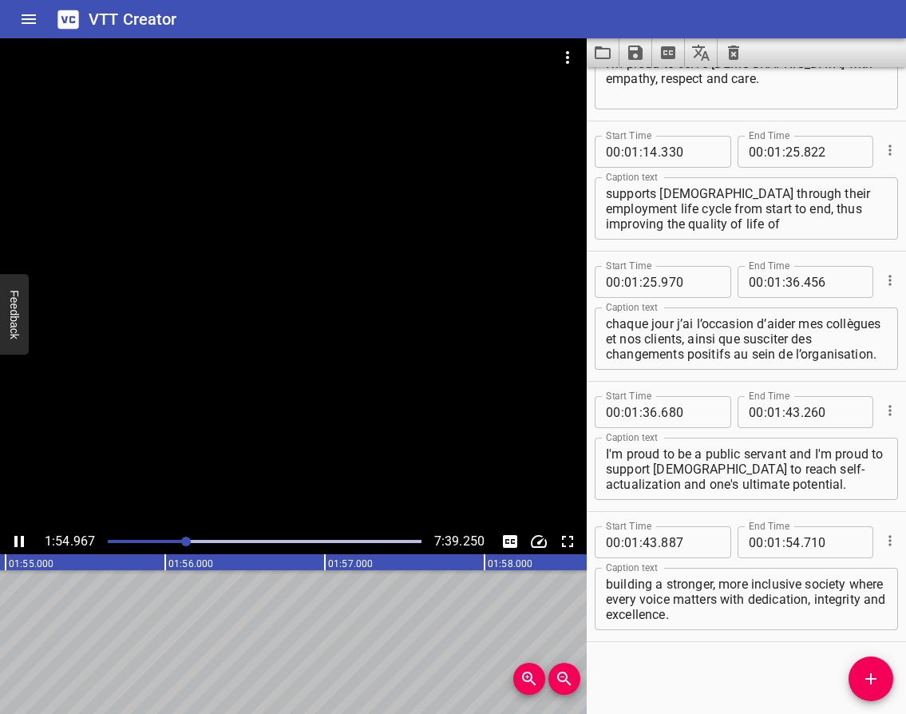
click at [18, 538] on icon "Play/Pause" at bounding box center [19, 541] width 19 height 19
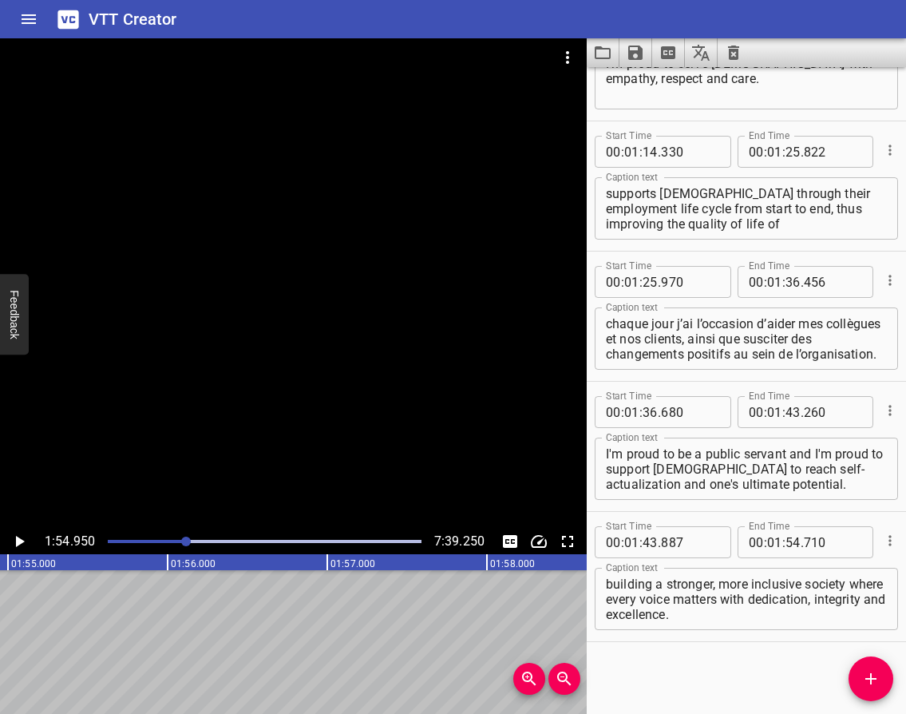
click at [870, 670] on icon "Add Cue" at bounding box center [870, 678] width 19 height 19
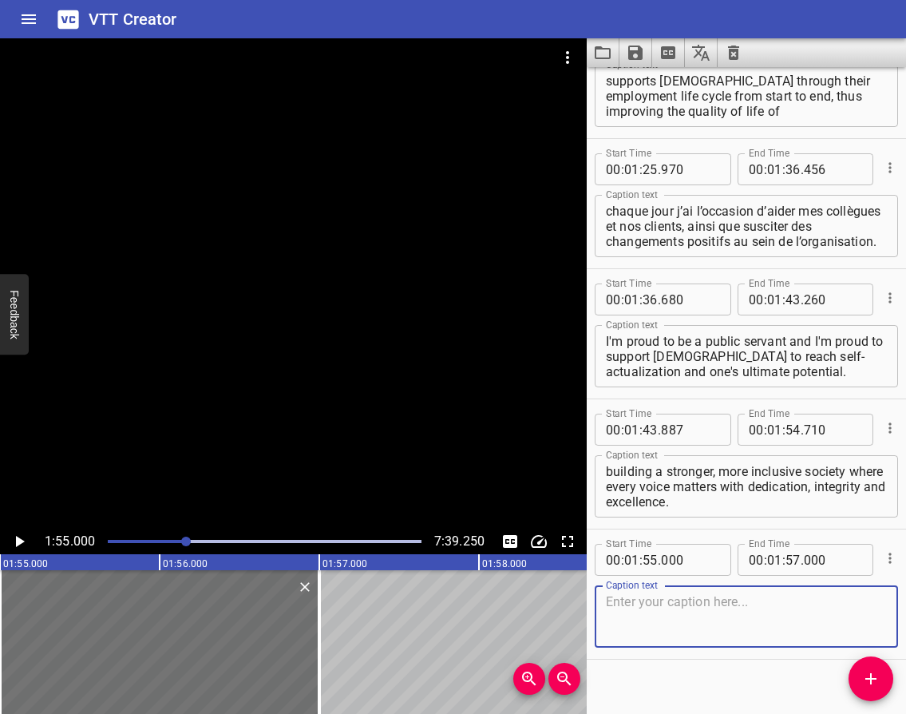
scroll to position [860, 0]
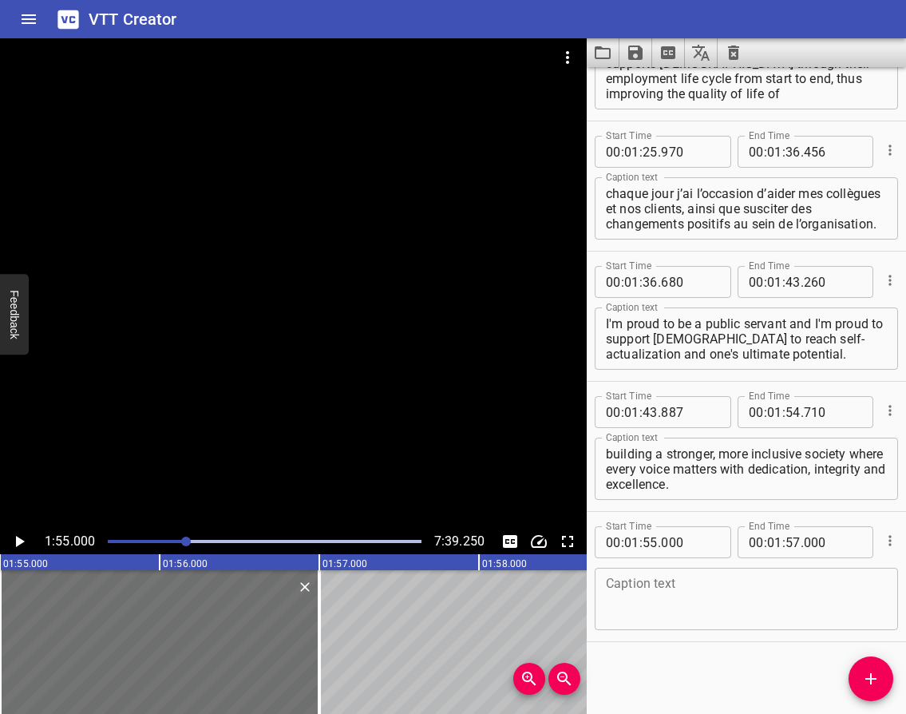
click at [634, 598] on textarea at bounding box center [746, 598] width 281 height 45
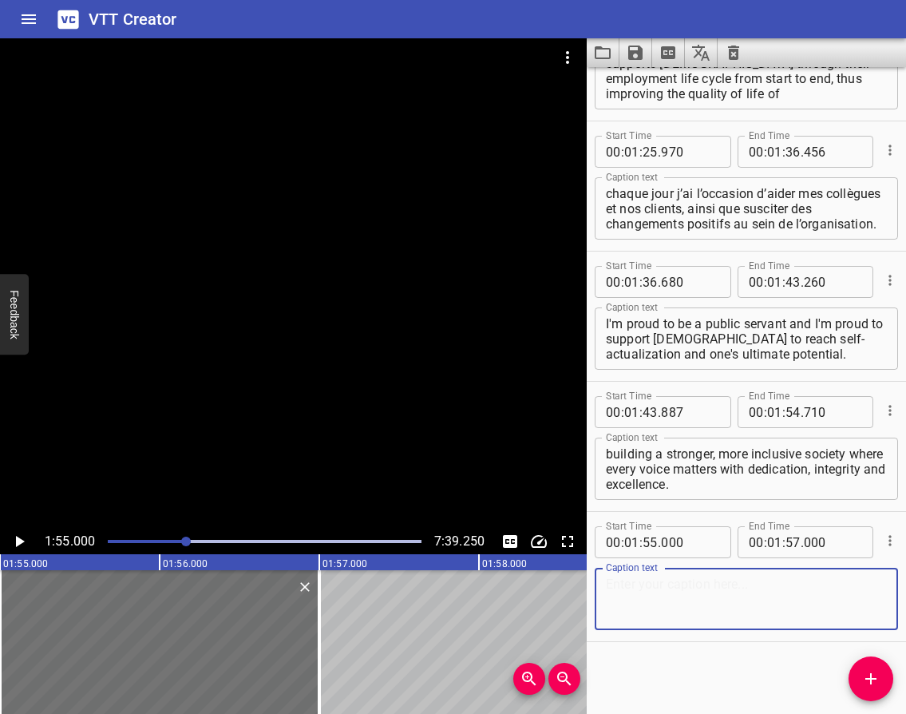
paste textarea "I am proud because I have had the honour to provide a positive contribution to …"
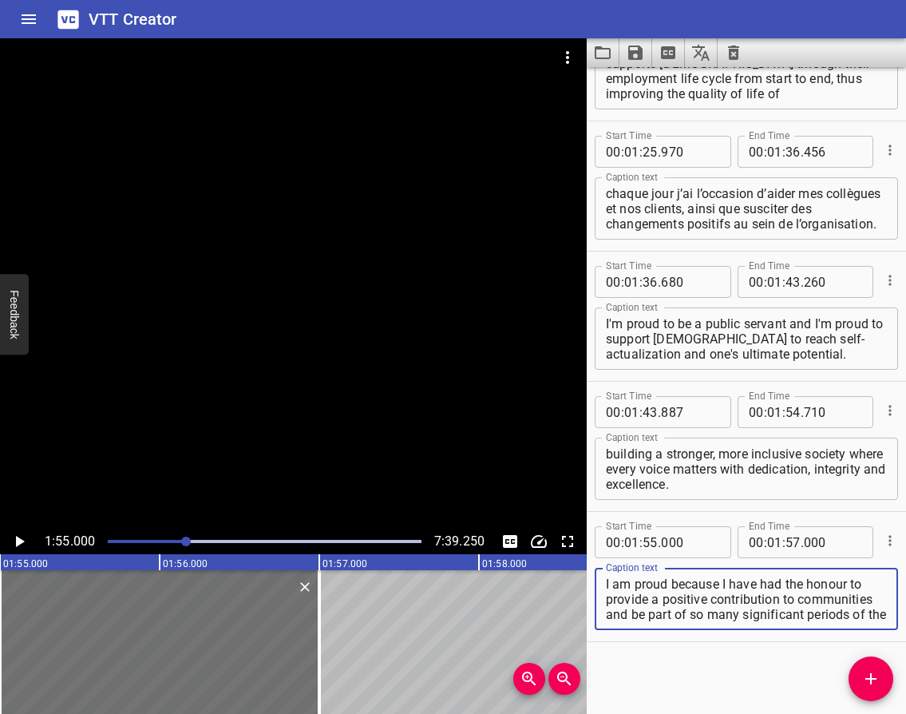
scroll to position [61, 0]
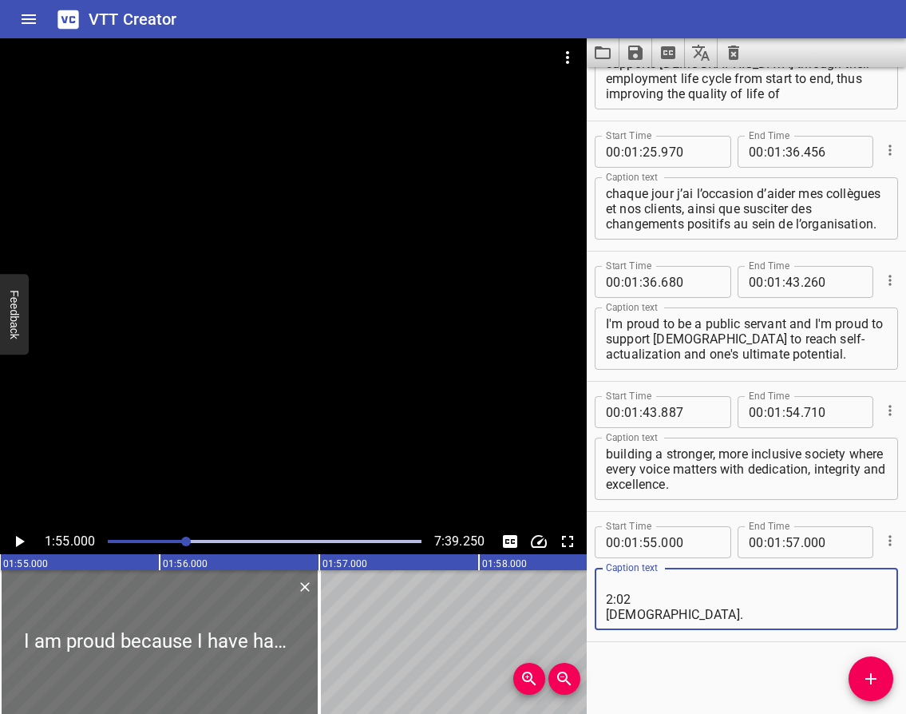
click at [633, 599] on textarea "I am proud because I have had the honour to provide a positive contribution to …" at bounding box center [746, 598] width 281 height 45
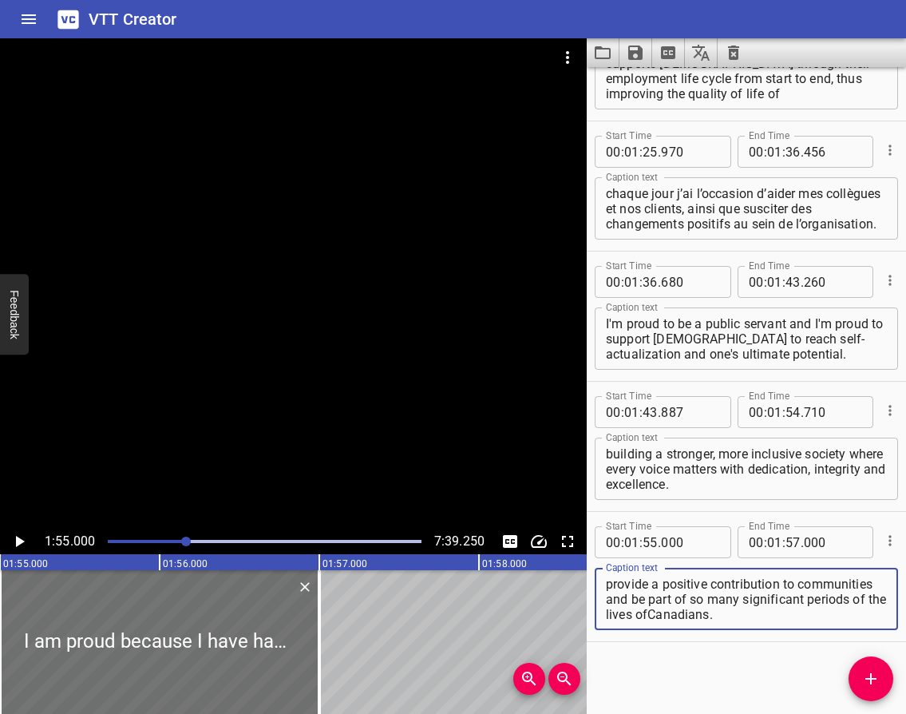
scroll to position [15, 0]
click at [795, 615] on textarea "I am proud because I have had the honour to provide a positive contribution to …" at bounding box center [746, 598] width 281 height 45
type textarea "I am proud because I have had the honour to provide a positive contribution to …"
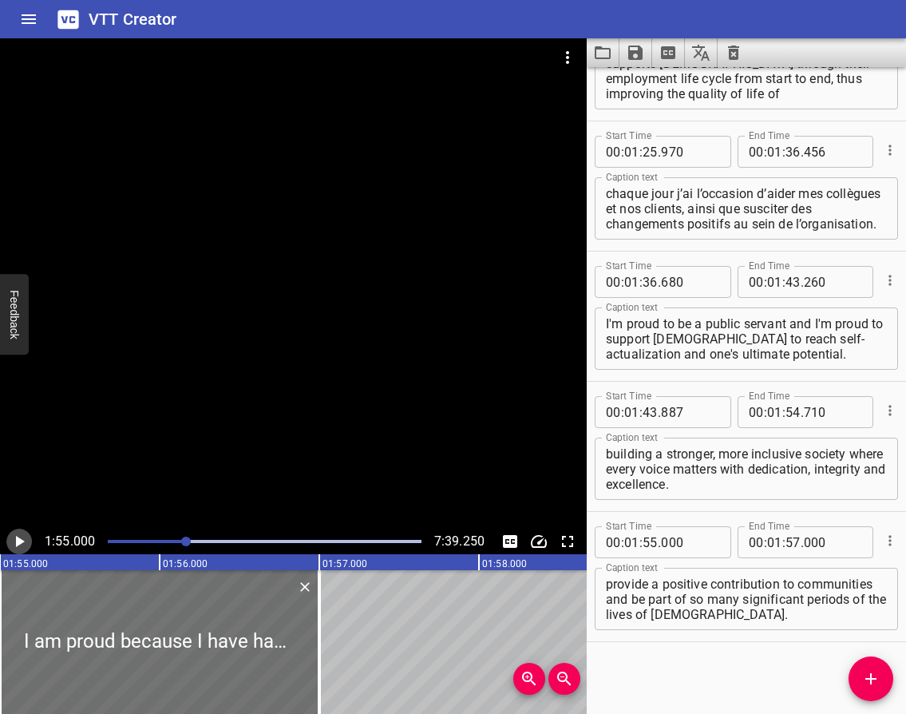
click at [21, 544] on icon "Play/Pause" at bounding box center [20, 541] width 9 height 11
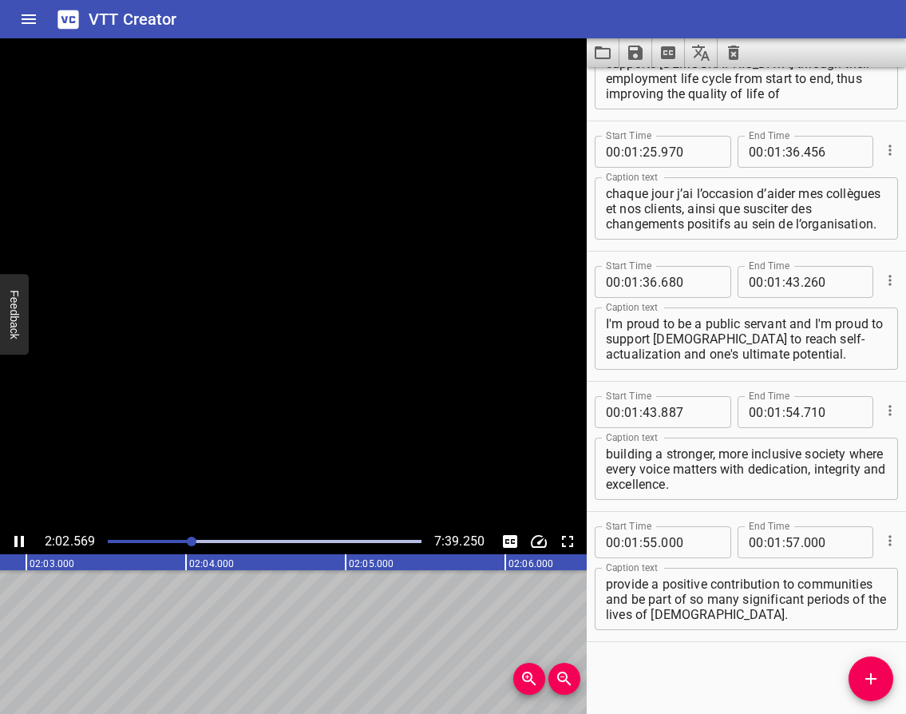
click at [17, 539] on icon "Play/Pause" at bounding box center [19, 541] width 10 height 11
click at [767, 541] on input "number" at bounding box center [774, 542] width 15 height 32
type input "02"
type input "03"
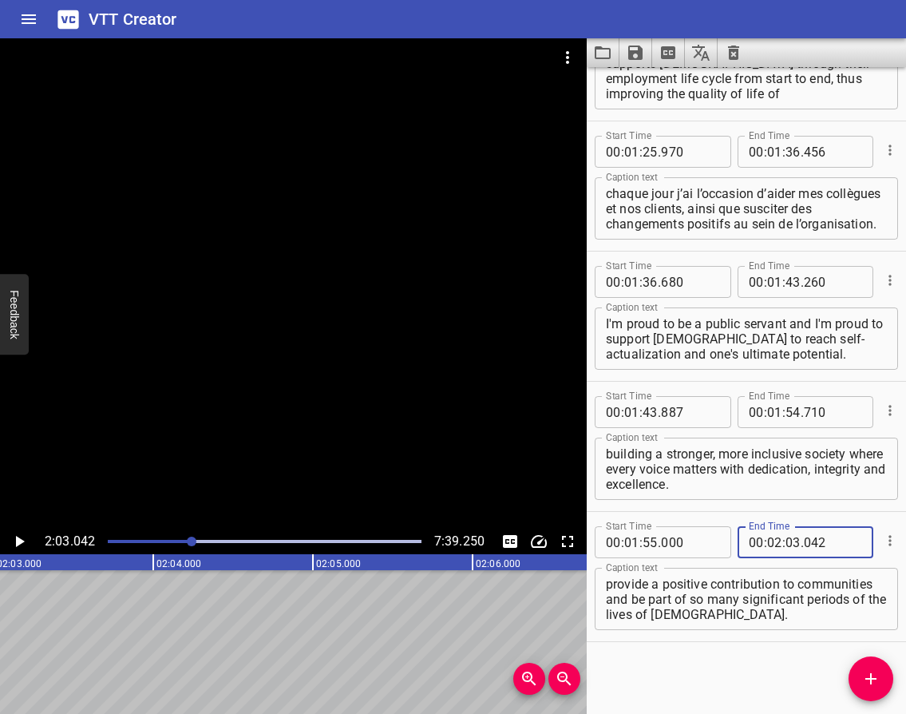
type input "042"
click at [21, 539] on icon "Play/Pause" at bounding box center [19, 541] width 19 height 19
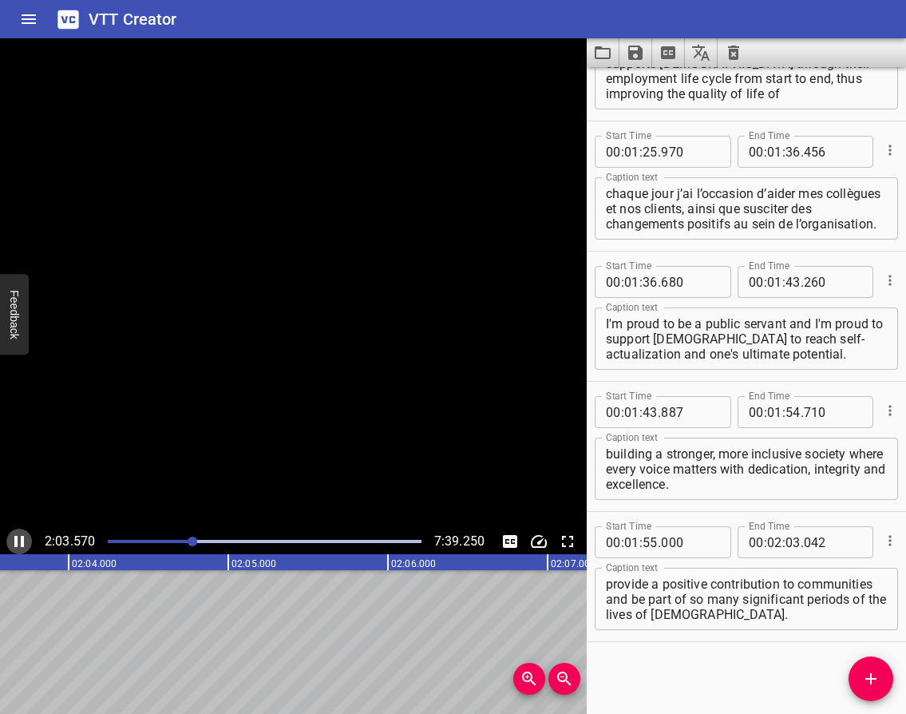
click at [21, 539] on icon "Play/Pause" at bounding box center [19, 541] width 10 height 11
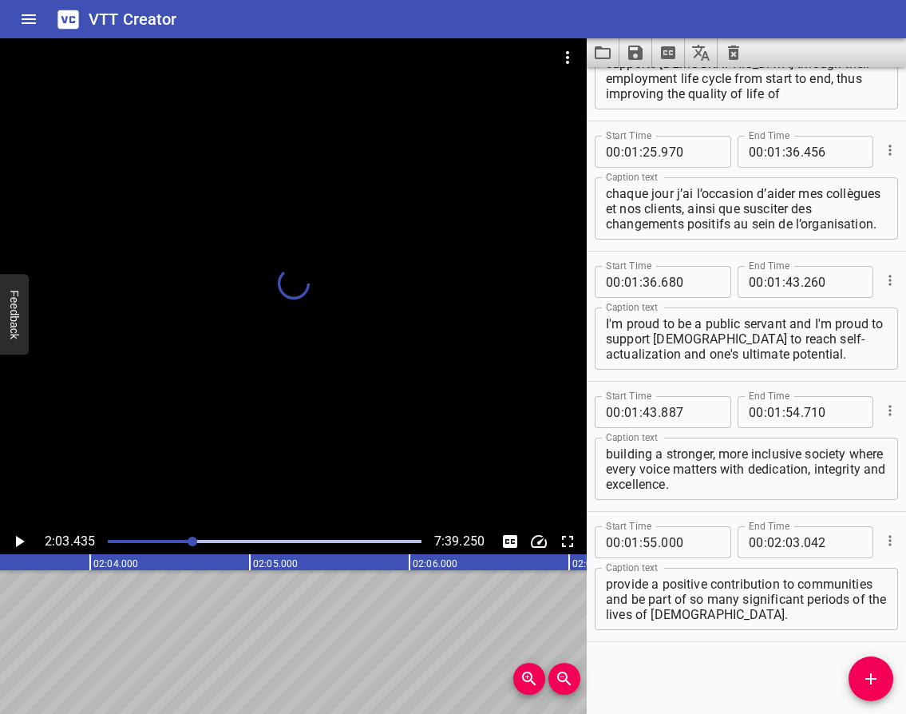
scroll to position [0, 19722]
click at [872, 682] on icon "Add Cue" at bounding box center [870, 678] width 11 height 11
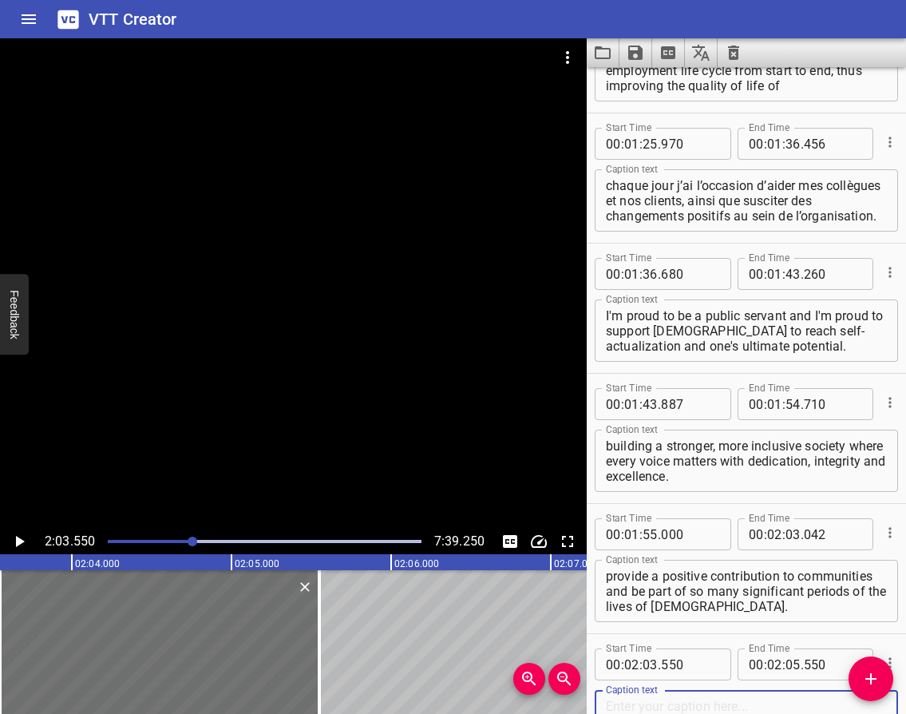
click at [647, 706] on textarea at bounding box center [746, 720] width 281 height 45
paste textarea "I'm proud of the job that I do every day and helping serve [DEMOGRAPHIC_DATA] a…"
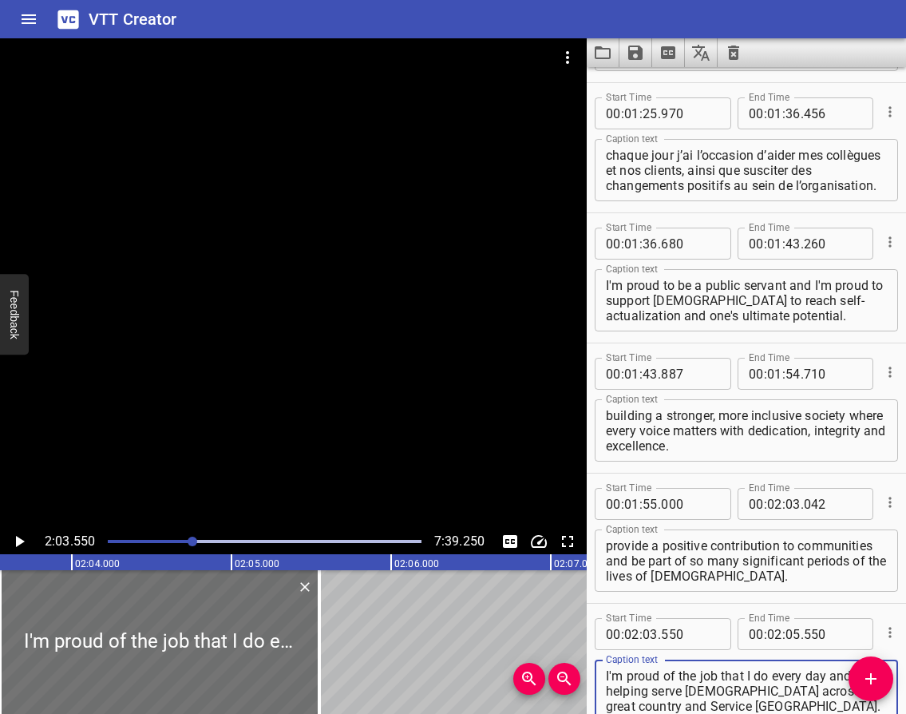
type textarea "I'm proud of the job that I do every day and helping serve [DEMOGRAPHIC_DATA] a…"
click at [12, 535] on icon "Play/Pause" at bounding box center [19, 541] width 19 height 19
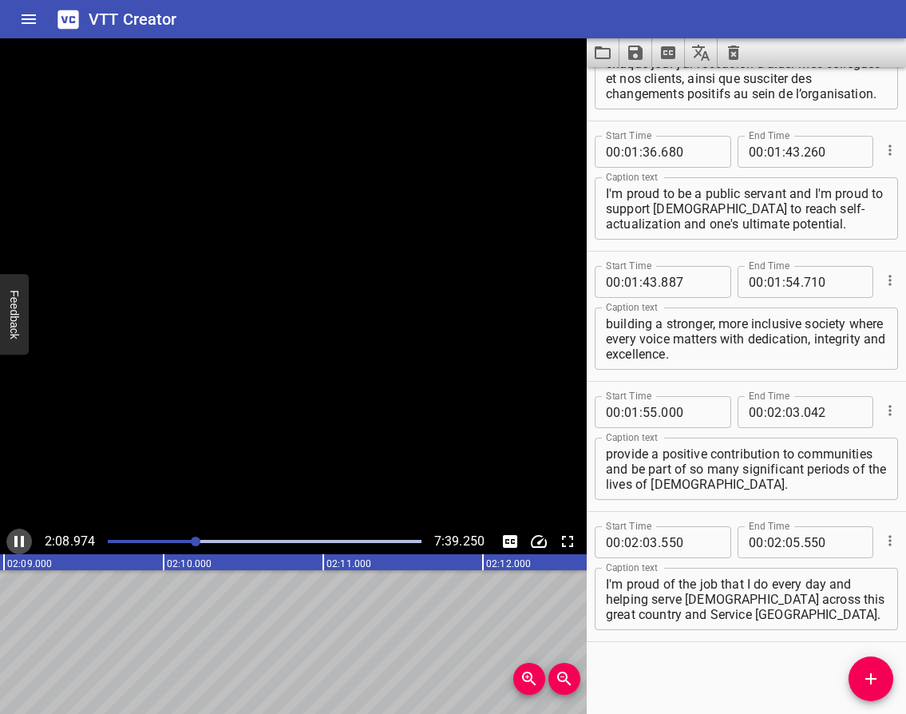
click at [12, 535] on icon "Play/Pause" at bounding box center [19, 541] width 19 height 19
click at [787, 544] on input "number" at bounding box center [792, 542] width 15 height 32
type input "09"
type input "147"
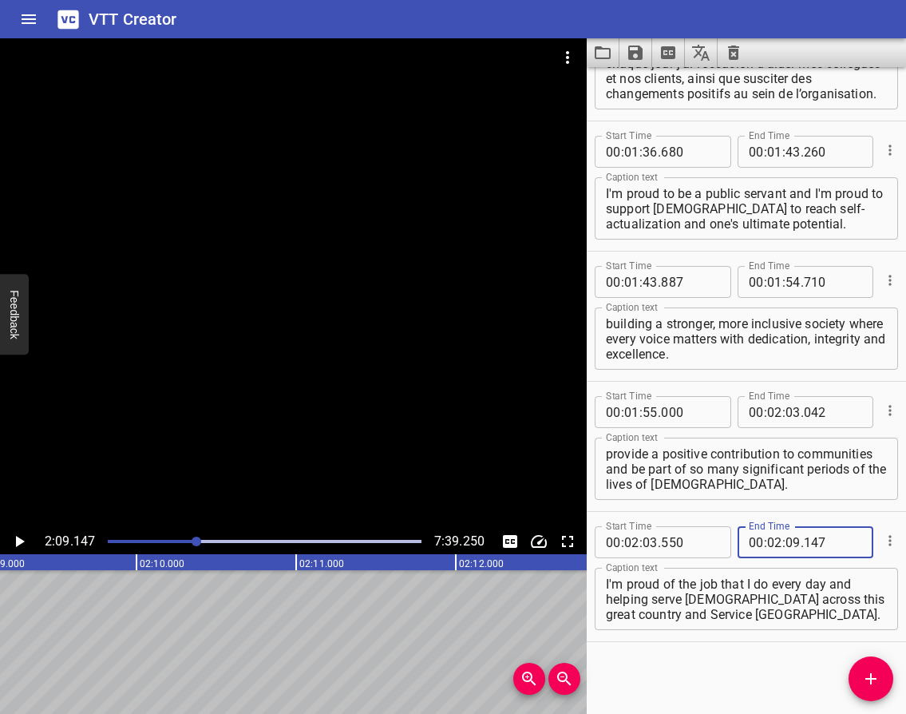
click at [17, 538] on icon "Play/Pause" at bounding box center [20, 541] width 9 height 11
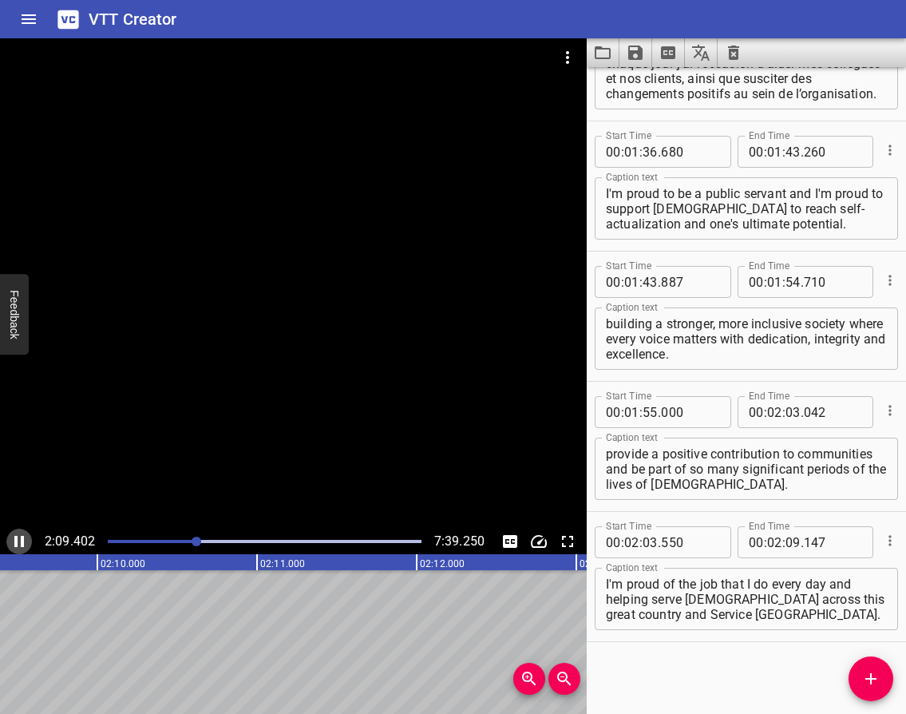
click at [17, 538] on icon "Play/Pause" at bounding box center [19, 541] width 10 height 11
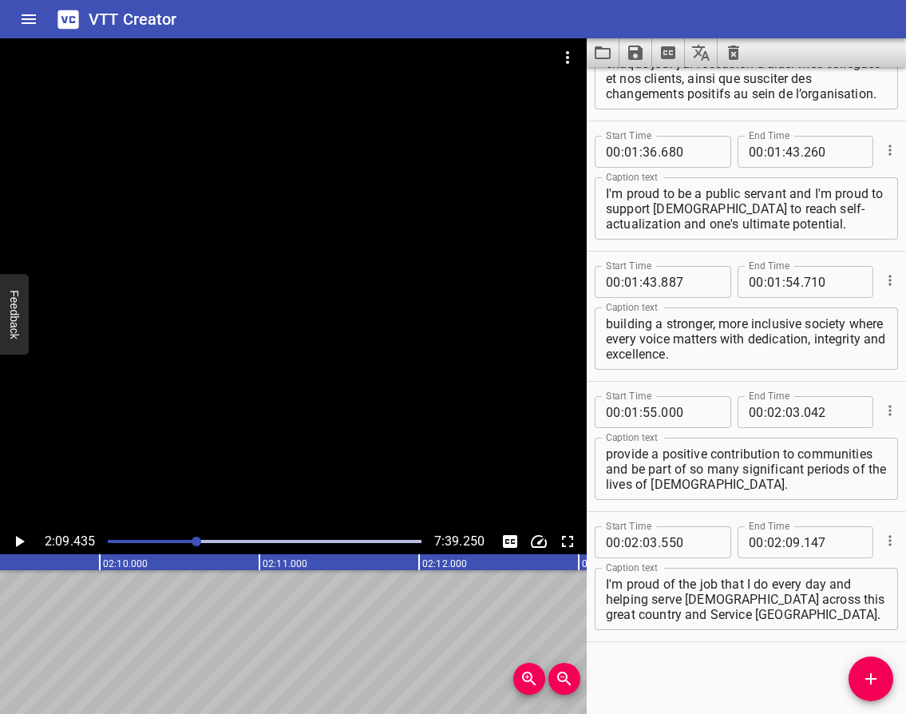
scroll to position [0, 20661]
click at [876, 675] on icon "Add Cue" at bounding box center [870, 678] width 19 height 19
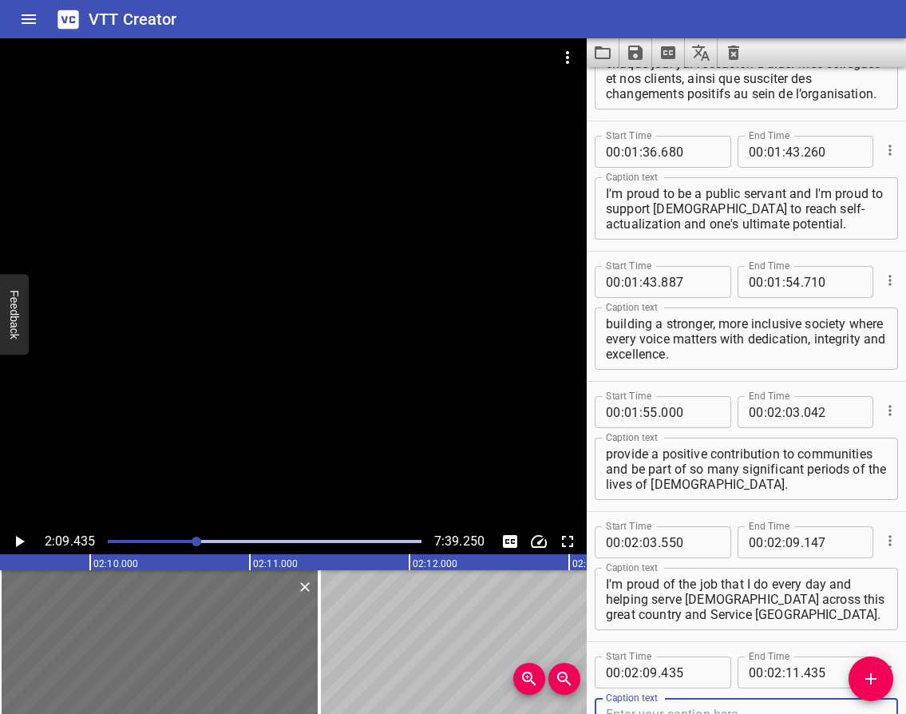
scroll to position [998, 0]
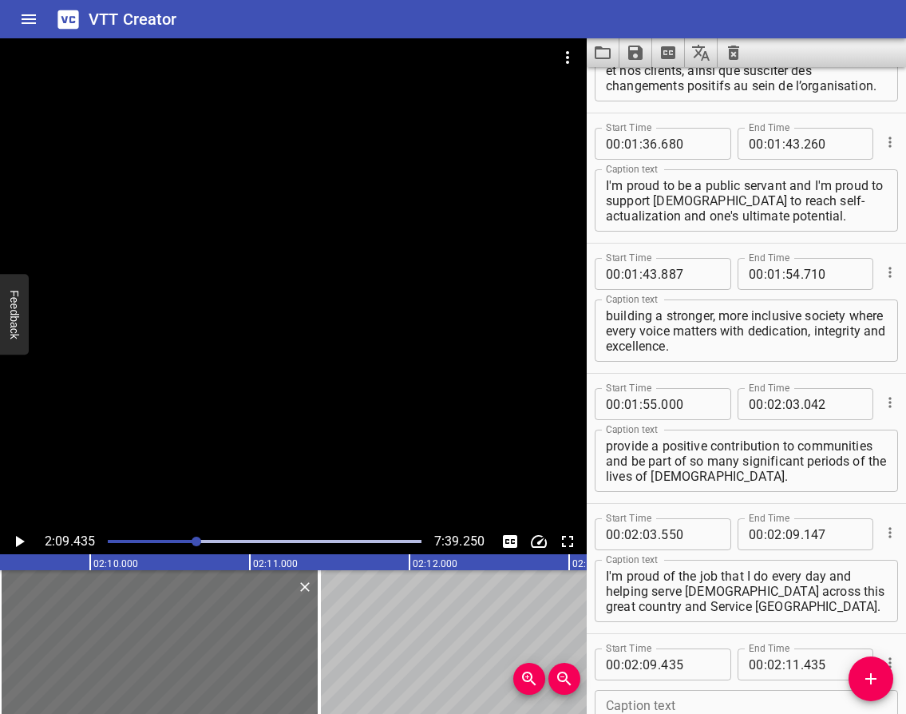
click at [722, 698] on textarea at bounding box center [746, 720] width 281 height 45
paste textarea "I'm proud because of all the hard work we all do every day. I used to work in t…"
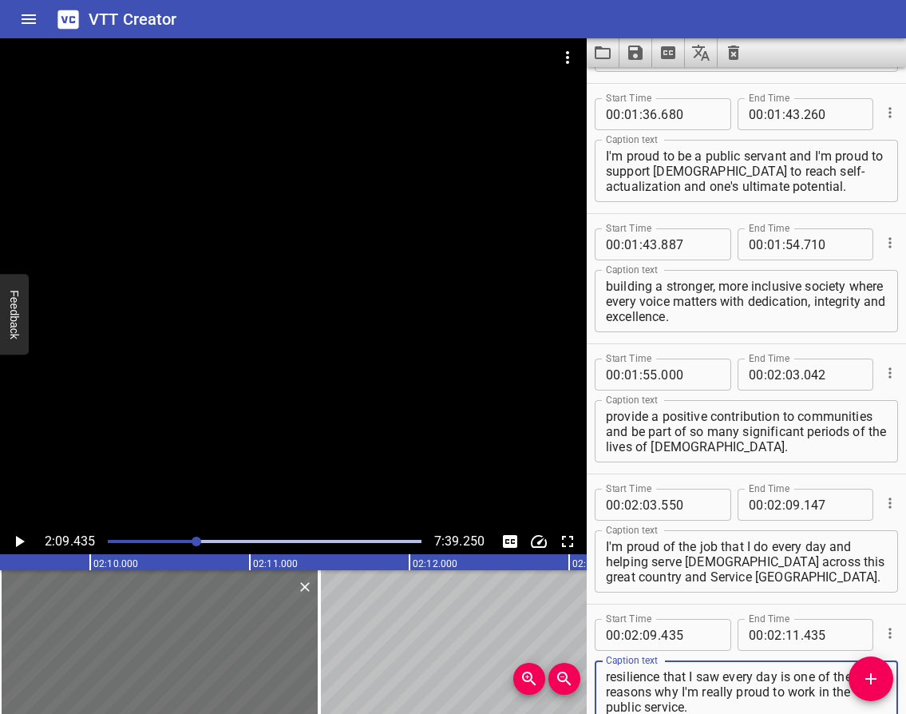
scroll to position [1028, 0]
type textarea "I'm proud because of all the hard work we all do every day. I used to work in t…"
click at [17, 536] on icon "Play/Pause" at bounding box center [19, 541] width 19 height 19
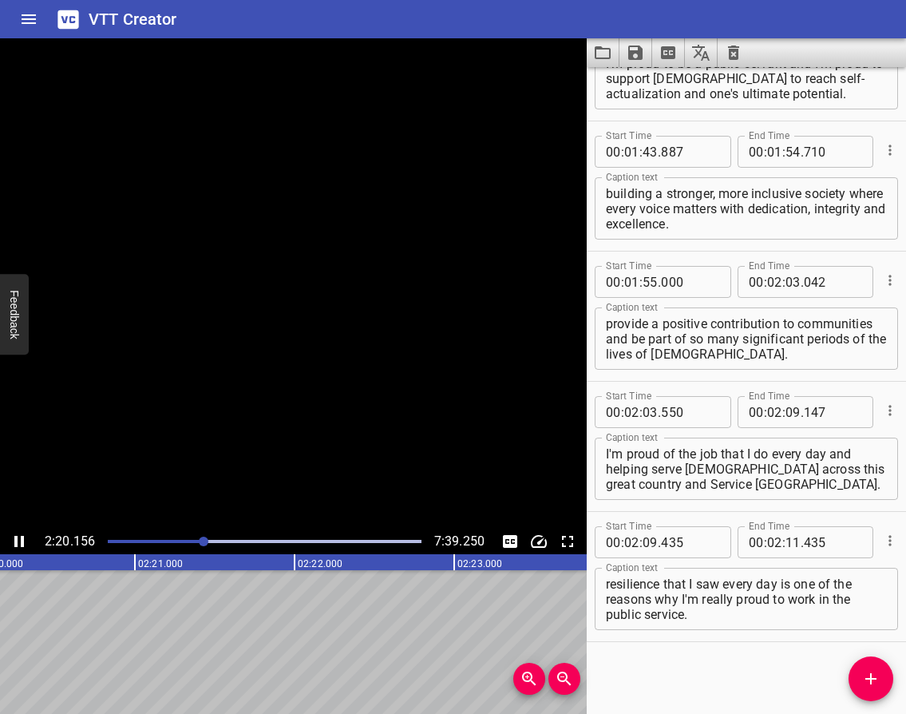
click at [17, 536] on icon "Play/Pause" at bounding box center [19, 541] width 10 height 11
click at [785, 540] on input "number" at bounding box center [792, 542] width 15 height 32
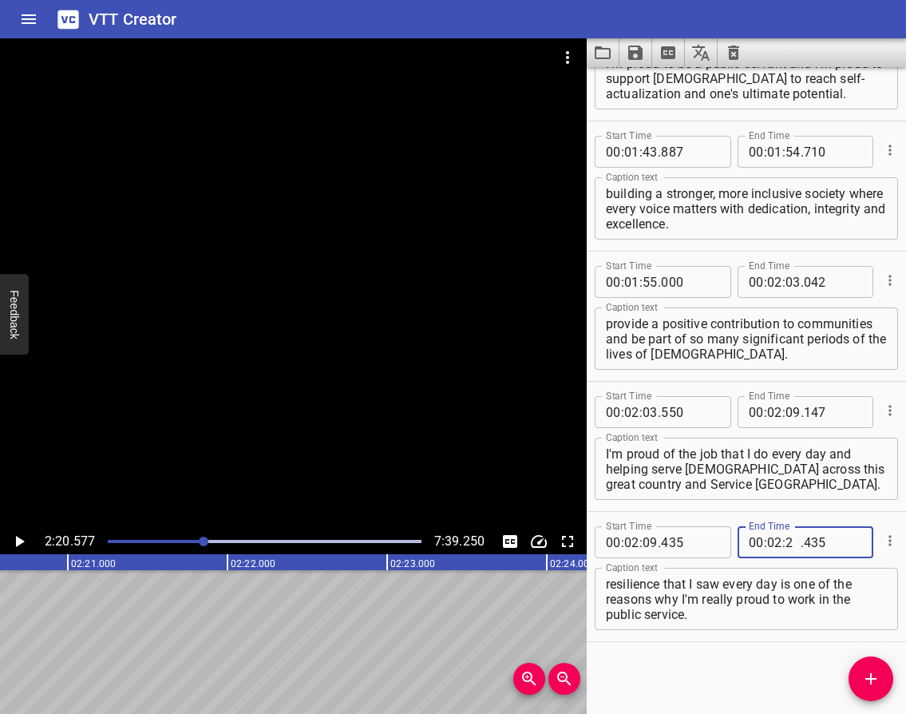
type input "20"
type input "577"
click at [18, 535] on icon "Play/Pause" at bounding box center [19, 541] width 19 height 19
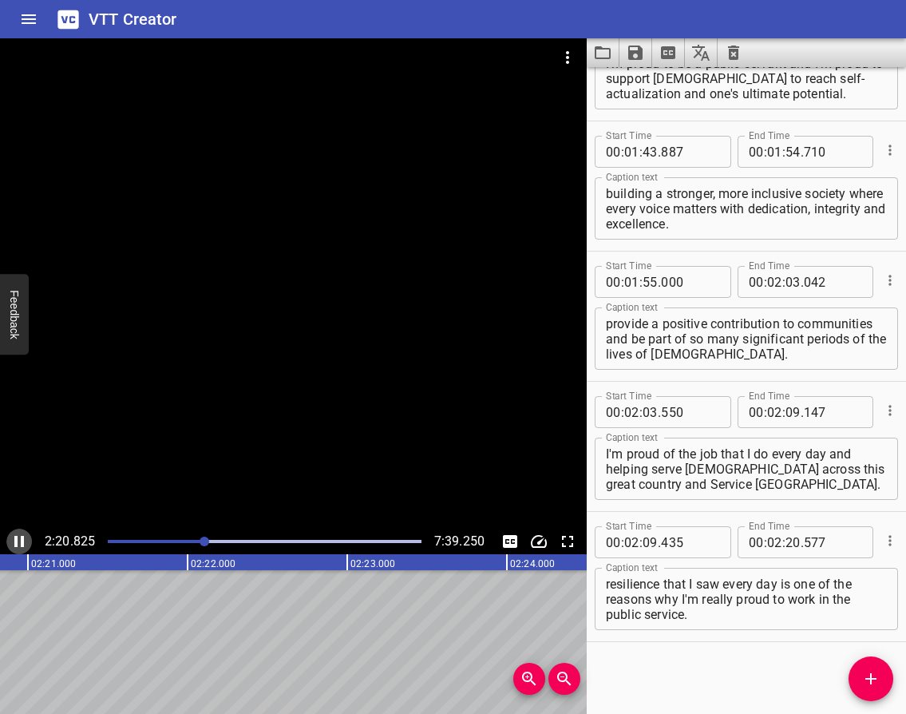
click at [17, 544] on icon "Play/Pause" at bounding box center [19, 541] width 10 height 11
click at [864, 678] on icon "Add Cue" at bounding box center [870, 678] width 19 height 19
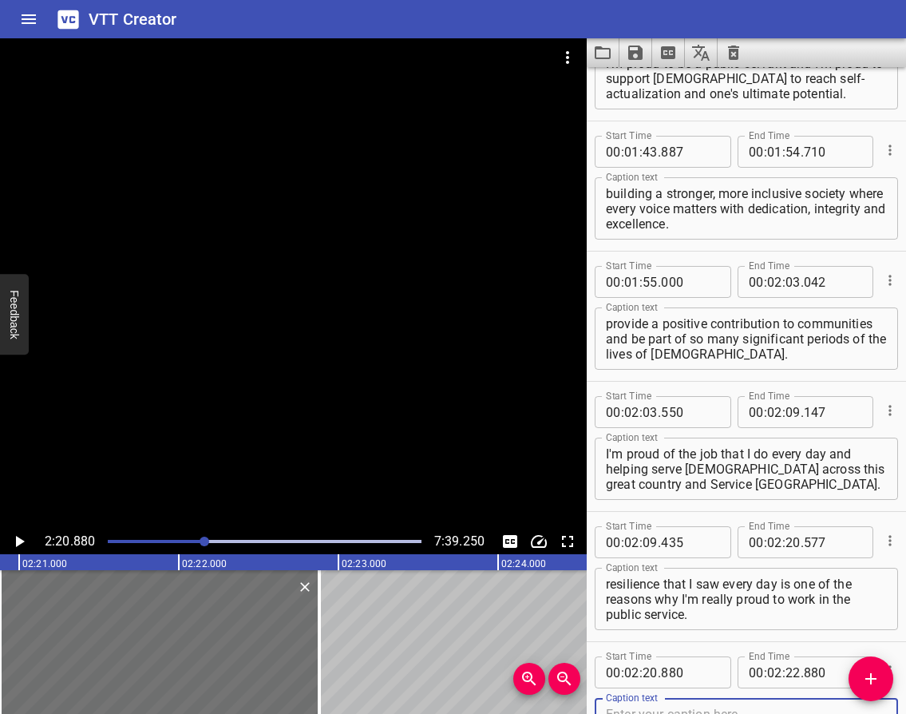
scroll to position [1128, 0]
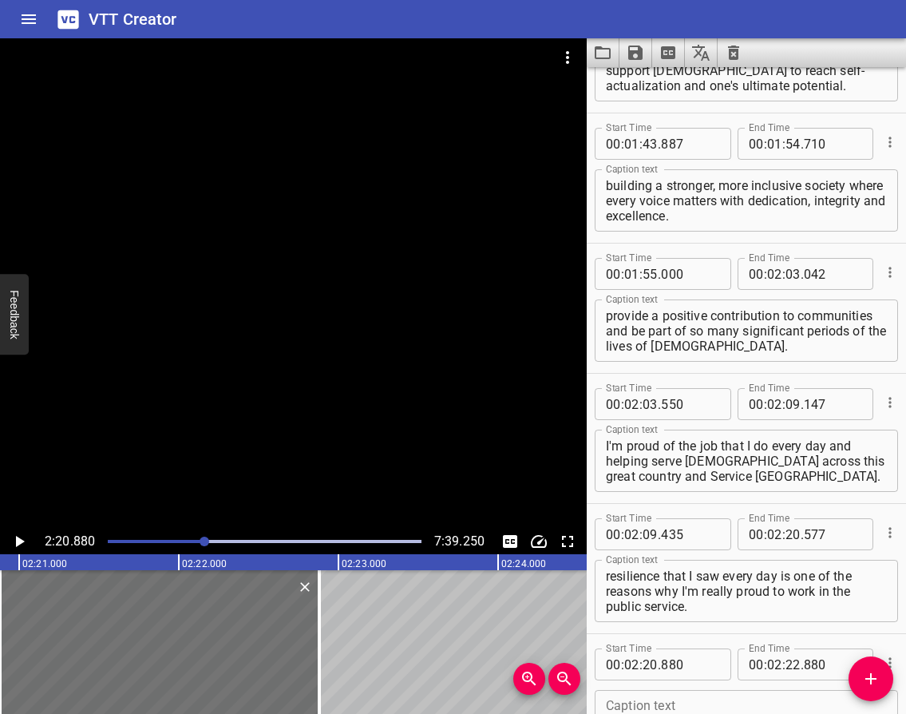
click at [712, 696] on div "Caption text" at bounding box center [746, 721] width 303 height 62
paste textarea "I am proud to be part of a team that always focuses on the client, whether they…"
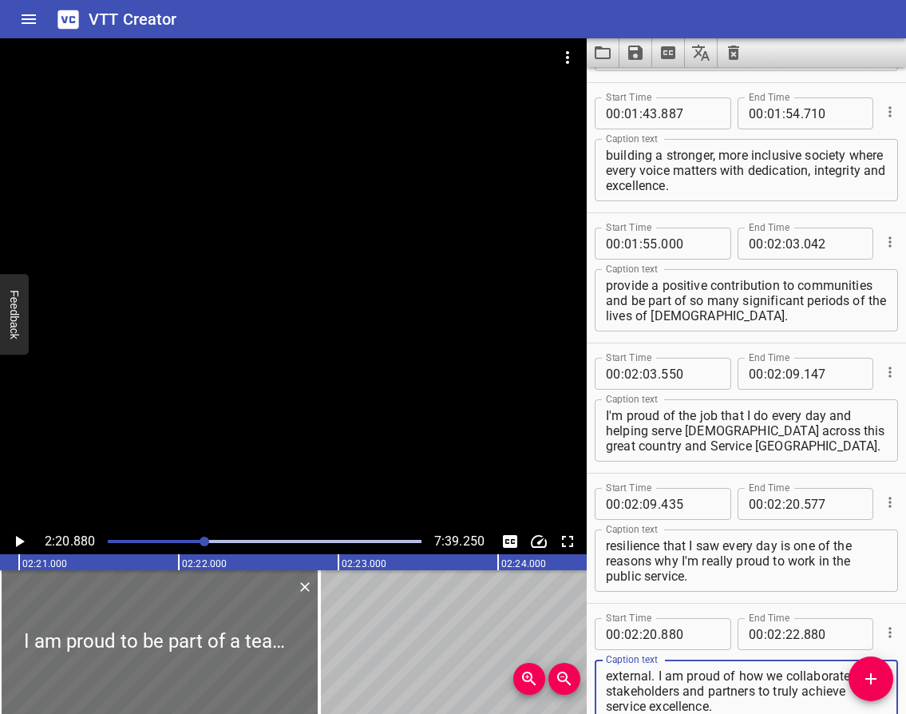
type textarea "I am proud to be part of a team that always focuses on the client, whether they…"
click at [22, 544] on icon "Play/Pause" at bounding box center [19, 541] width 19 height 19
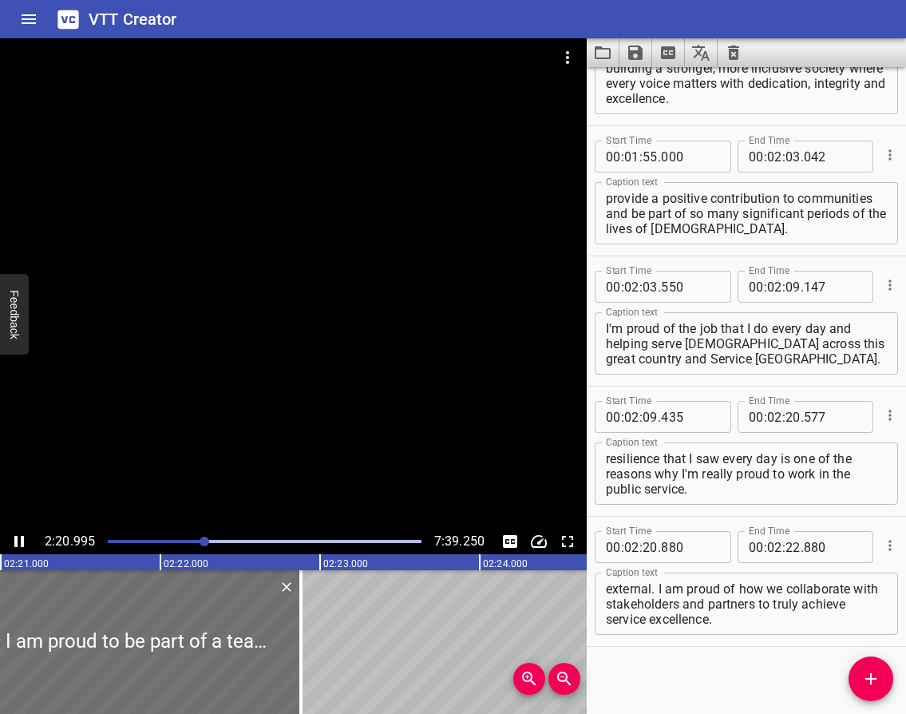
scroll to position [1250, 0]
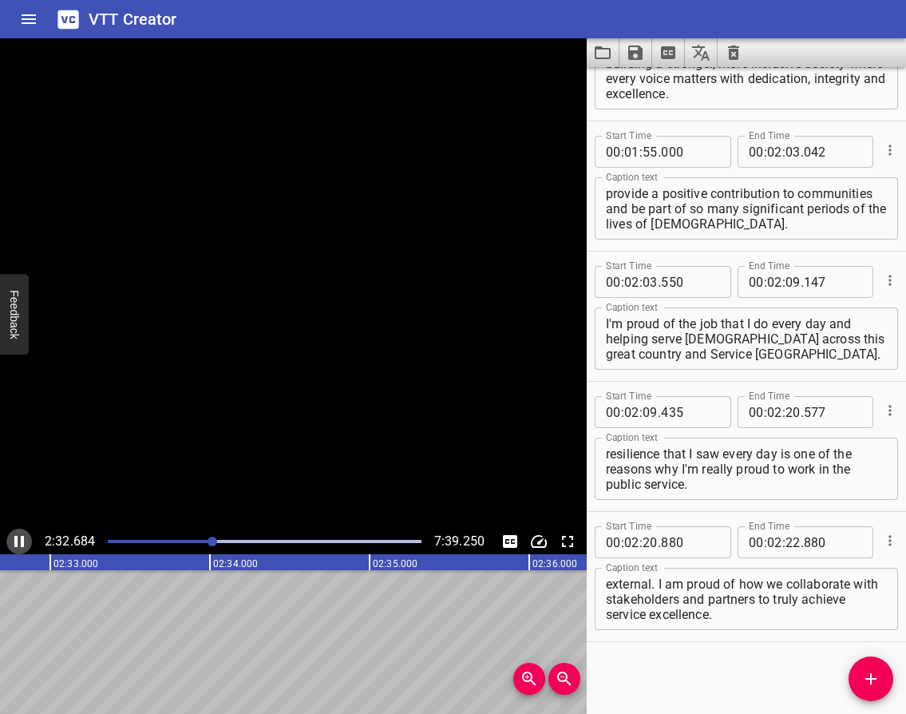
click at [17, 541] on icon "Play/Pause" at bounding box center [19, 541] width 10 height 11
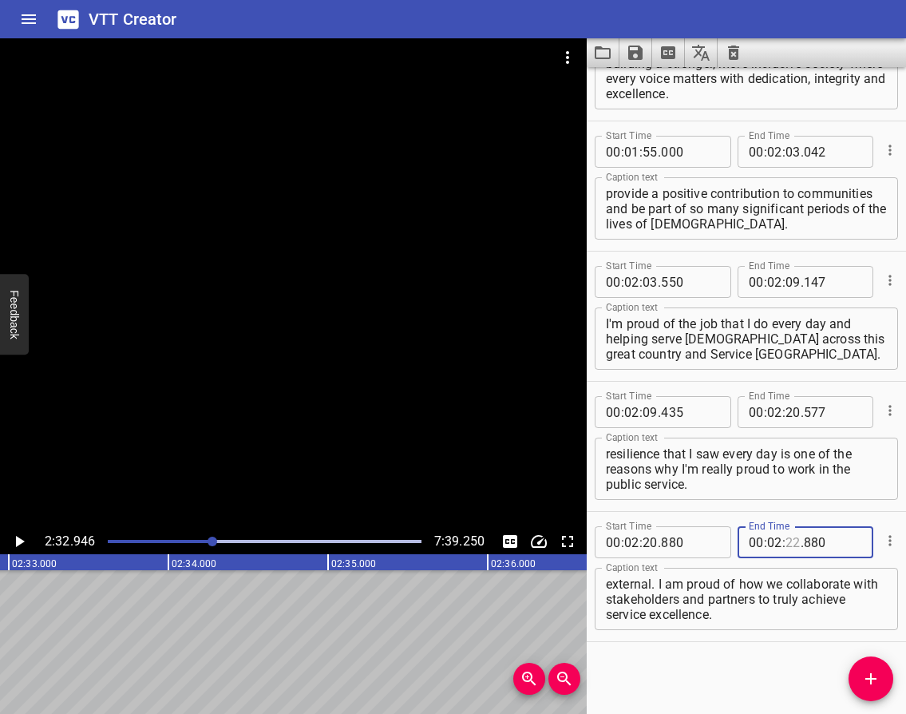
click at [785, 541] on input "number" at bounding box center [792, 542] width 15 height 32
type input "32"
type input "946"
click at [639, 51] on icon "Save captions to file" at bounding box center [635, 52] width 14 height 14
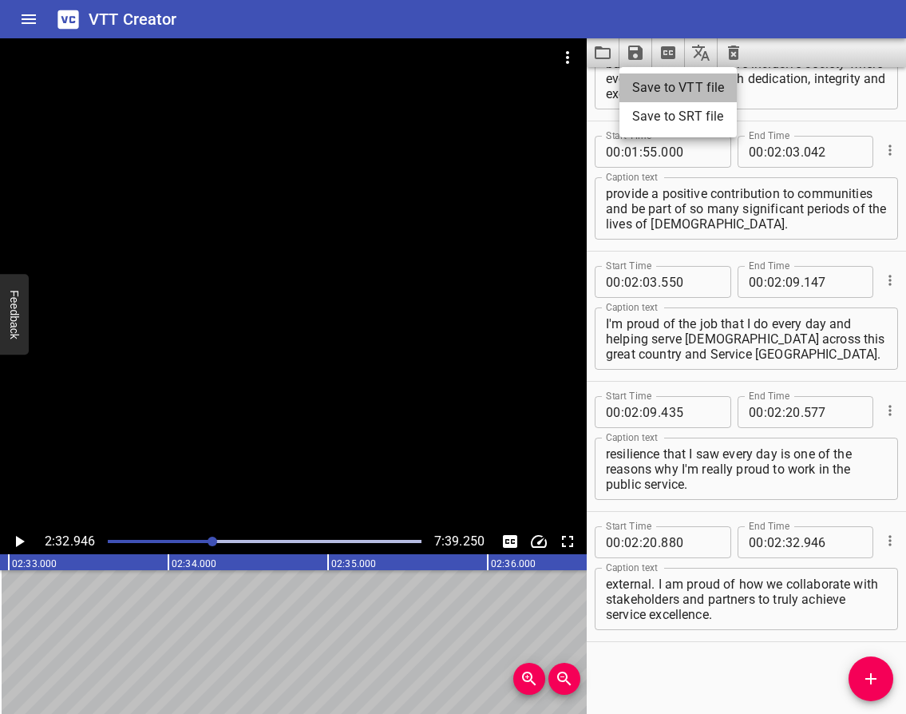
click at [697, 79] on li "Save to VTT file" at bounding box center [677, 87] width 117 height 29
